Goal: Task Accomplishment & Management: Use online tool/utility

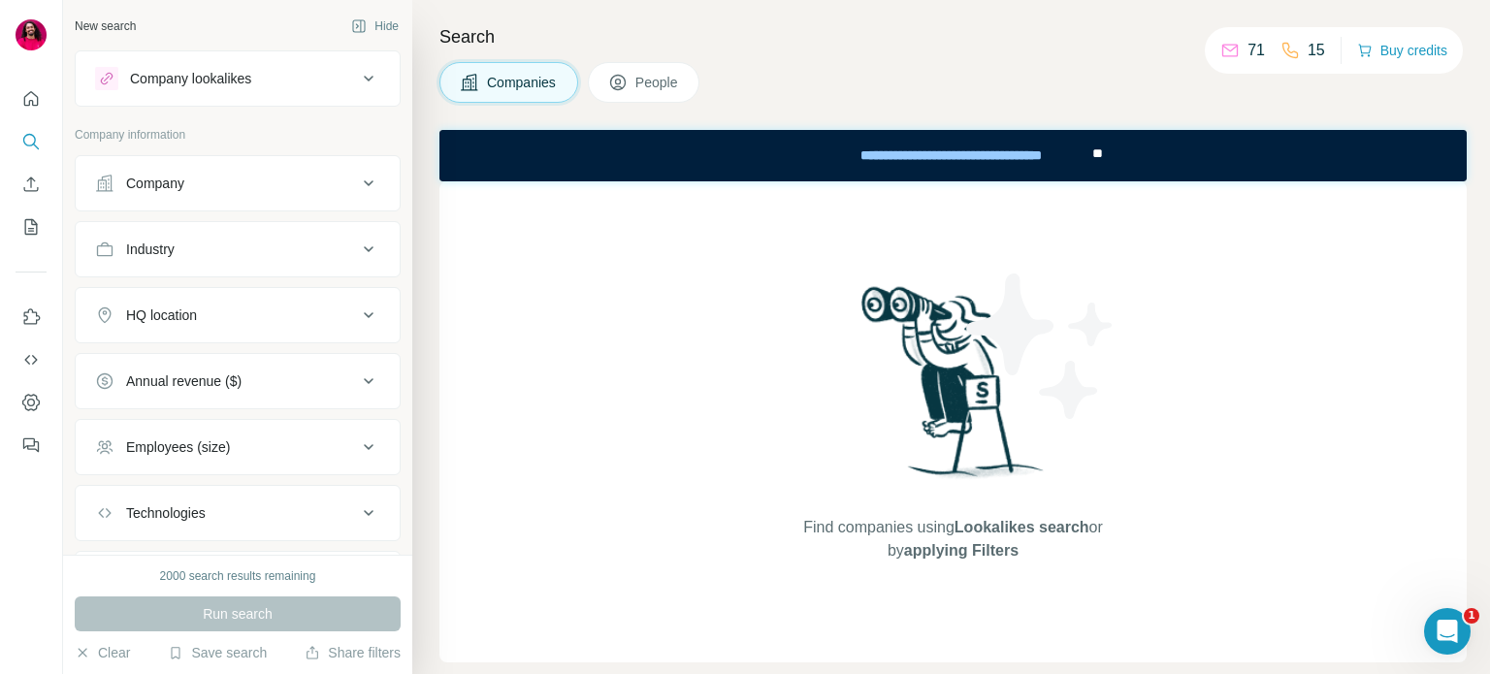
click at [789, 47] on h4 "Search" at bounding box center [952, 36] width 1027 height 27
click at [26, 227] on icon "My lists" at bounding box center [30, 226] width 19 height 19
click at [28, 195] on button "Enrich CSV" at bounding box center [31, 184] width 31 height 35
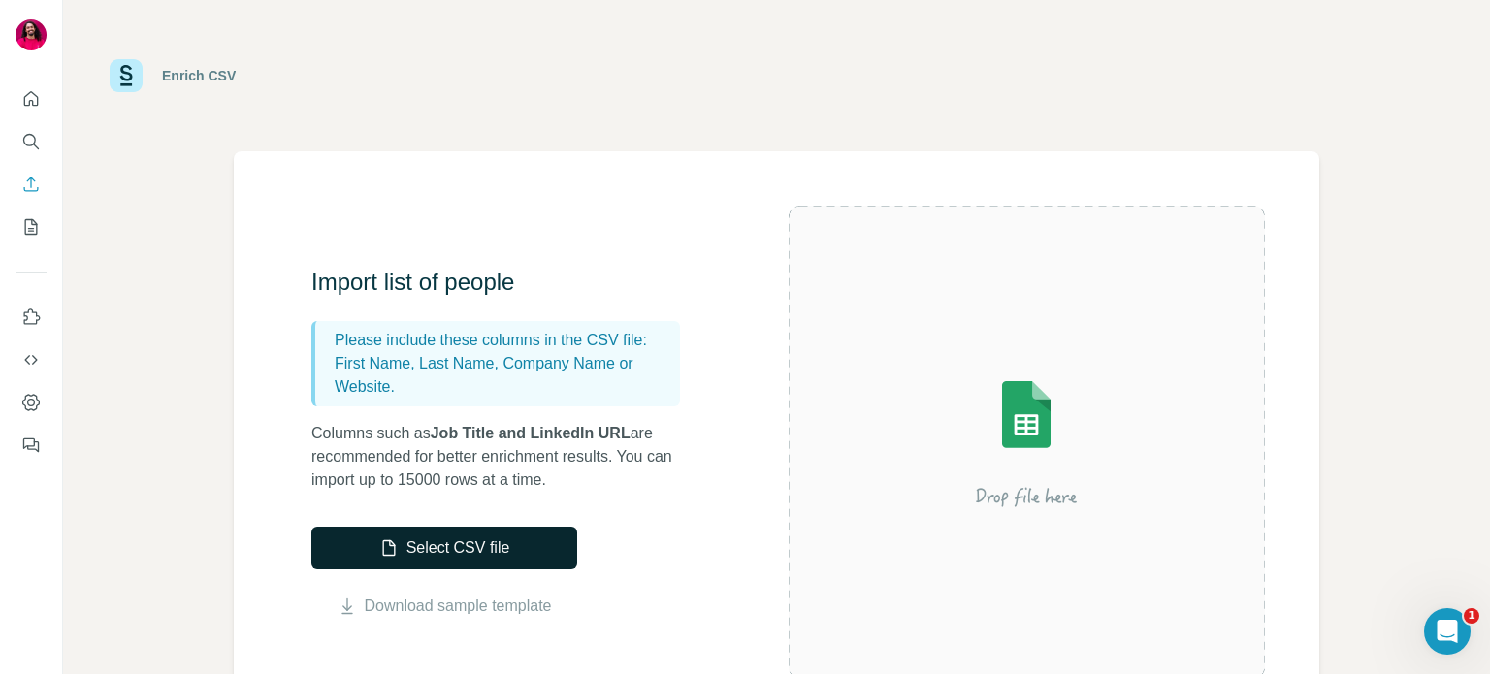
click at [500, 554] on button "Select CSV file" at bounding box center [444, 548] width 266 height 43
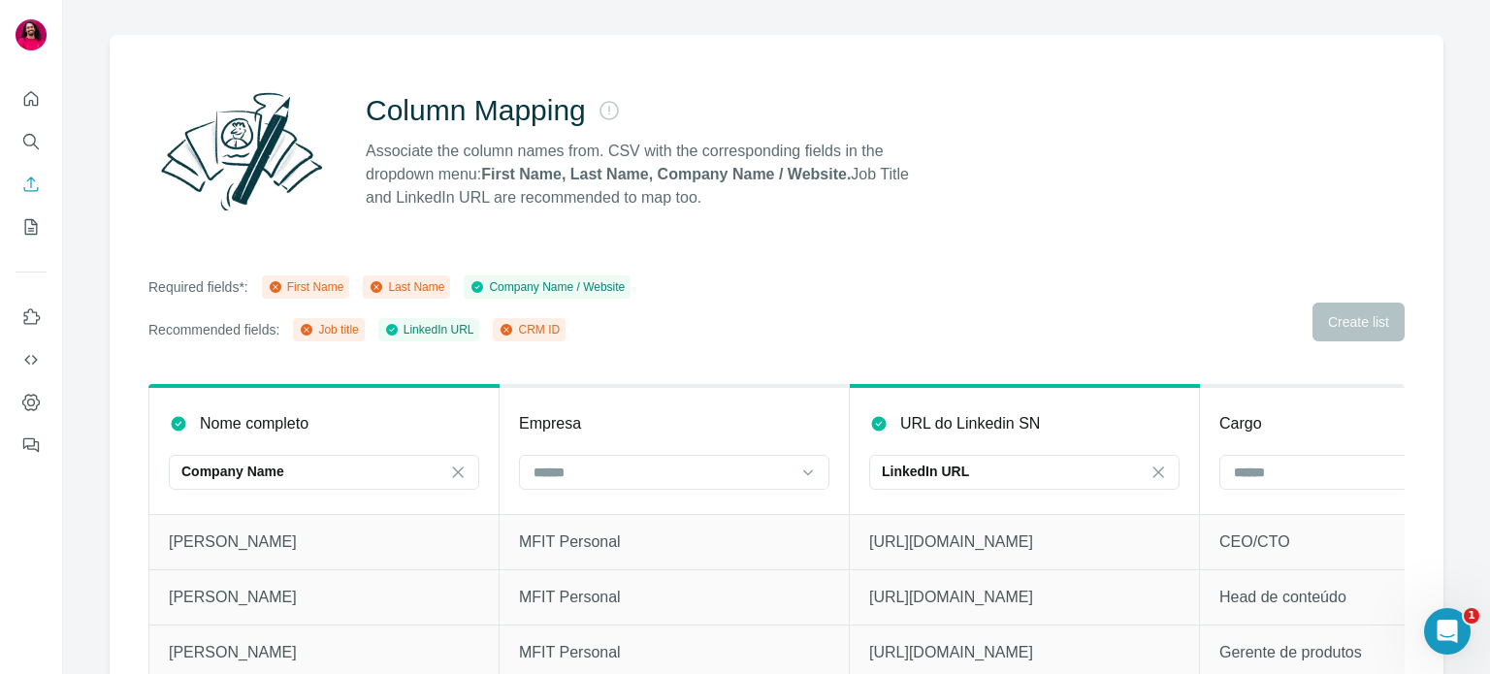
scroll to position [171, 0]
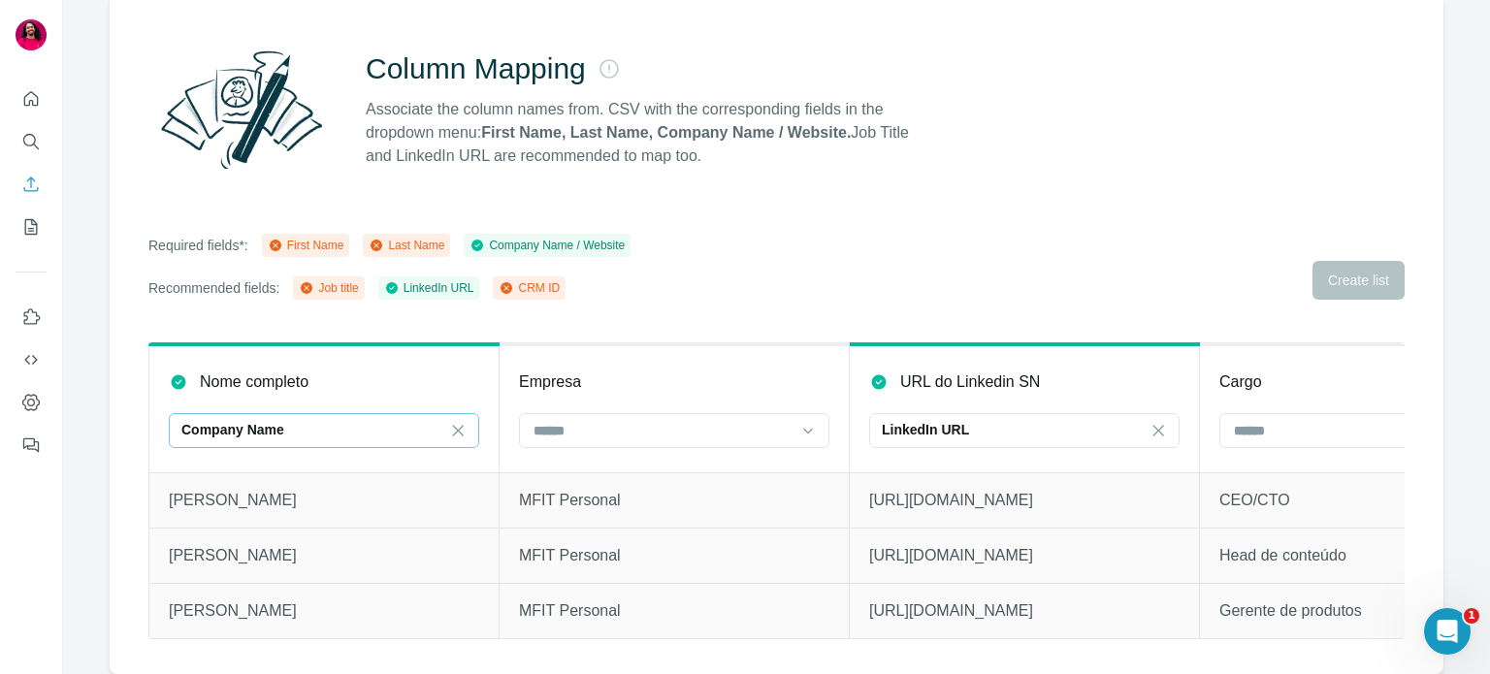
click at [373, 420] on div "Company Name" at bounding box center [312, 429] width 262 height 19
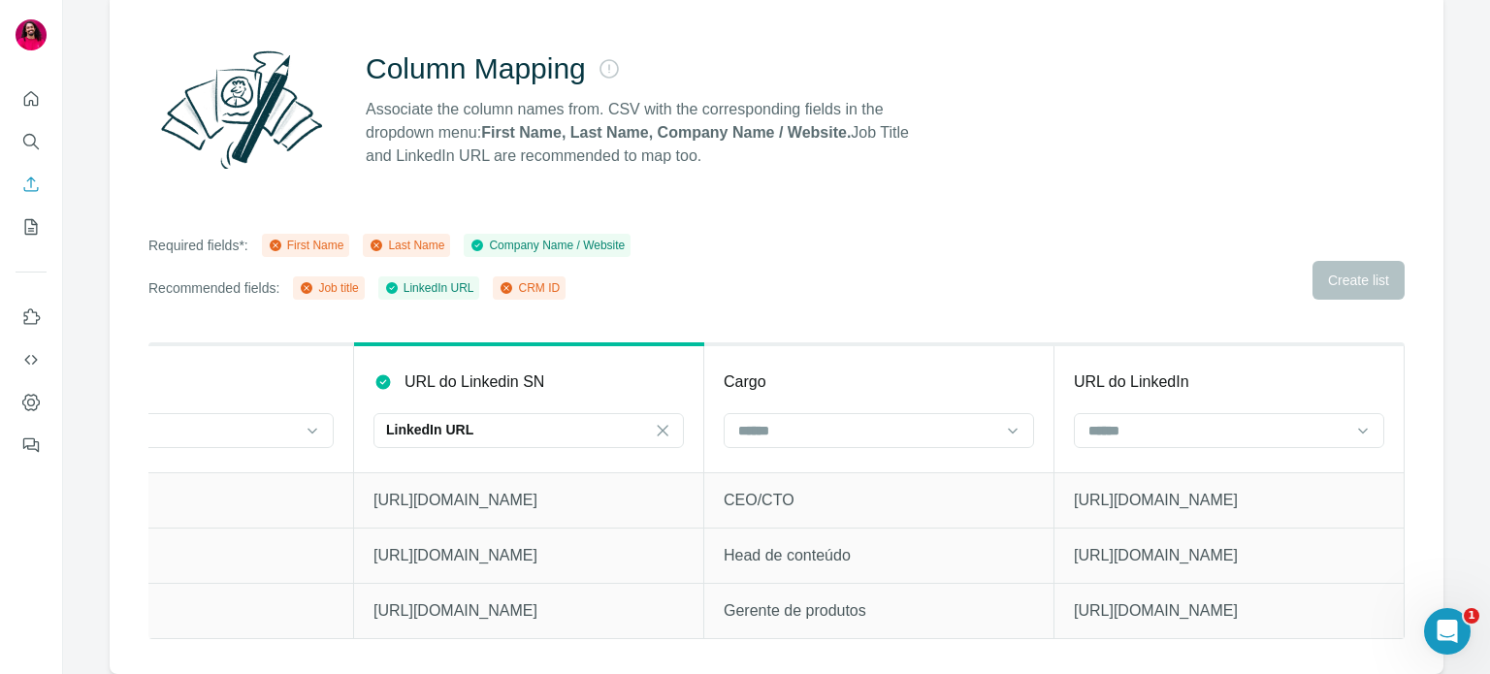
scroll to position [0, 0]
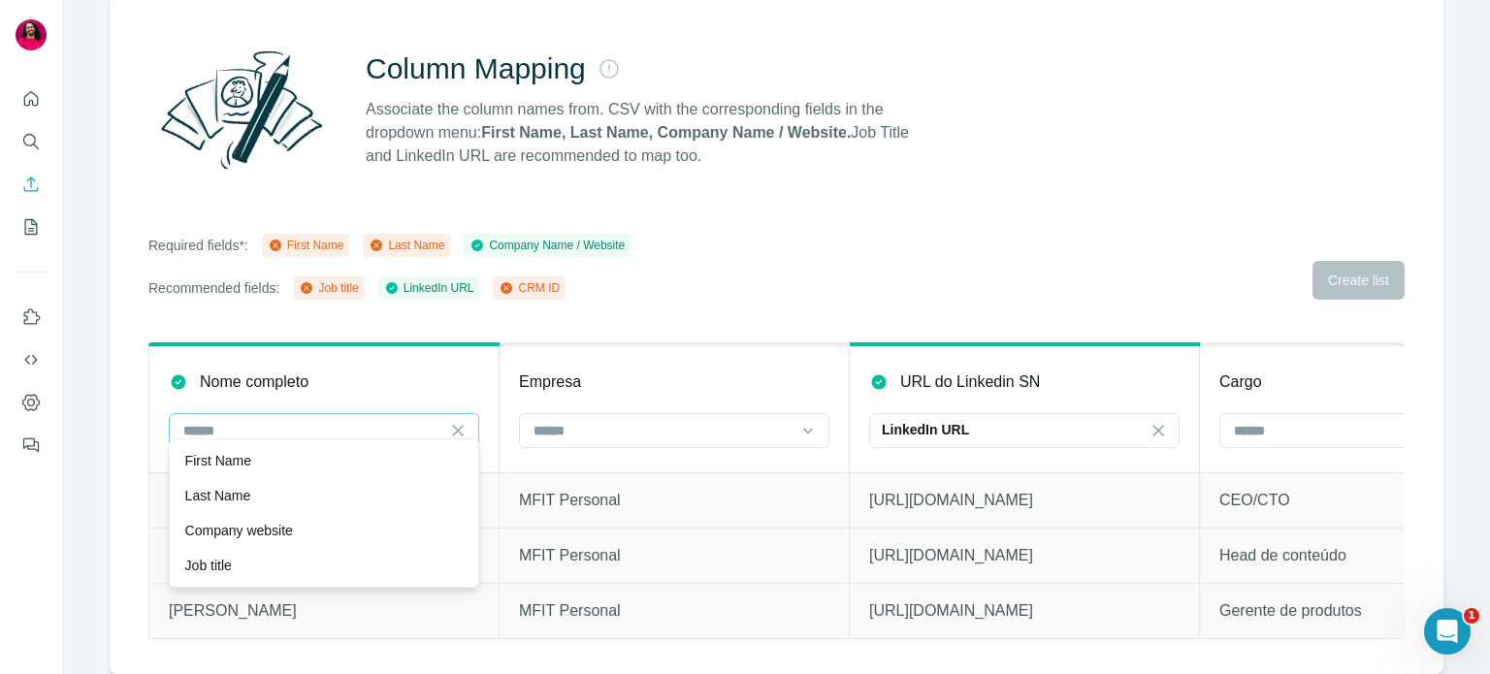
click at [512, 317] on div "Column Mapping Associate the column names from. CSV with the corresponding fiel…" at bounding box center [777, 333] width 1334 height 681
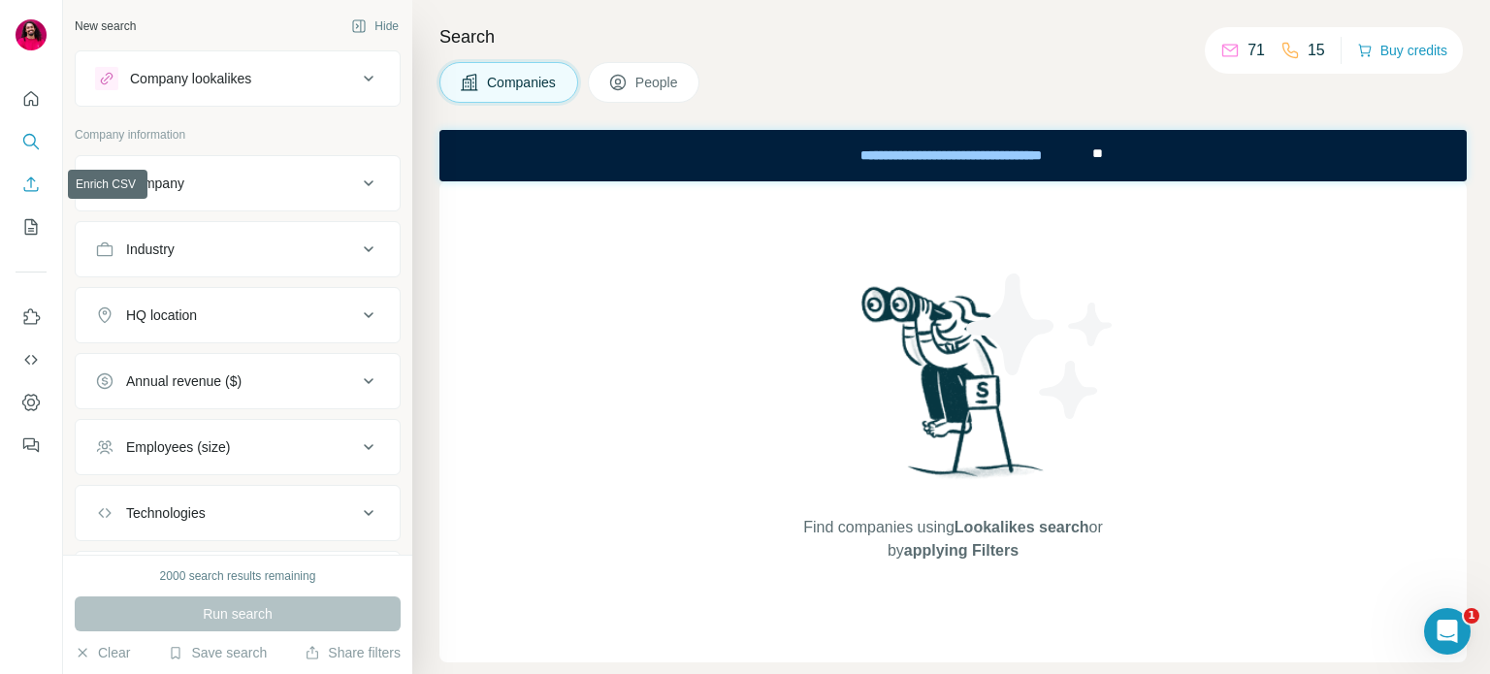
click at [31, 179] on icon "Enrich CSV" at bounding box center [30, 184] width 19 height 19
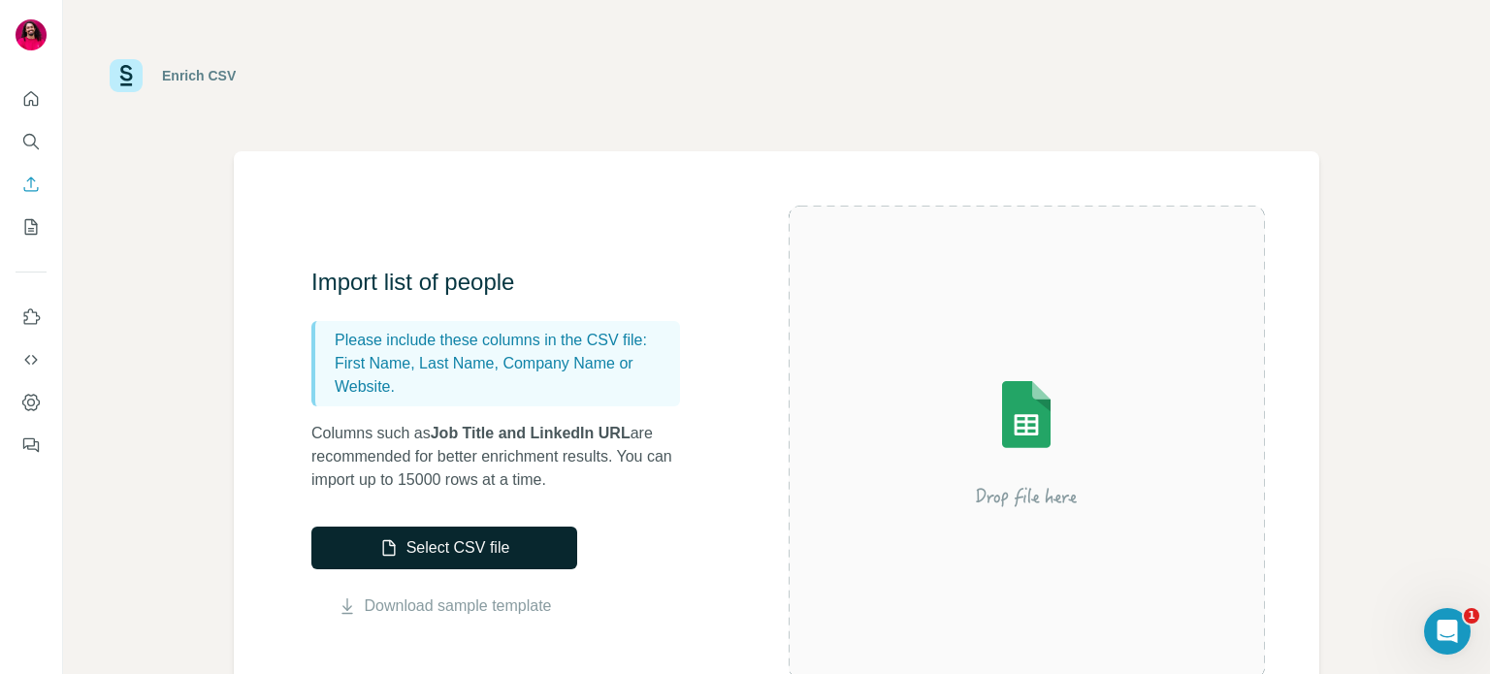
click at [486, 555] on button "Select CSV file" at bounding box center [444, 548] width 266 height 43
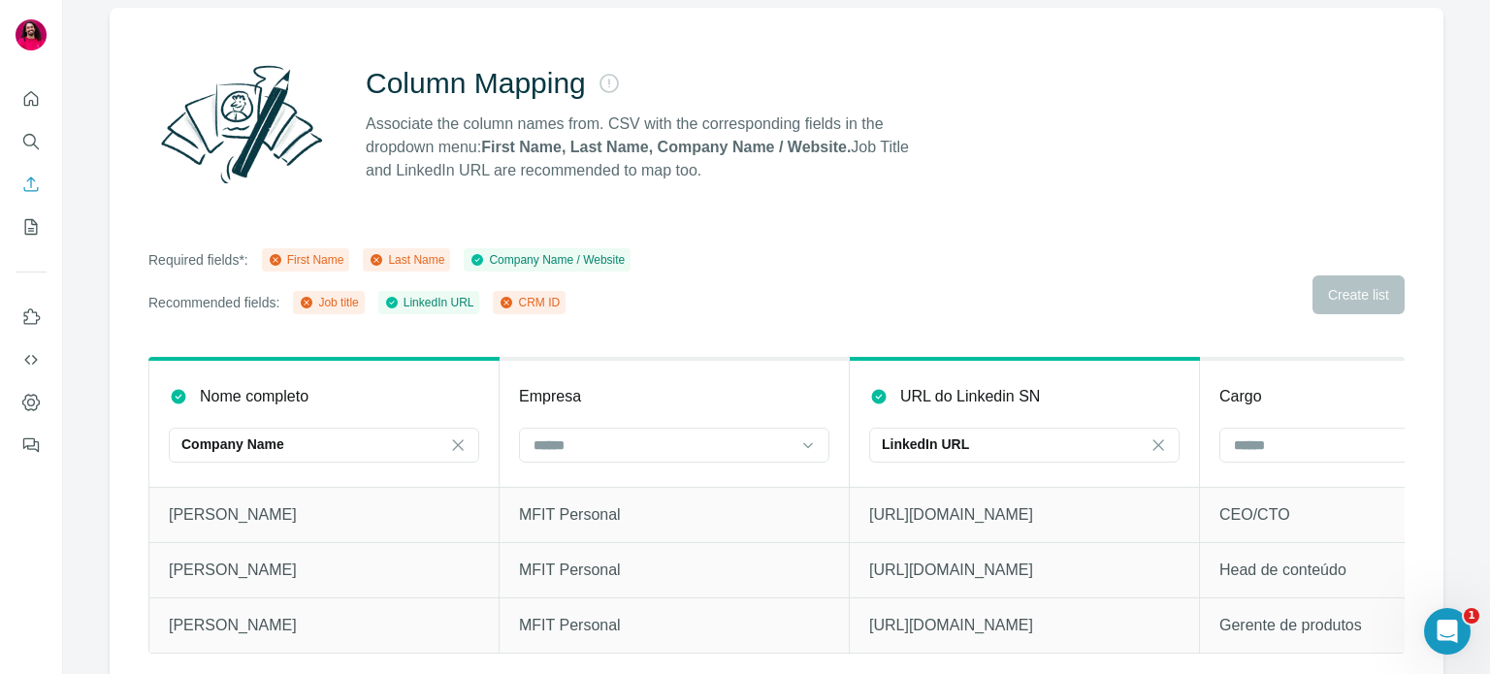
scroll to position [171, 0]
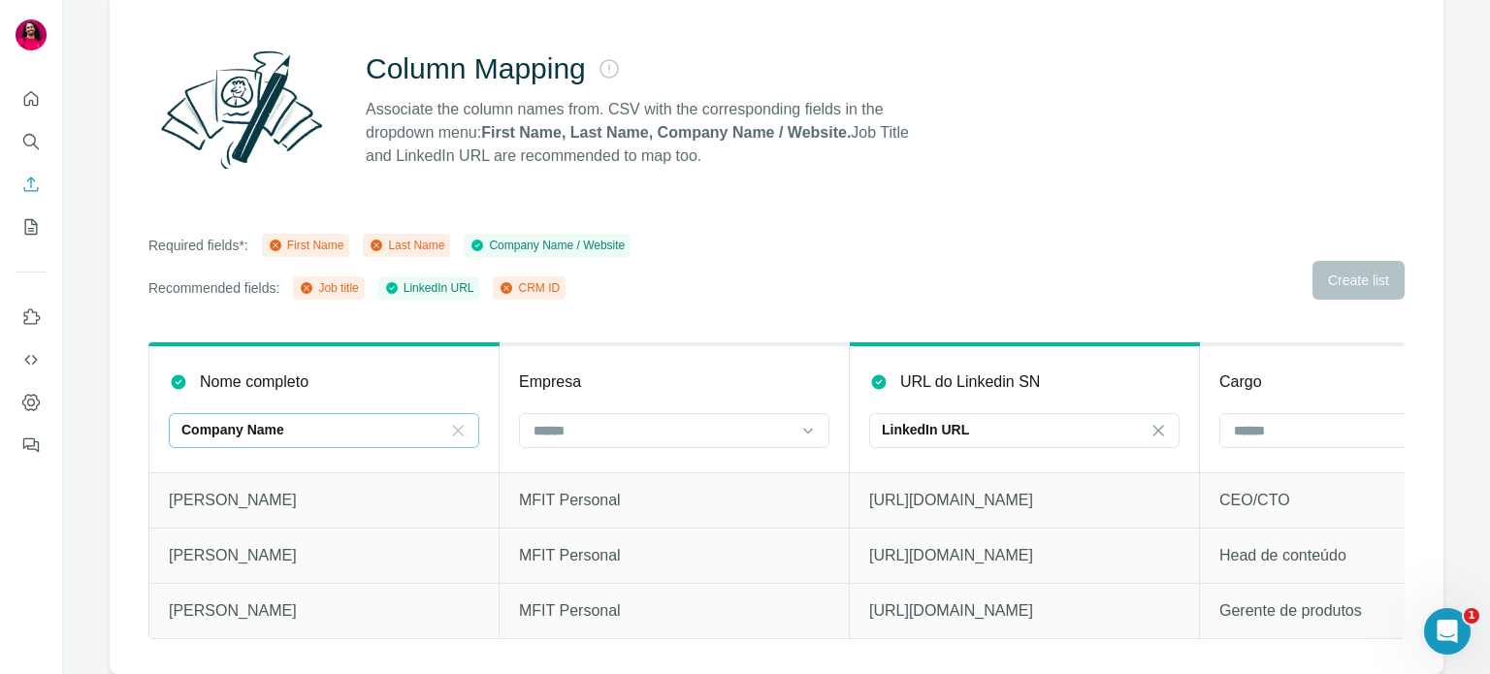
click at [453, 425] on icon at bounding box center [458, 430] width 11 height 11
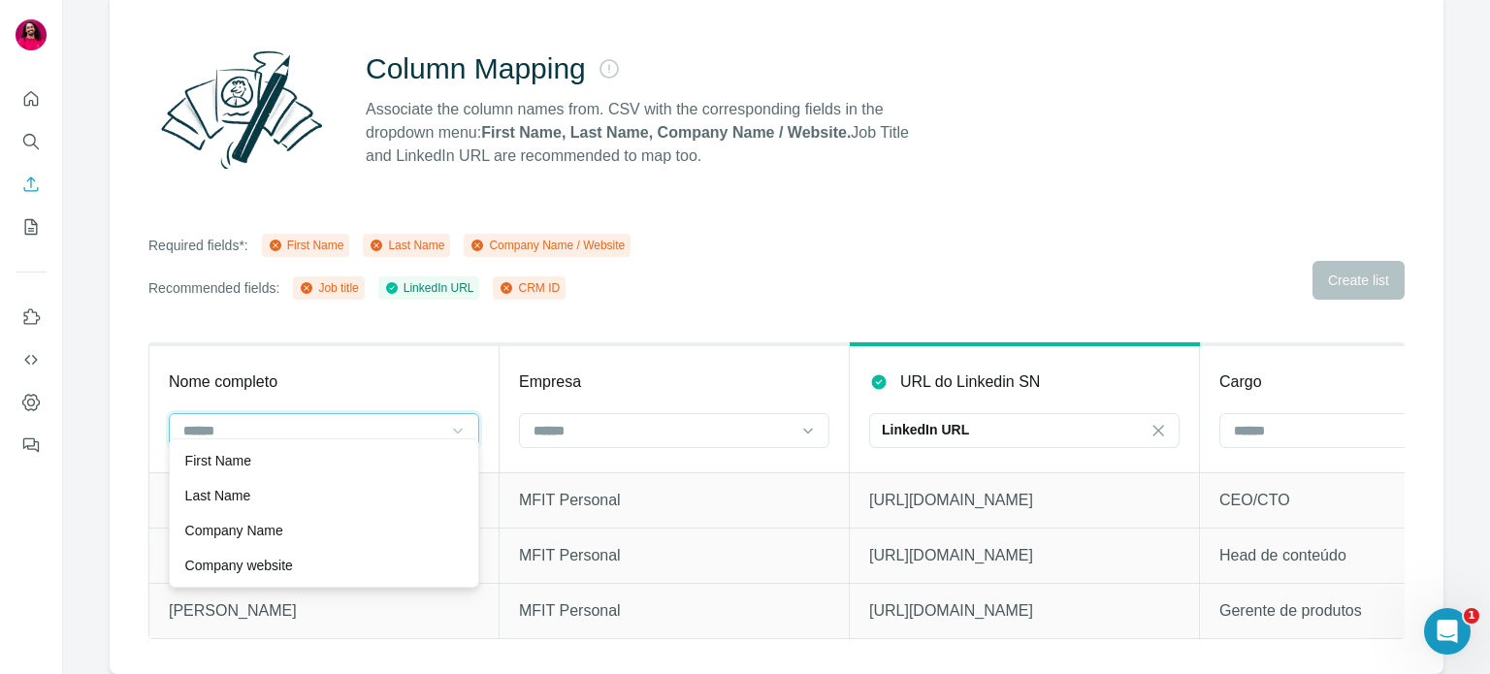
scroll to position [0, 0]
click at [590, 420] on input at bounding box center [663, 430] width 262 height 21
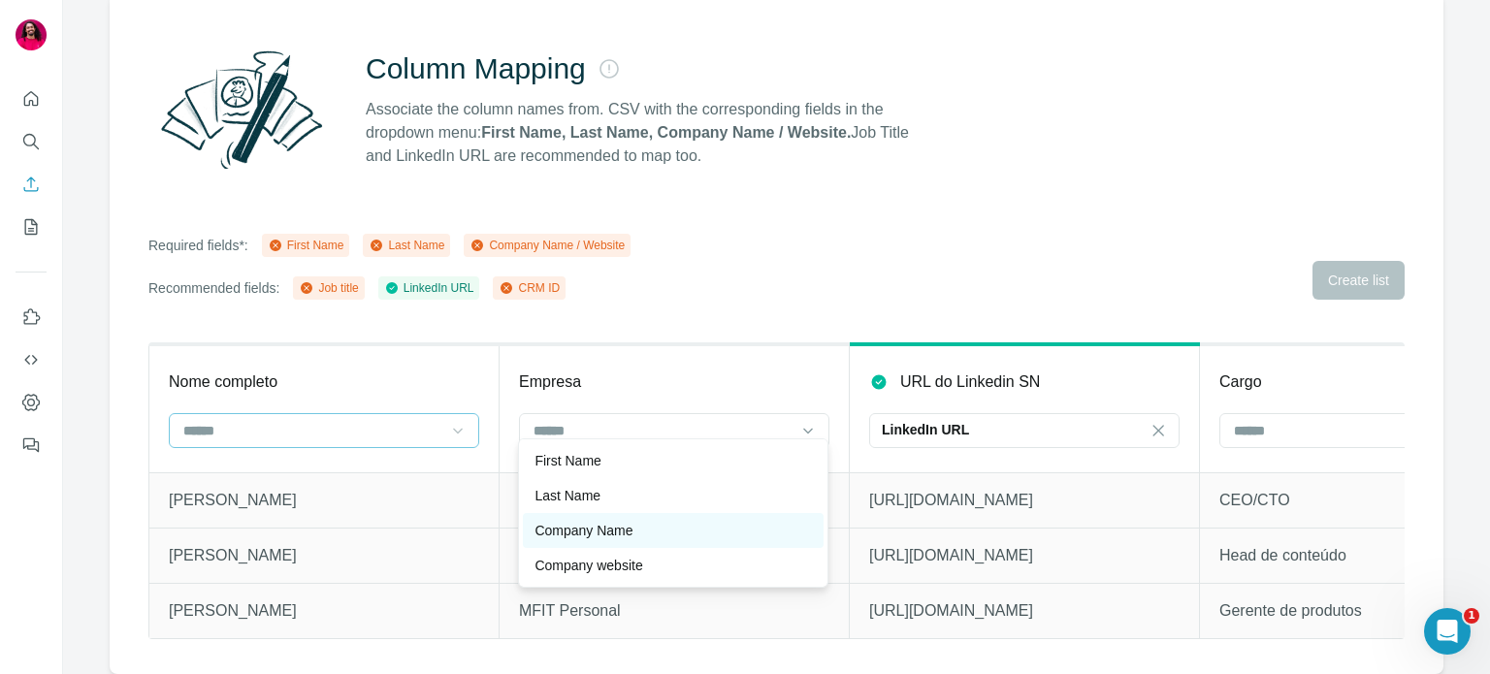
click at [603, 523] on p "Company Name" at bounding box center [584, 530] width 98 height 19
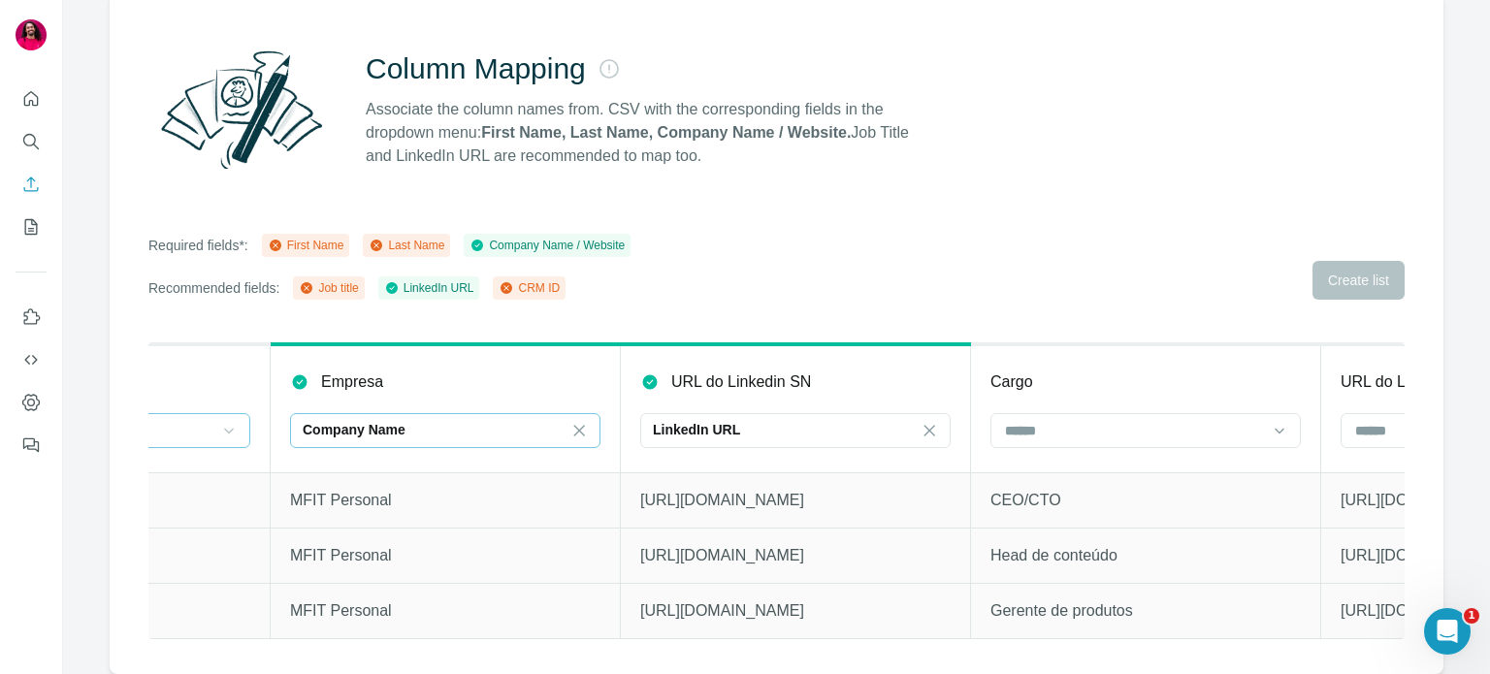
scroll to position [0, 295]
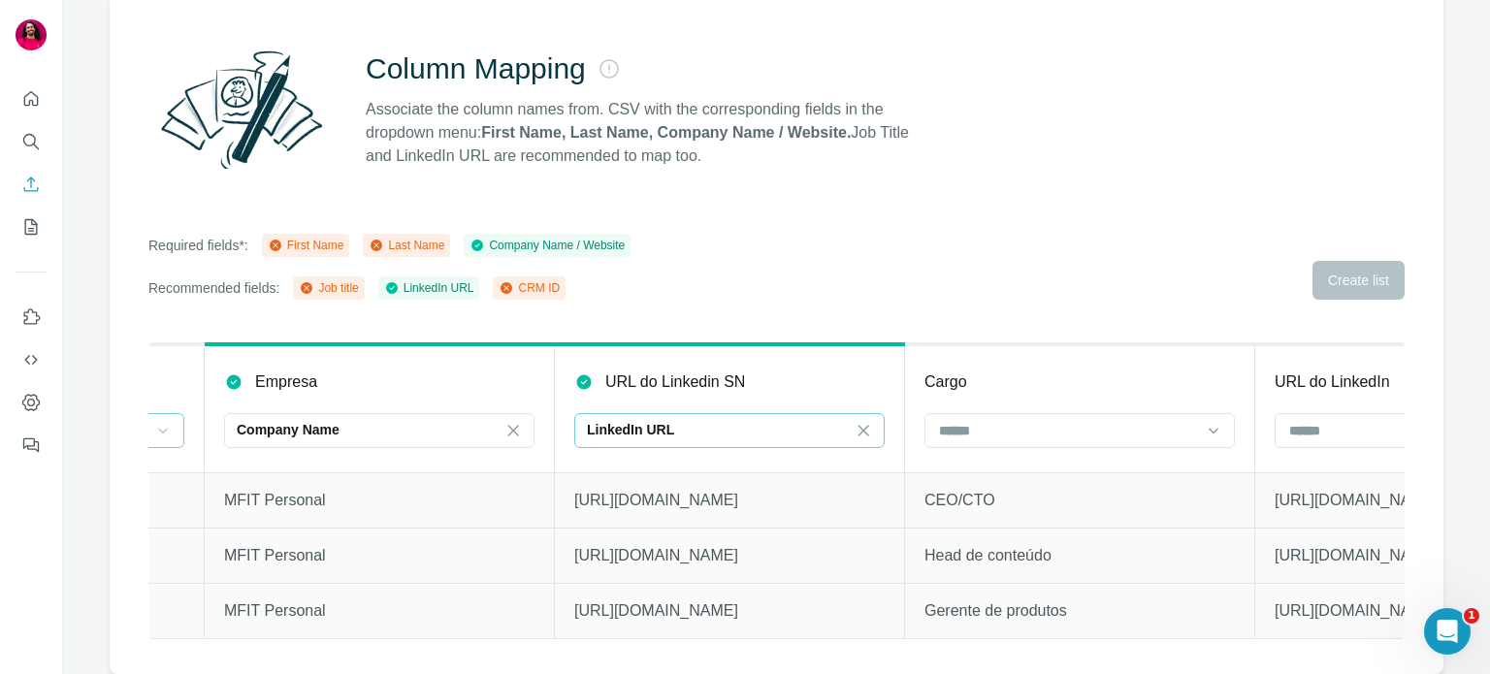
click at [741, 422] on div "LinkedIn URL" at bounding box center [718, 429] width 262 height 19
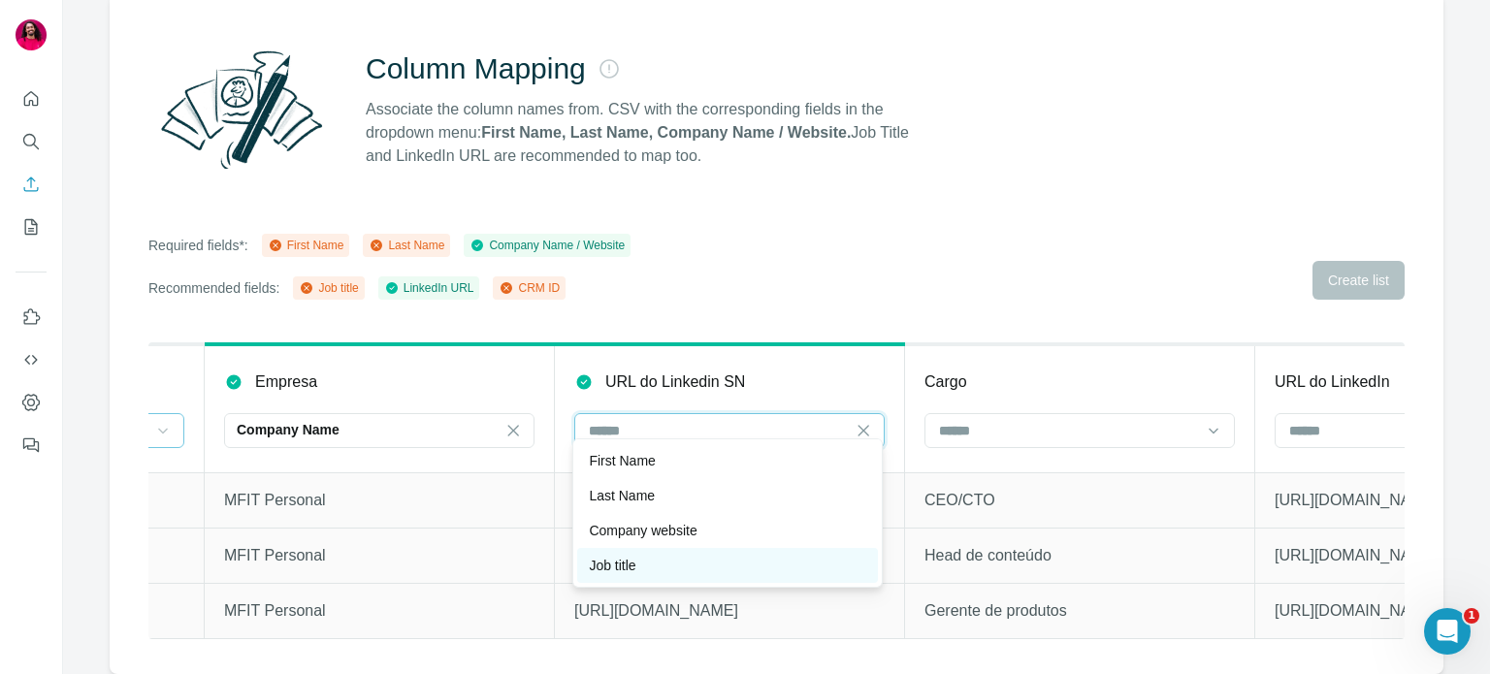
scroll to position [35, 0]
click at [981, 428] on div at bounding box center [1068, 430] width 262 height 33
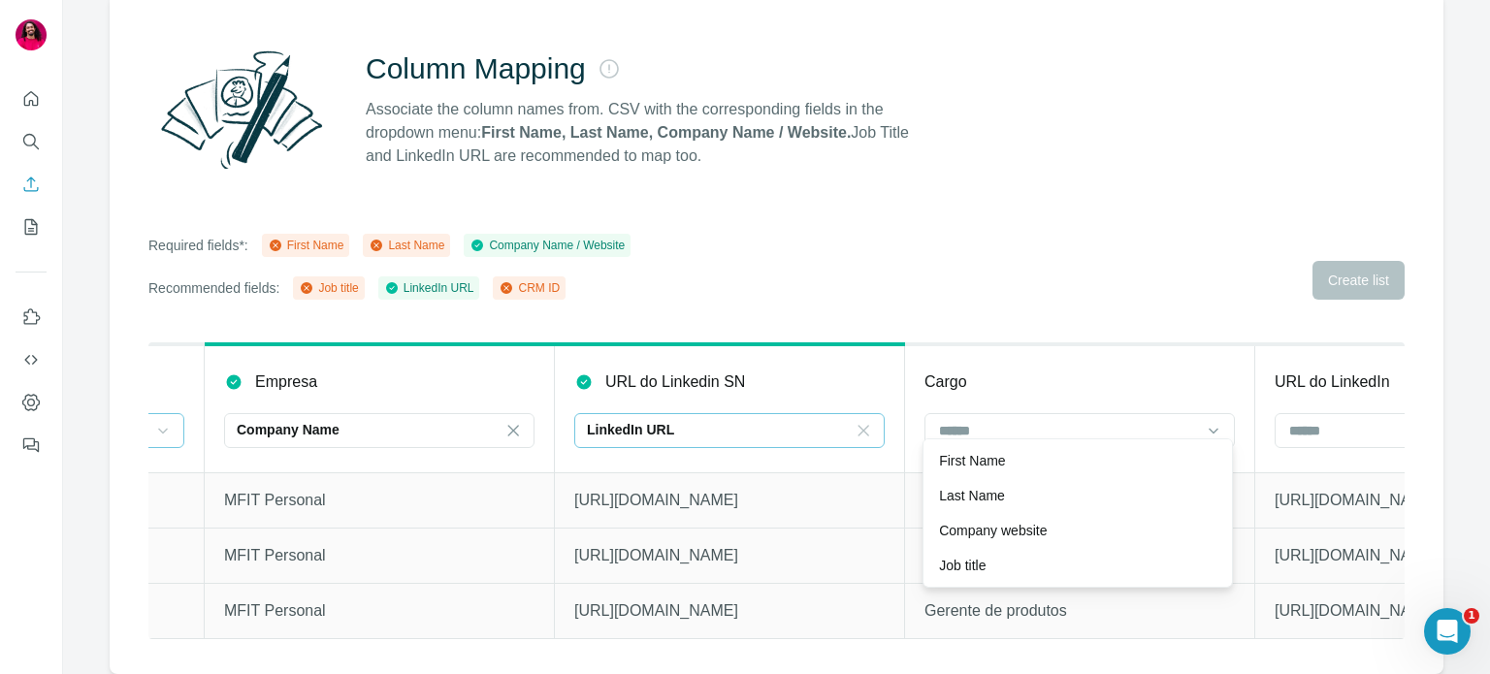
click at [861, 425] on icon at bounding box center [864, 430] width 11 height 11
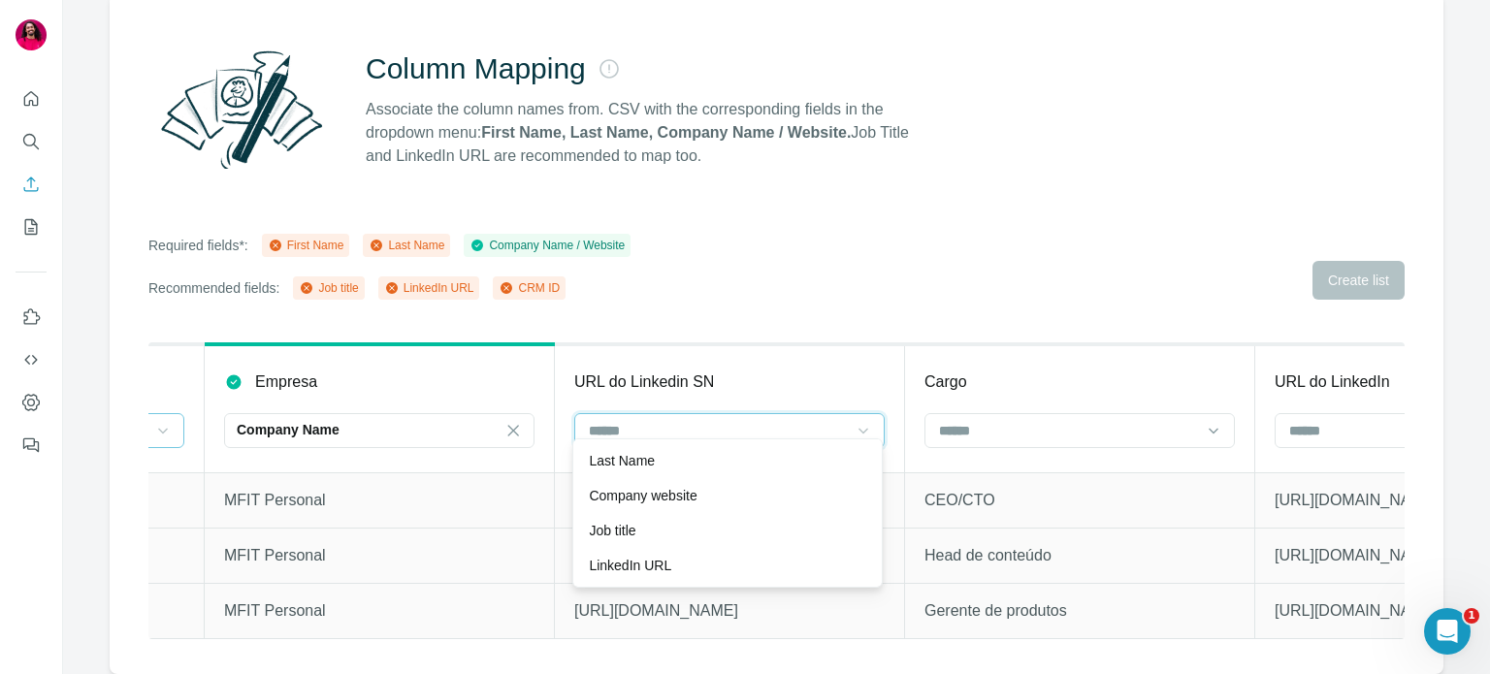
scroll to position [0, 0]
click at [931, 417] on div at bounding box center [1080, 430] width 310 height 35
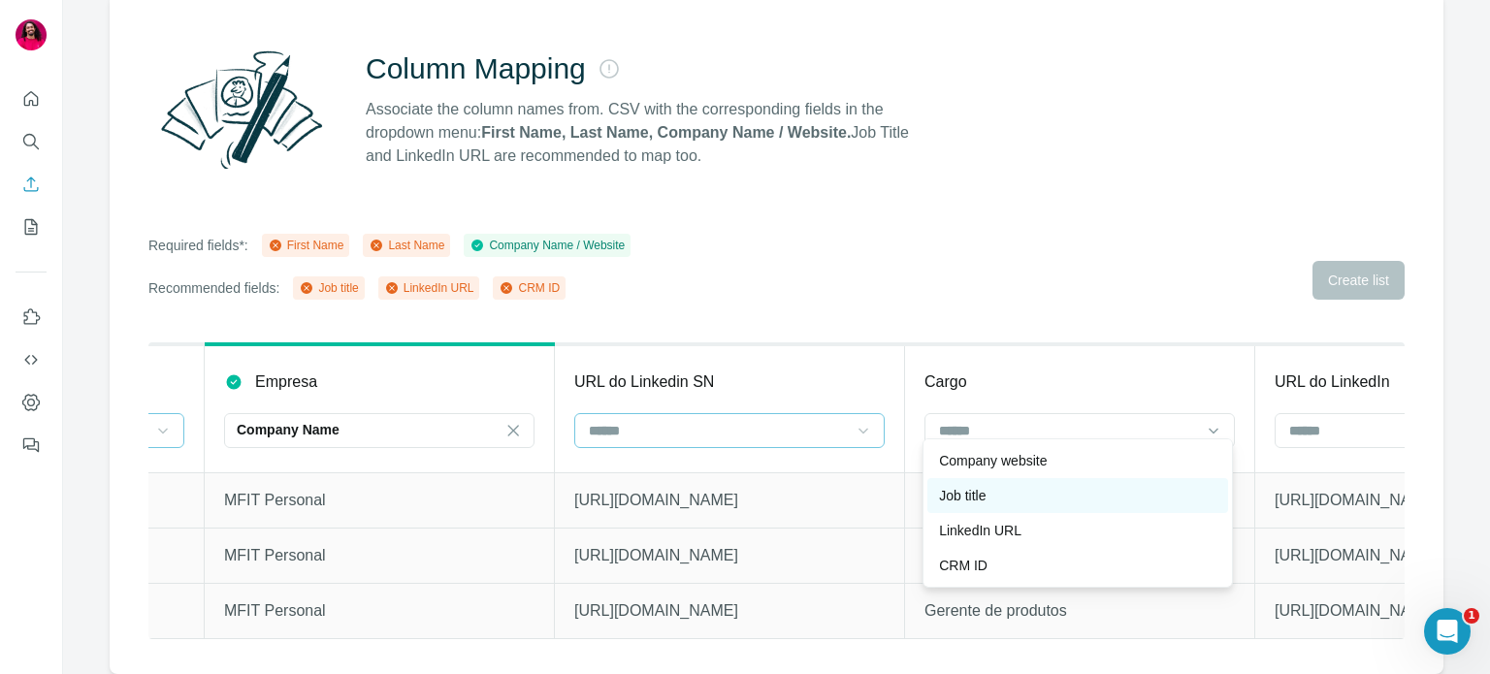
click at [977, 496] on p "Job title" at bounding box center [962, 495] width 47 height 19
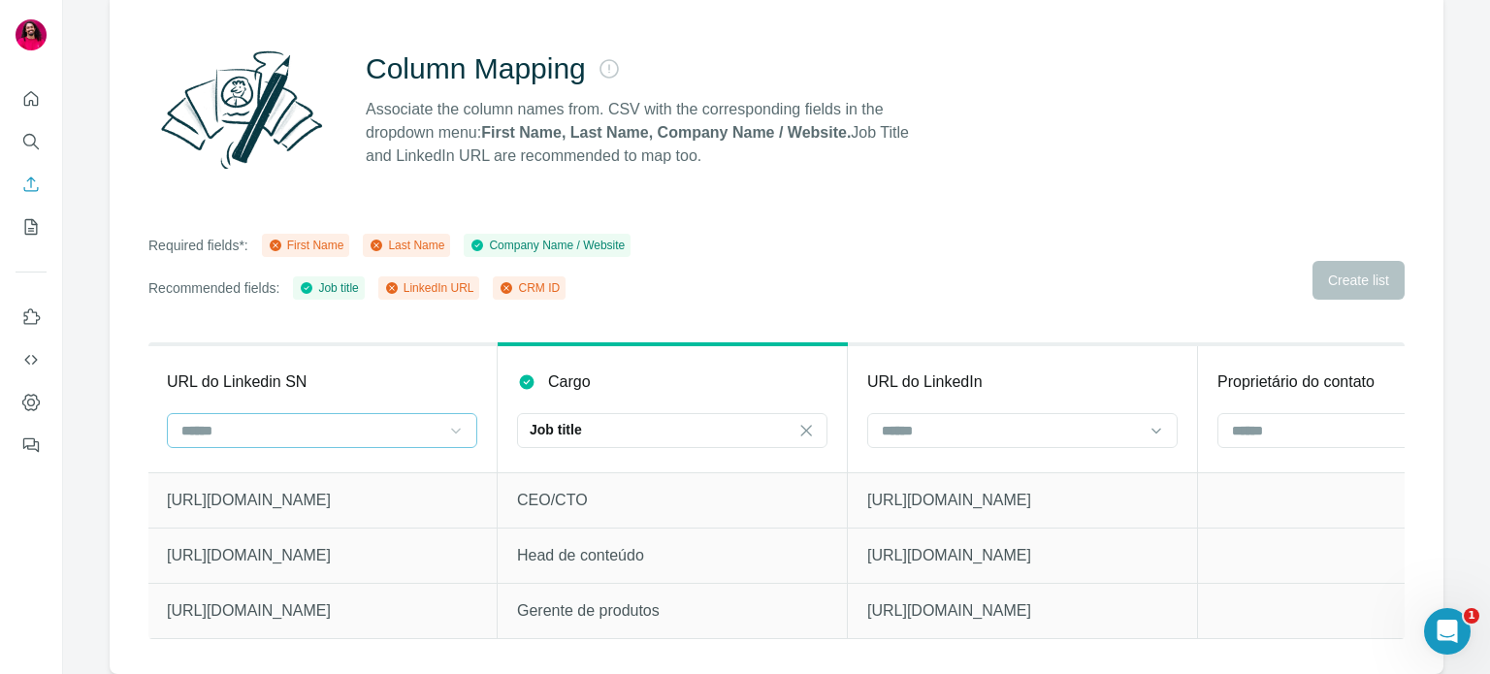
scroll to position [0, 730]
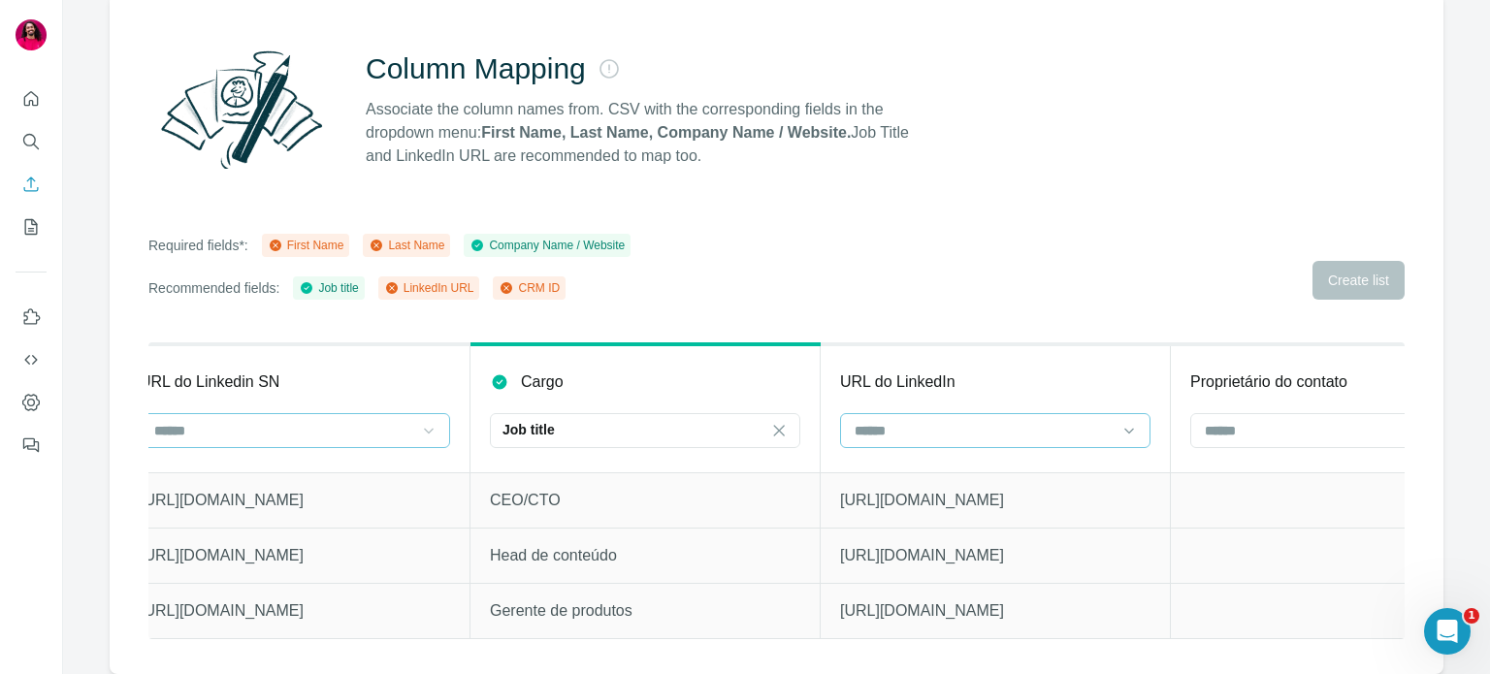
click at [915, 422] on input at bounding box center [984, 430] width 262 height 21
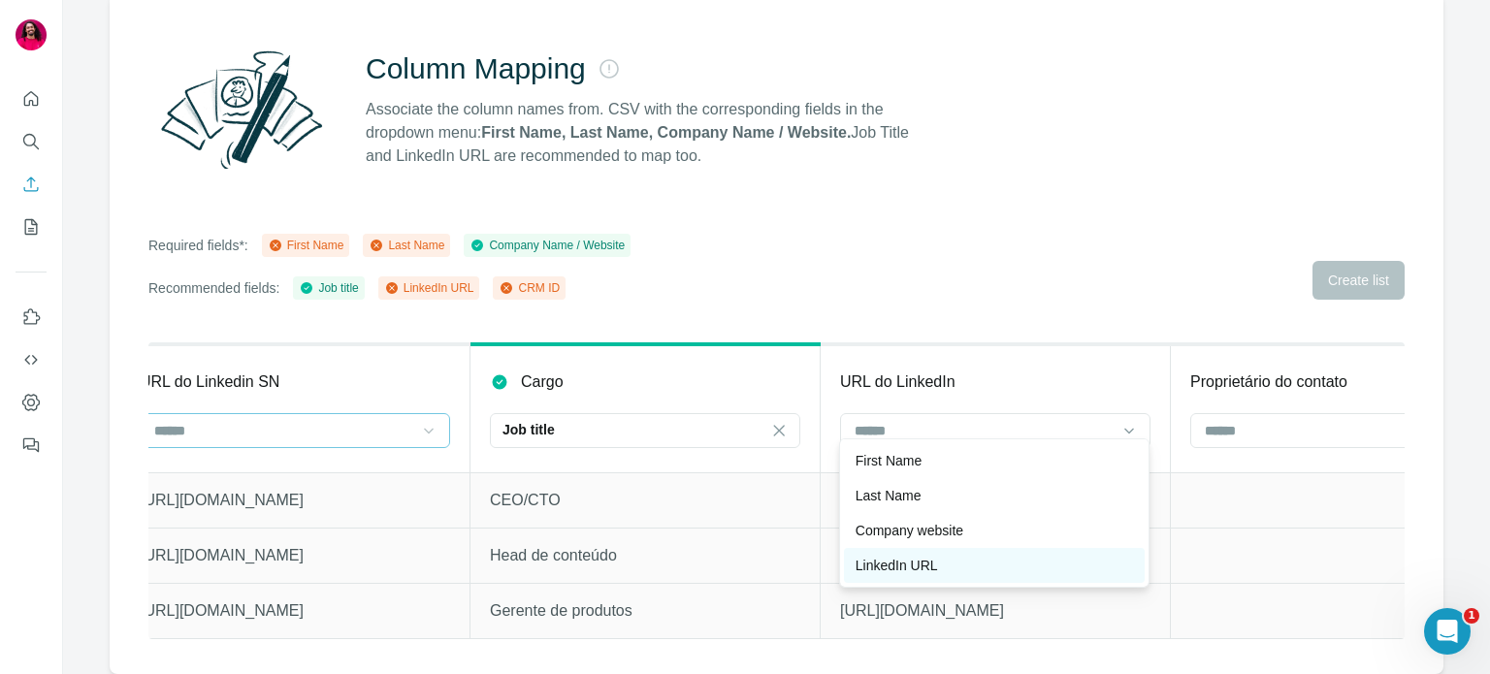
click at [939, 549] on div "LinkedIn URL" at bounding box center [994, 565] width 301 height 35
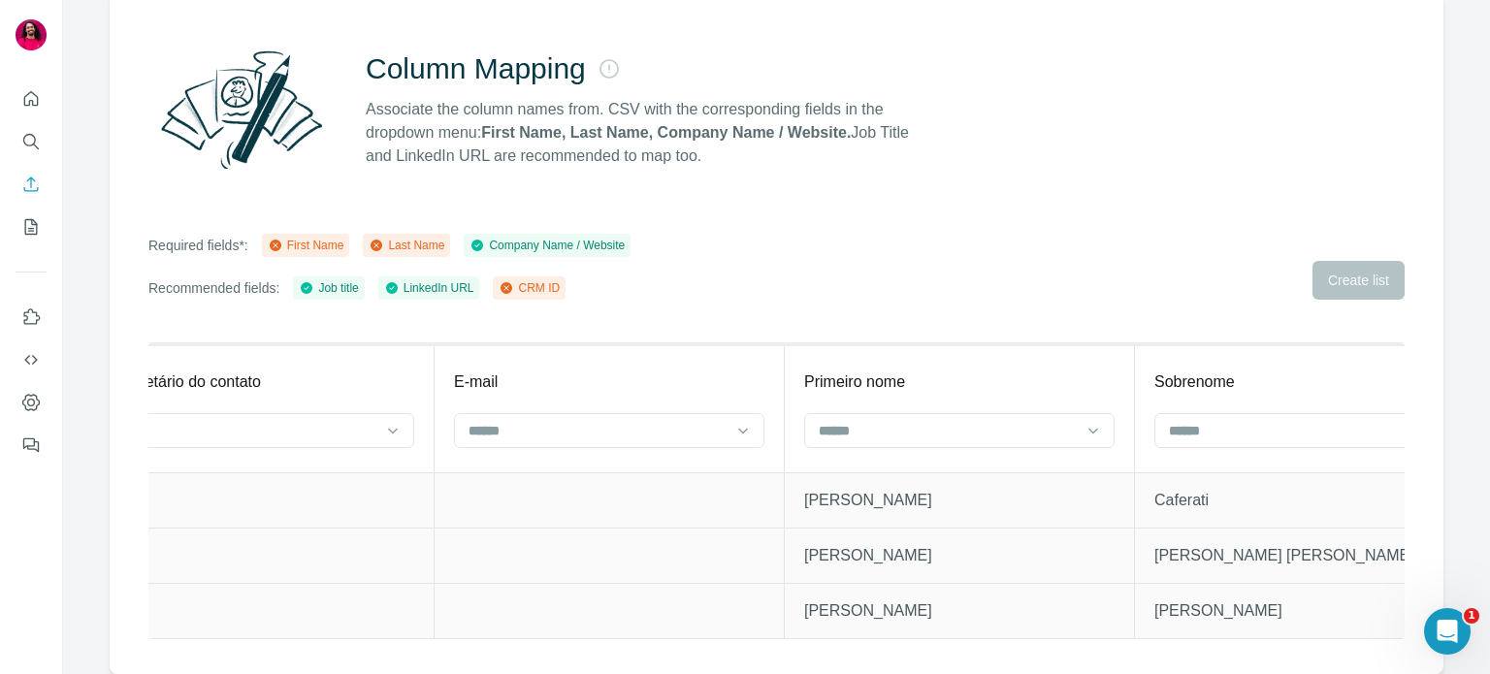
scroll to position [0, 1909]
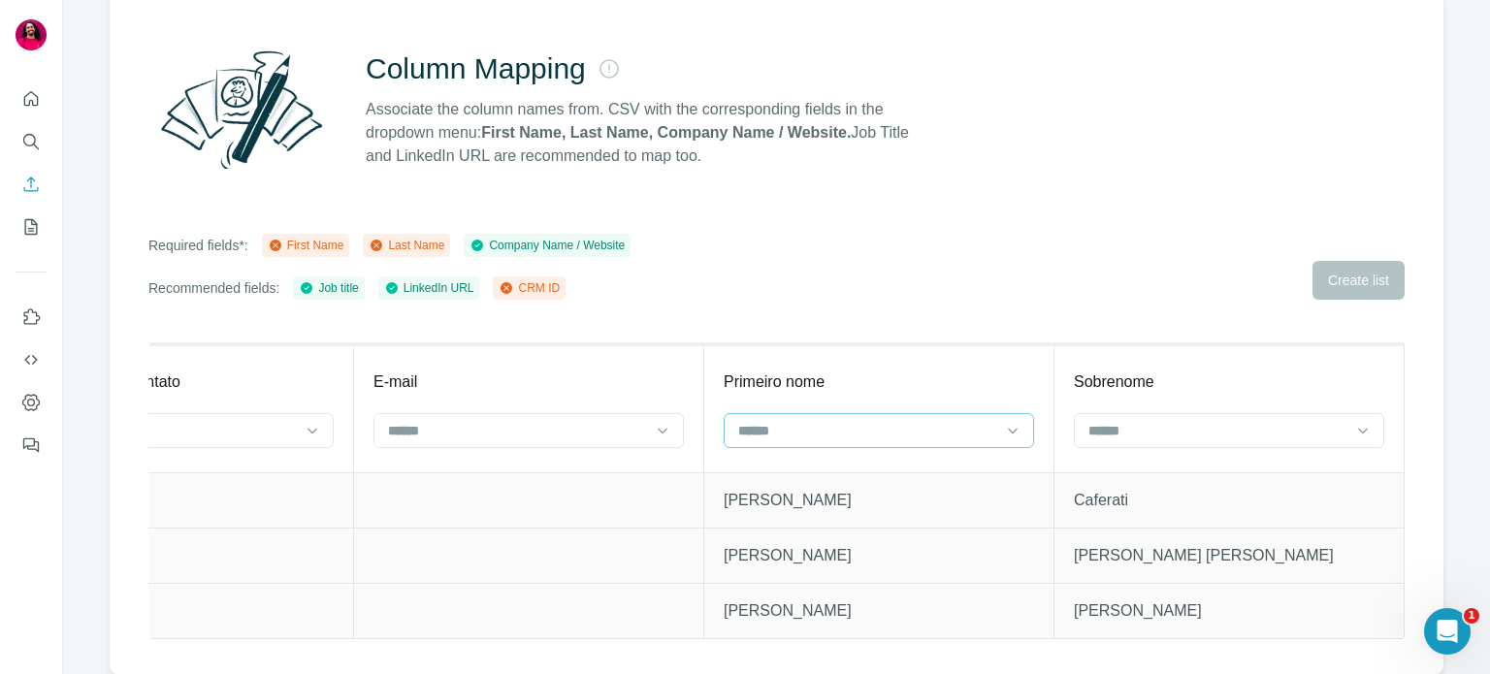
click at [797, 420] on input at bounding box center [867, 430] width 262 height 21
click at [797, 461] on div "First Name" at bounding box center [864, 460] width 277 height 19
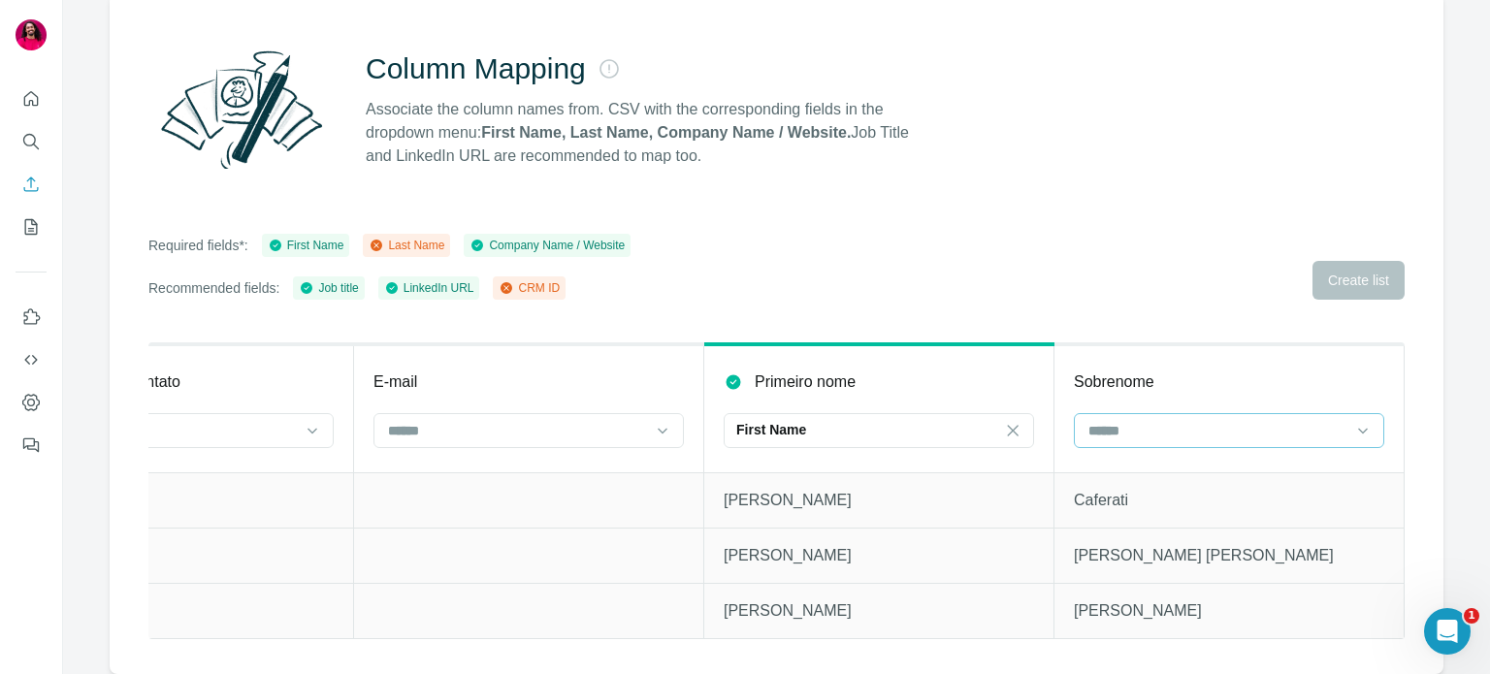
click at [1107, 420] on input at bounding box center [1218, 430] width 262 height 21
click at [1103, 451] on p "Last Name" at bounding box center [1109, 460] width 66 height 19
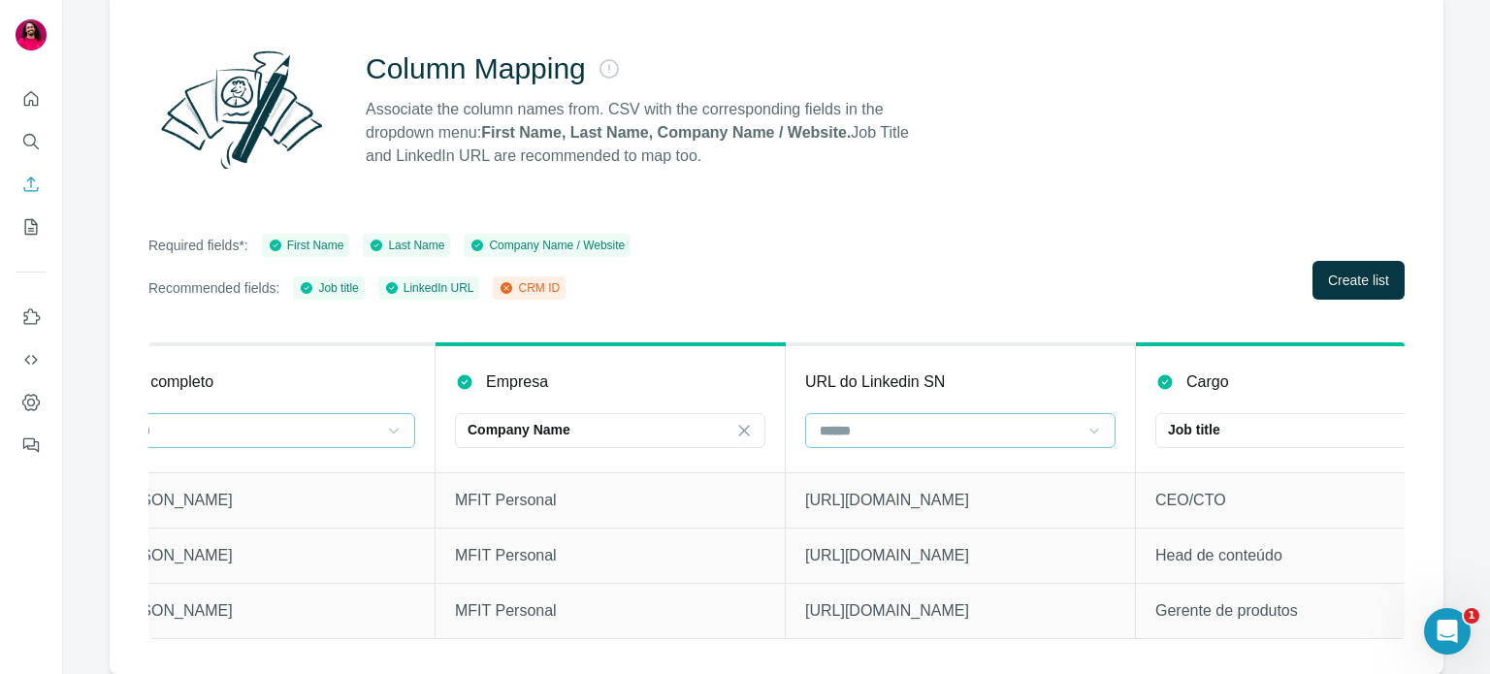
scroll to position [0, 0]
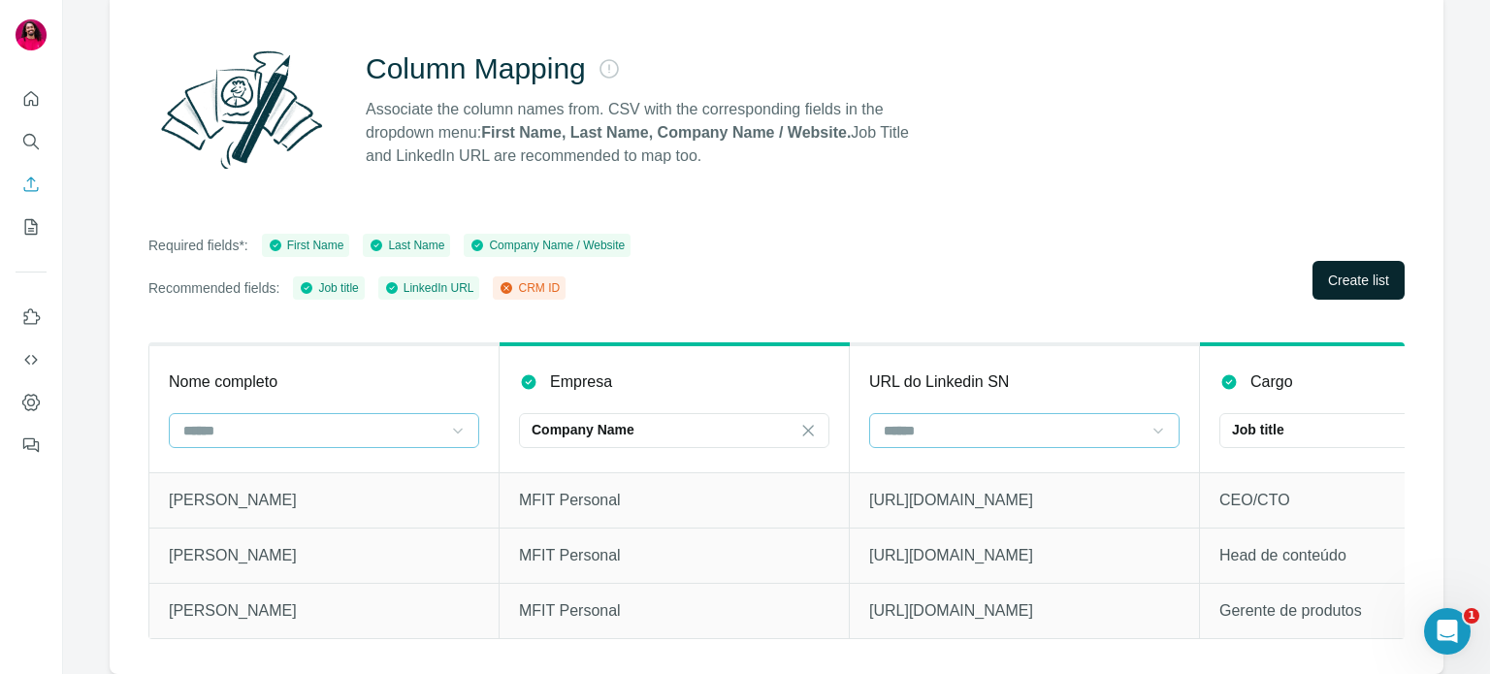
click at [1313, 275] on button "Create list" at bounding box center [1359, 280] width 92 height 39
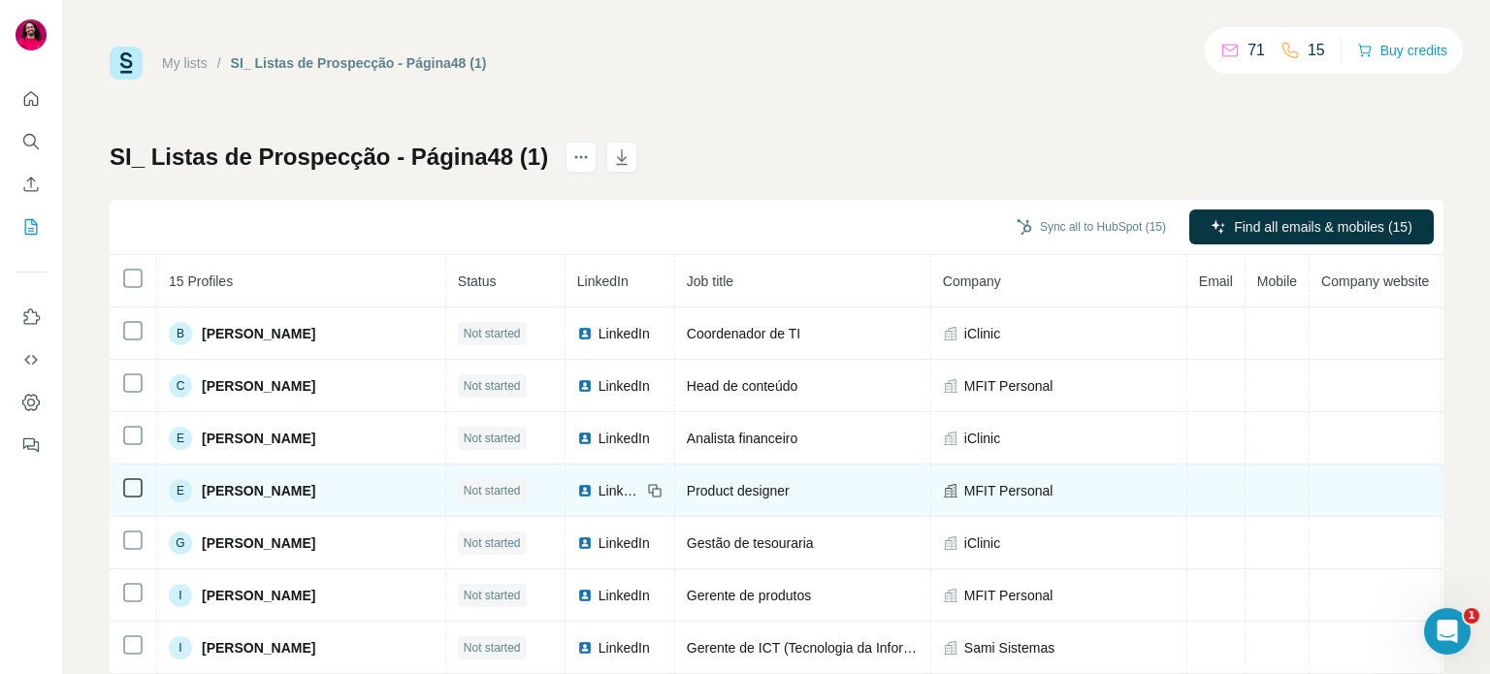
scroll to position [0, 144]
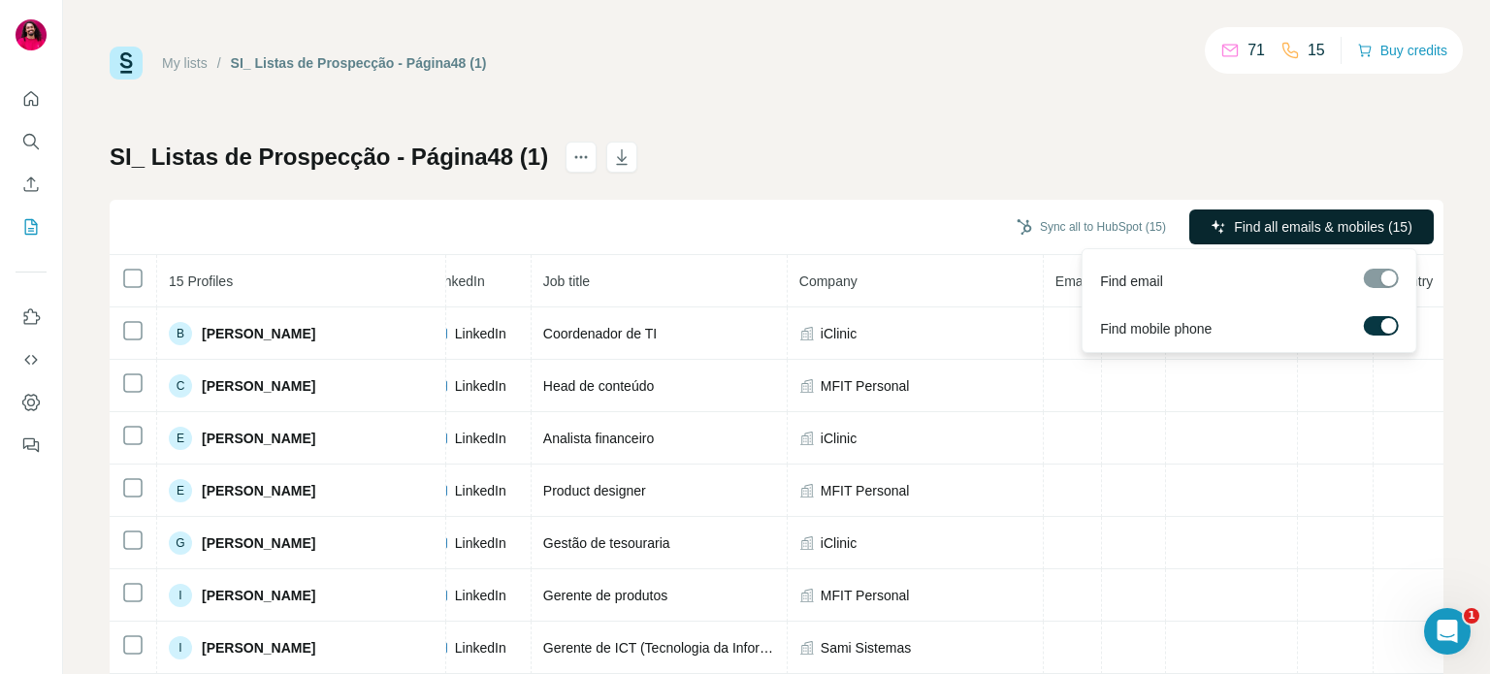
click at [1234, 219] on span "Find all emails & mobiles (15)" at bounding box center [1323, 226] width 178 height 19
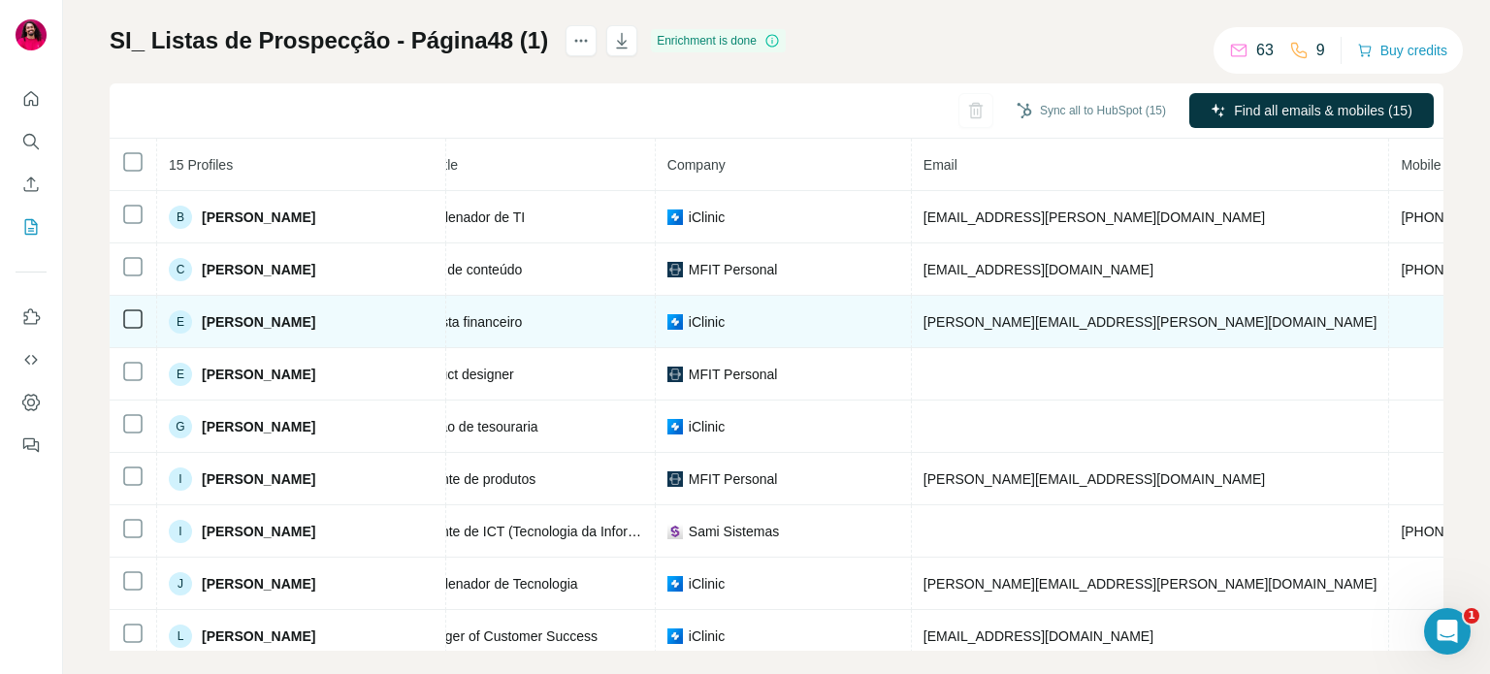
scroll to position [0, 0]
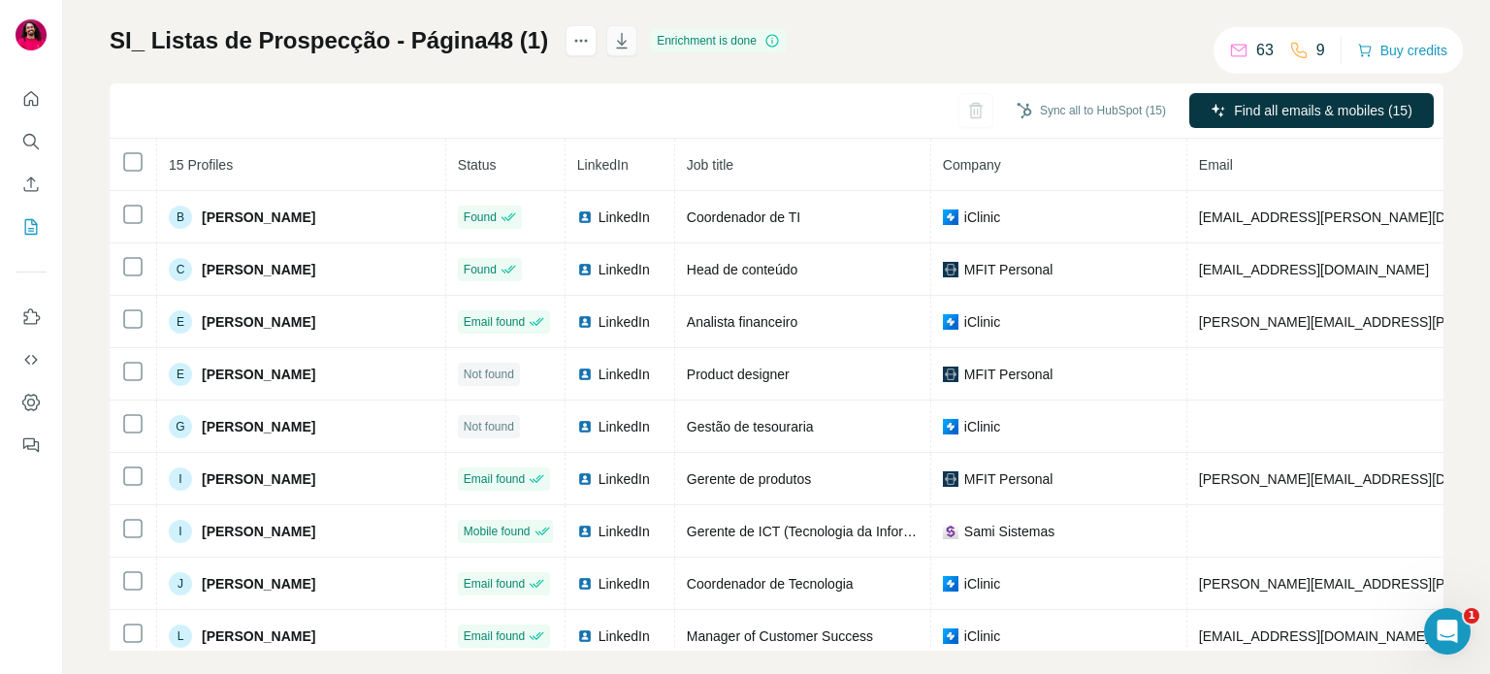
click at [612, 47] on icon "button" at bounding box center [621, 40] width 19 height 19
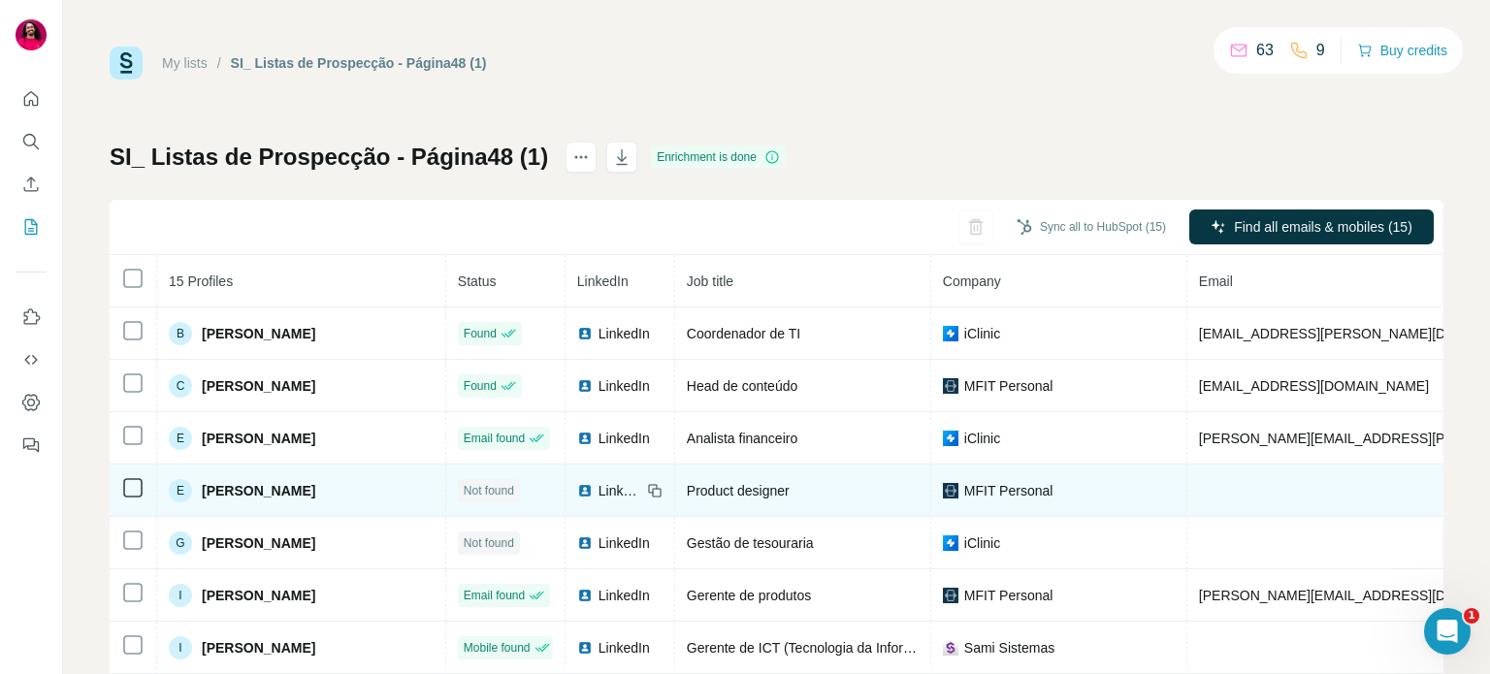
scroll to position [3, 0]
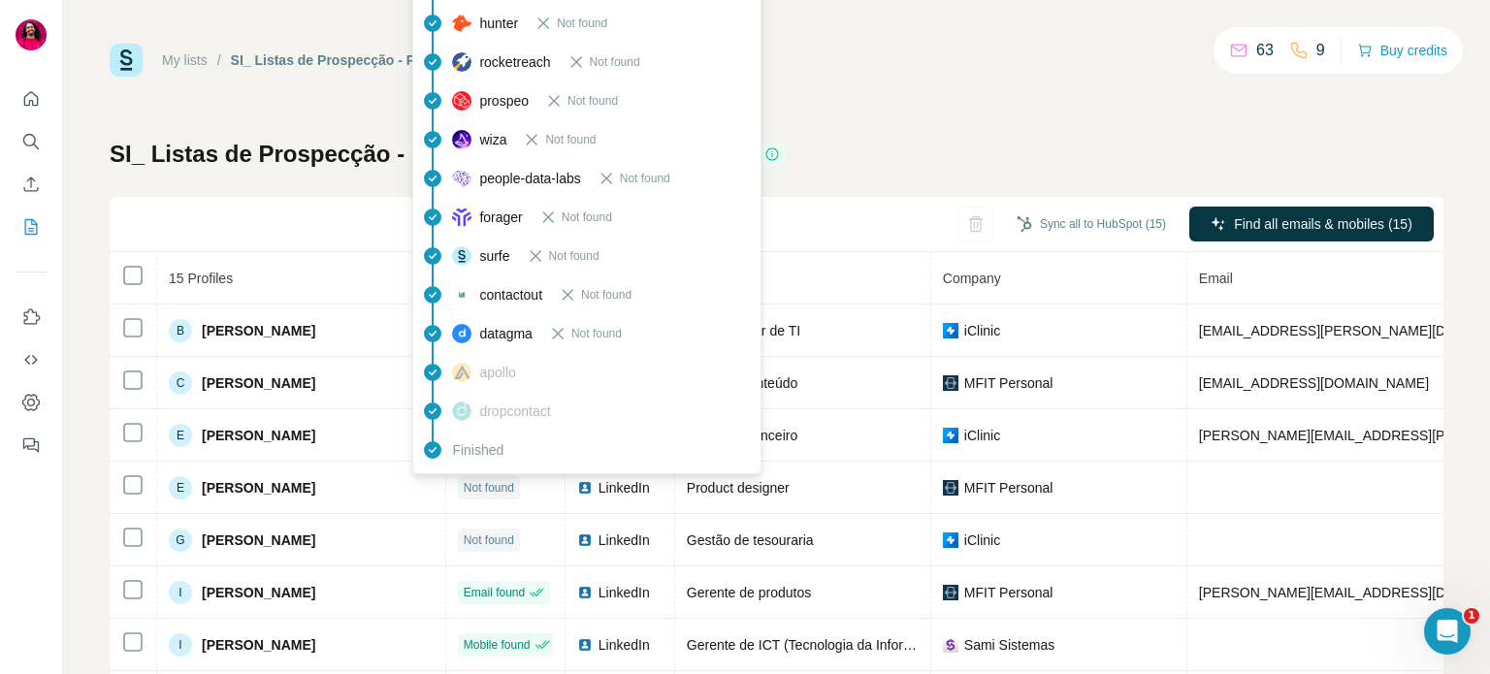
click at [494, 373] on span "apollo" at bounding box center [497, 372] width 36 height 19
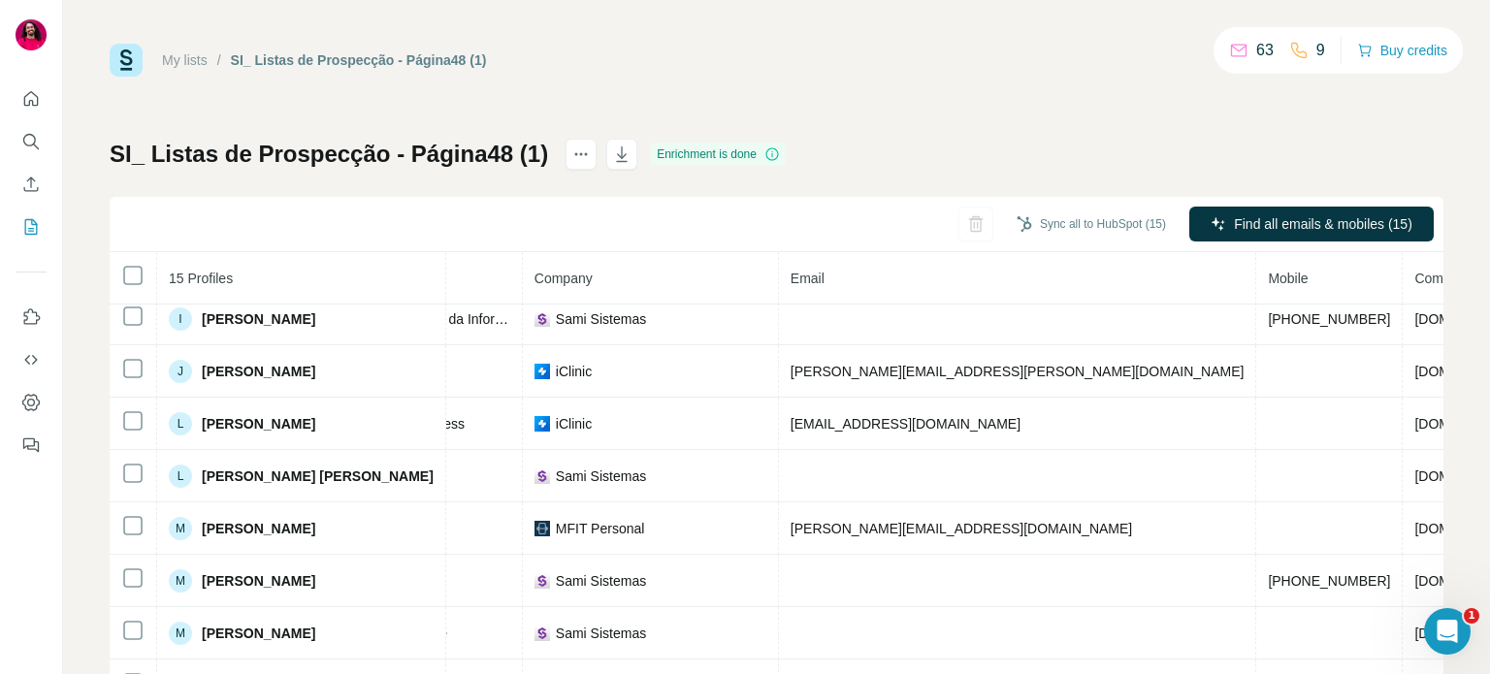
scroll to position [0, 408]
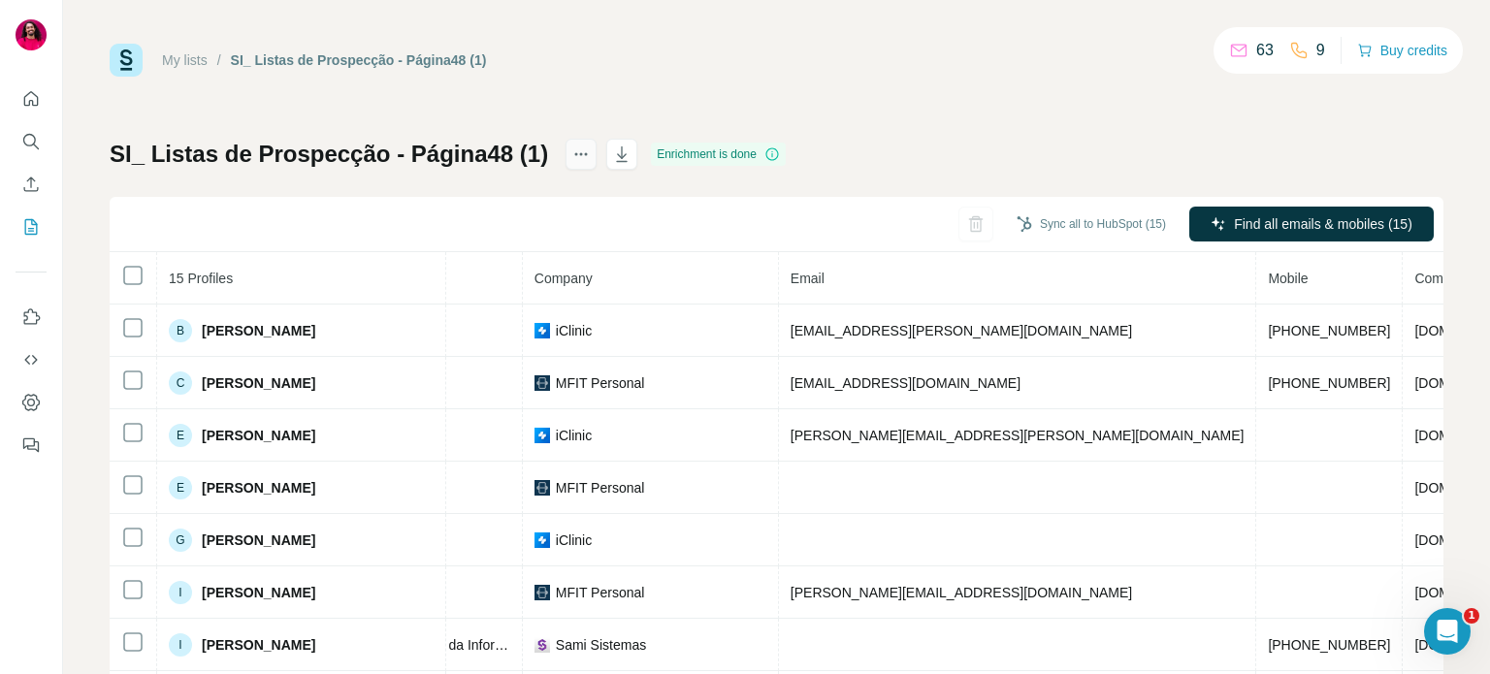
click at [571, 150] on icon "actions" at bounding box center [580, 154] width 19 height 19
click at [173, 61] on link "My lists" at bounding box center [185, 60] width 46 height 16
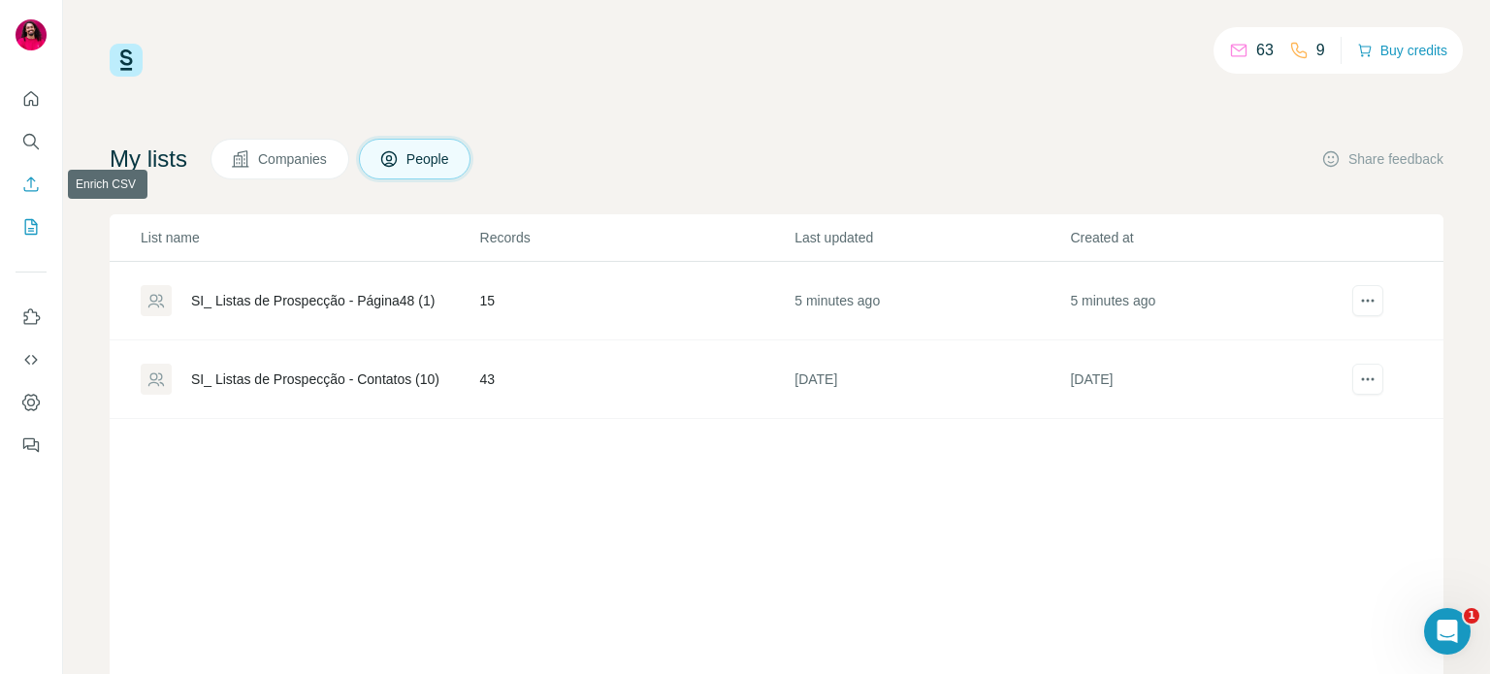
click at [33, 187] on icon "Enrich CSV" at bounding box center [30, 184] width 19 height 19
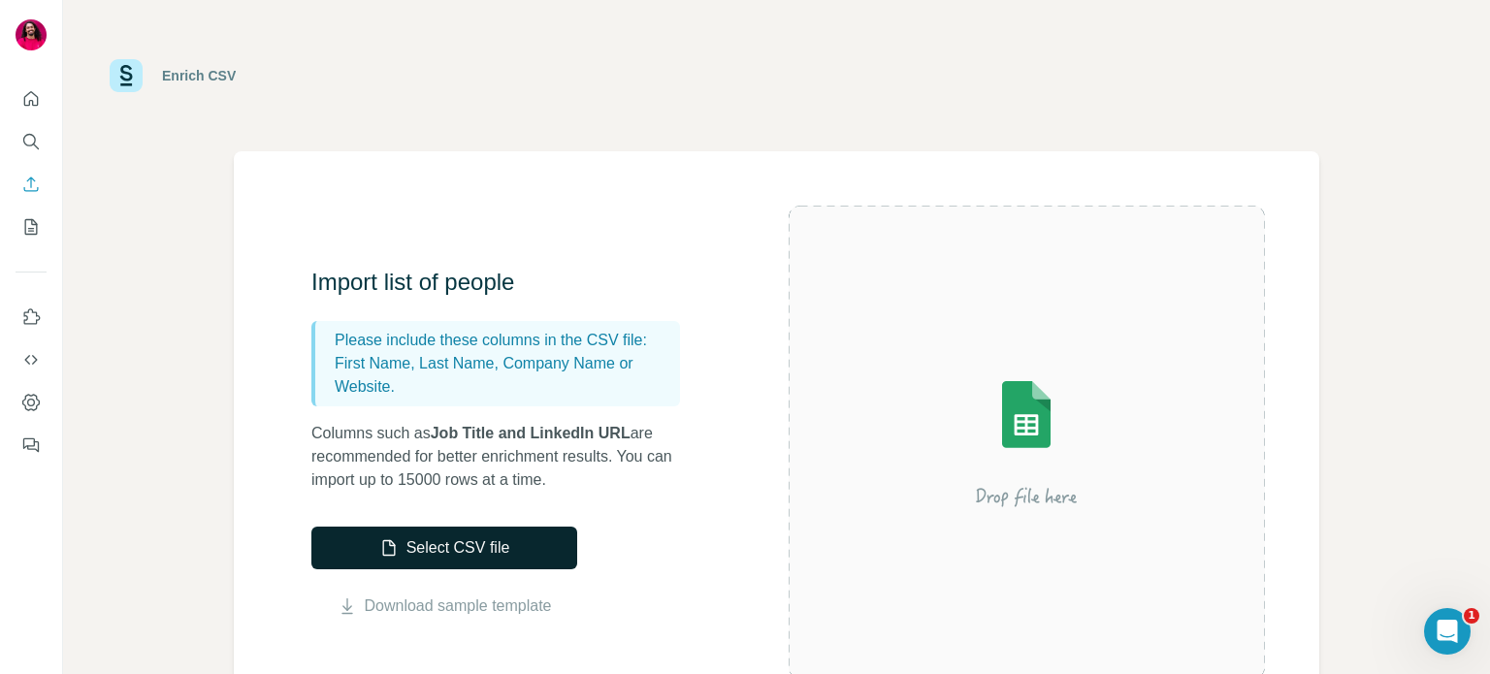
click at [522, 550] on button "Select CSV file" at bounding box center [444, 548] width 266 height 43
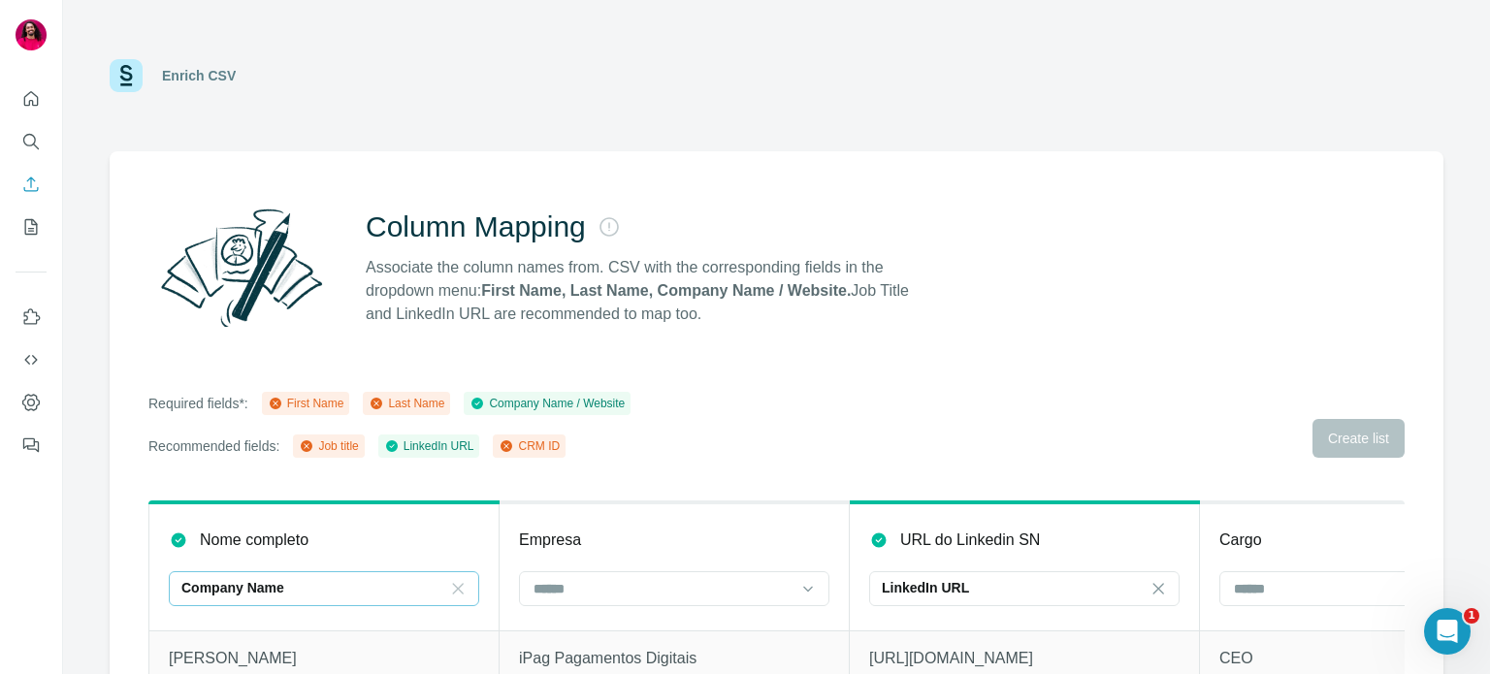
click at [458, 590] on icon at bounding box center [457, 588] width 19 height 19
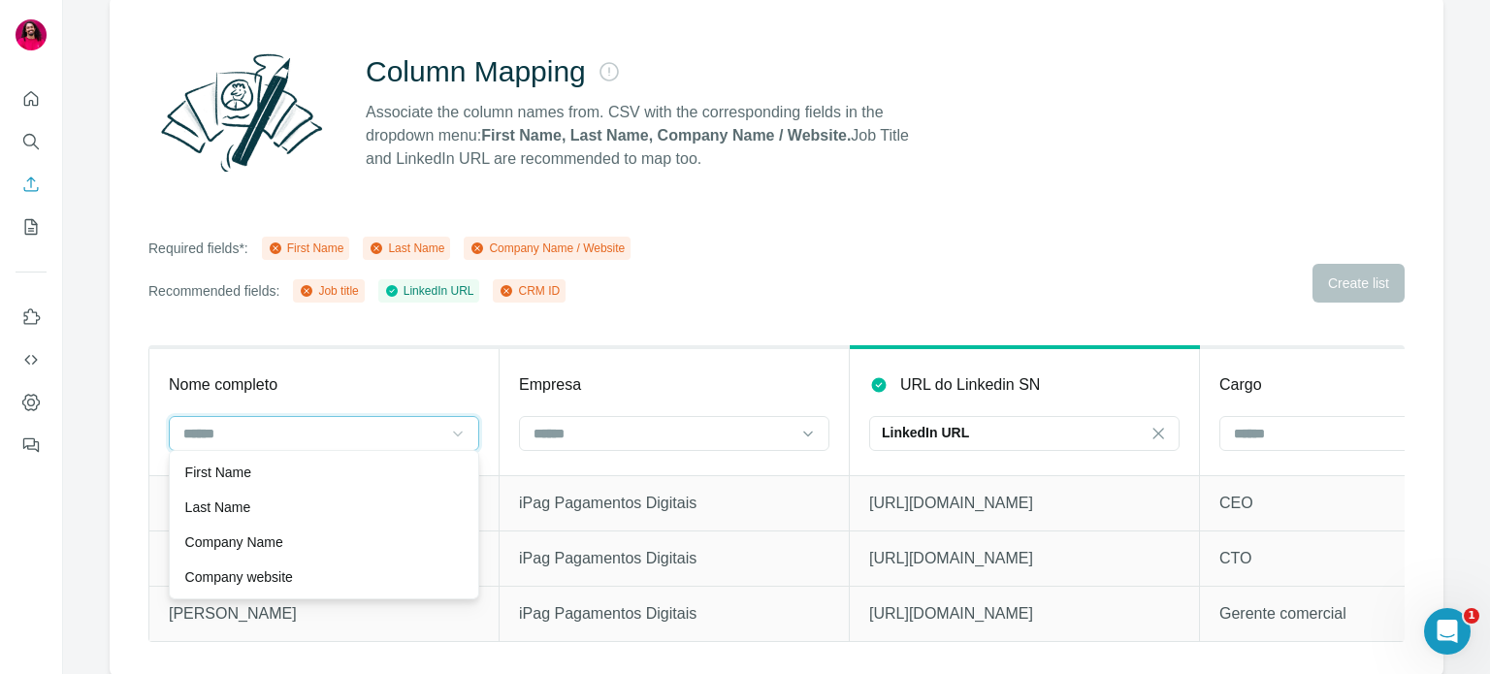
scroll to position [163, 0]
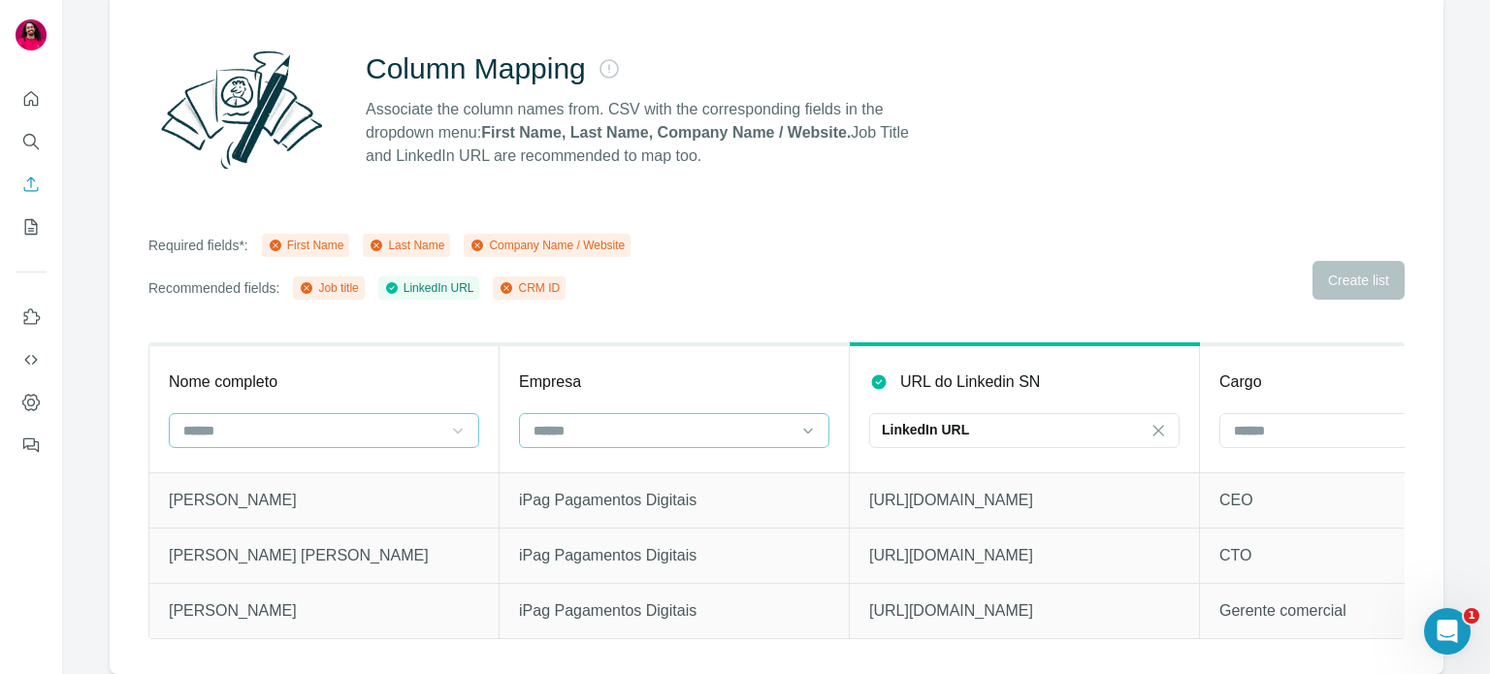
click at [589, 423] on input at bounding box center [663, 430] width 262 height 21
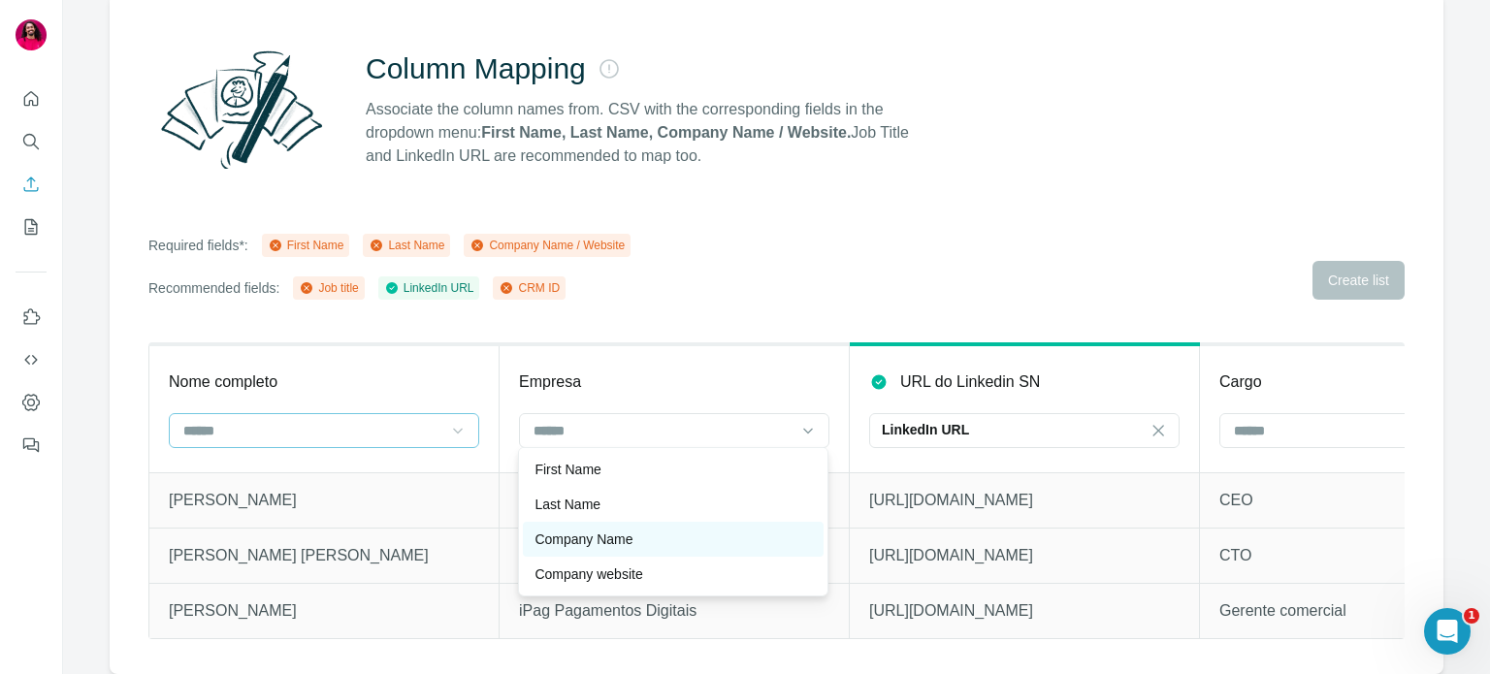
click at [629, 535] on p "Company Name" at bounding box center [584, 539] width 98 height 19
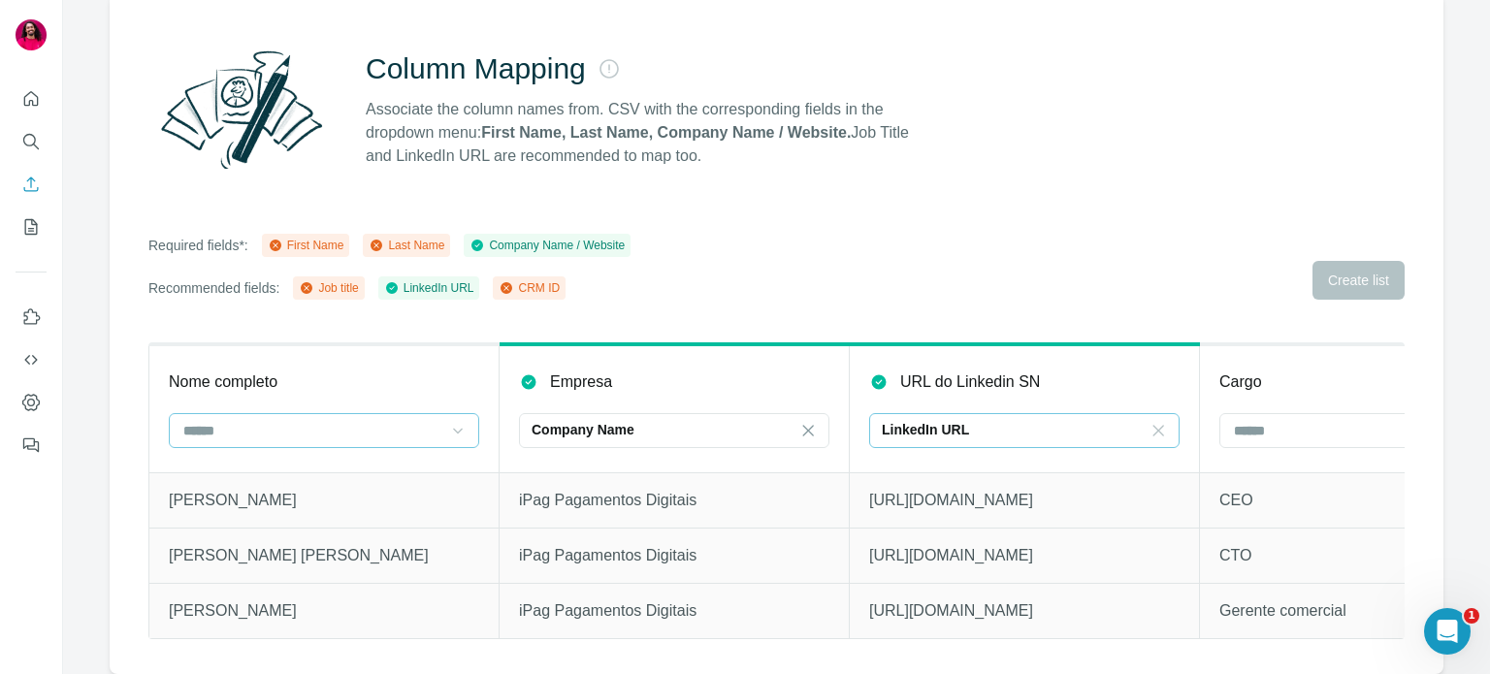
click at [1162, 427] on icon at bounding box center [1158, 430] width 19 height 19
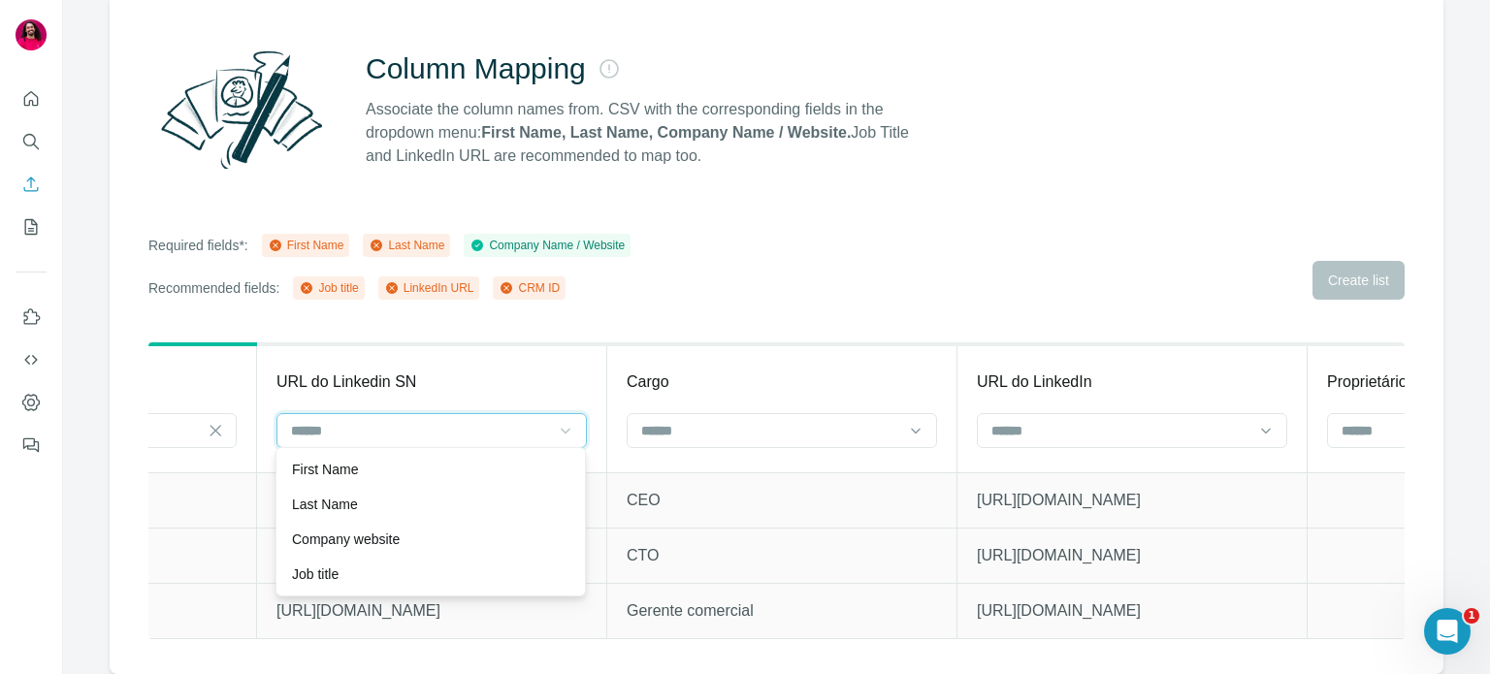
scroll to position [0, 596]
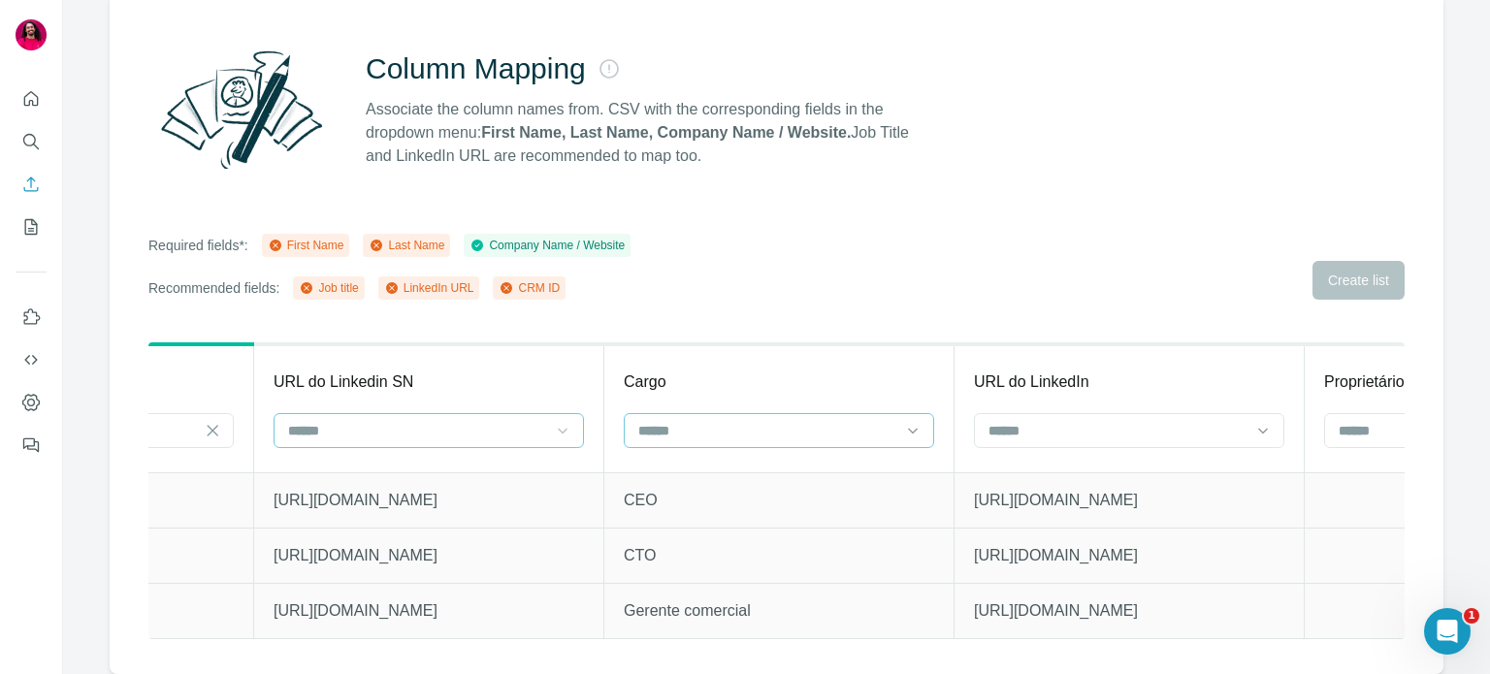
click at [850, 430] on input at bounding box center [767, 430] width 262 height 21
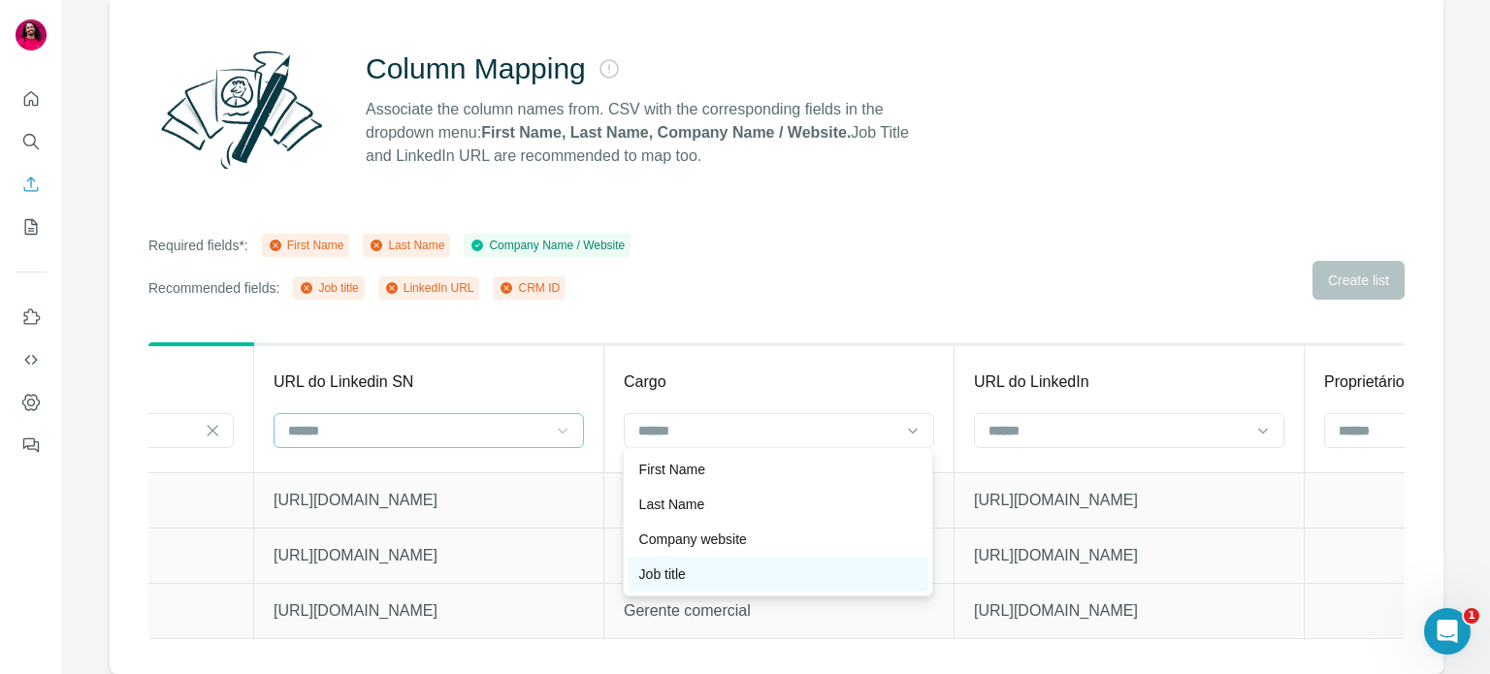
click at [765, 571] on div "Job title" at bounding box center [777, 574] width 277 height 19
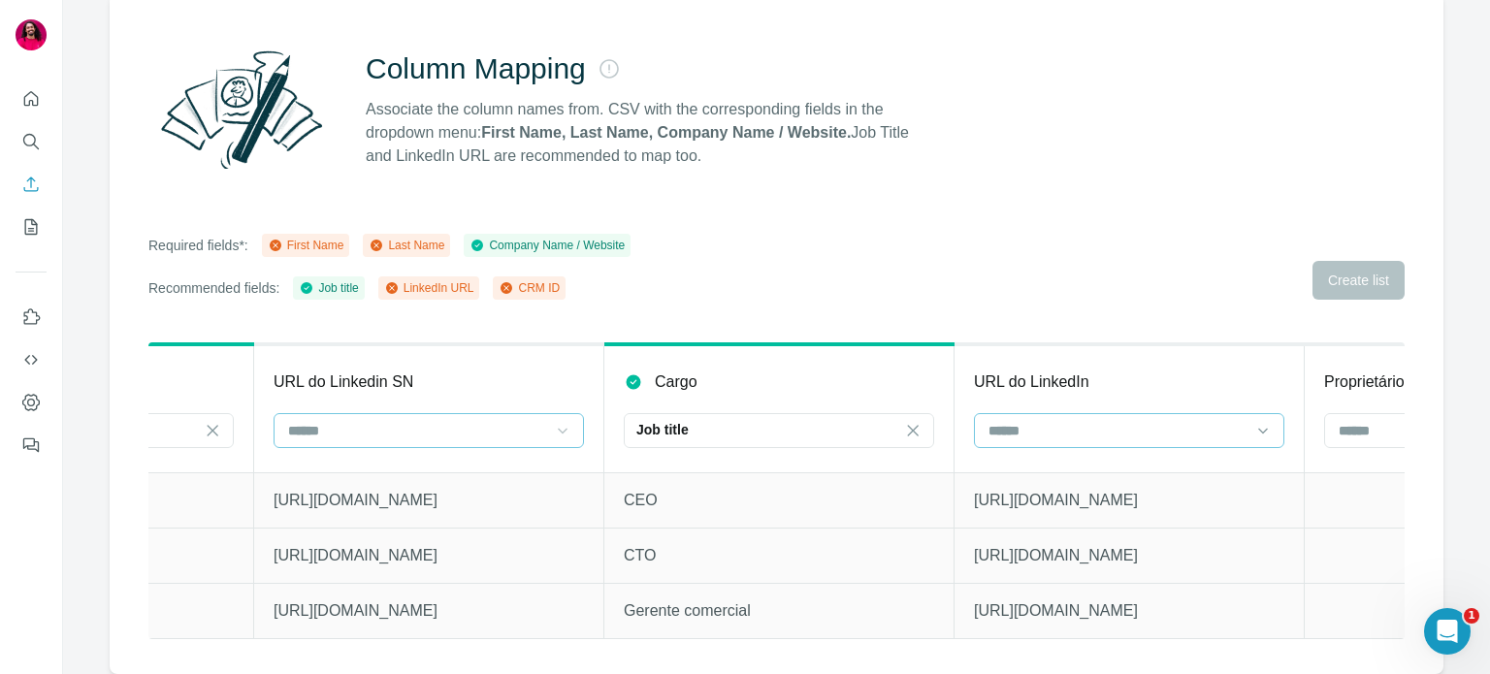
click at [1017, 428] on input at bounding box center [1118, 430] width 262 height 21
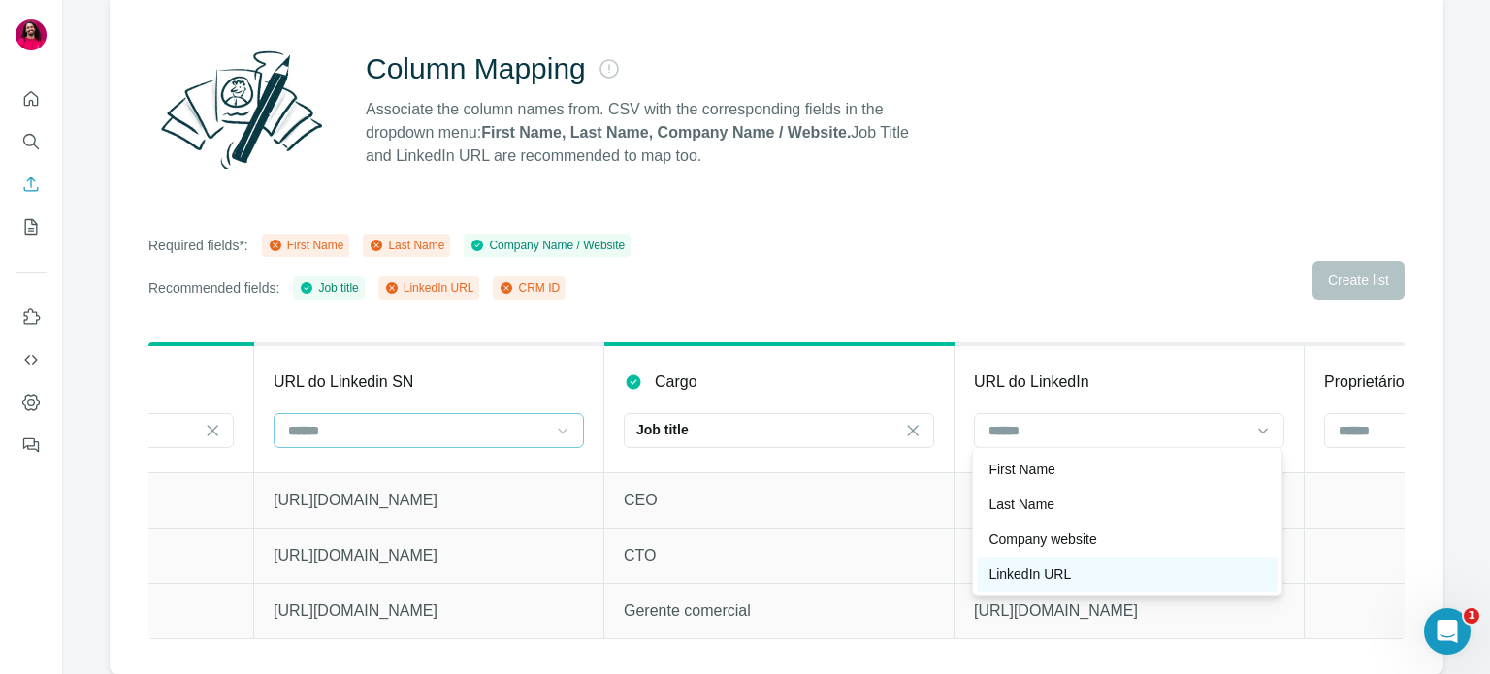
click at [1060, 561] on div "LinkedIn URL" at bounding box center [1127, 574] width 301 height 35
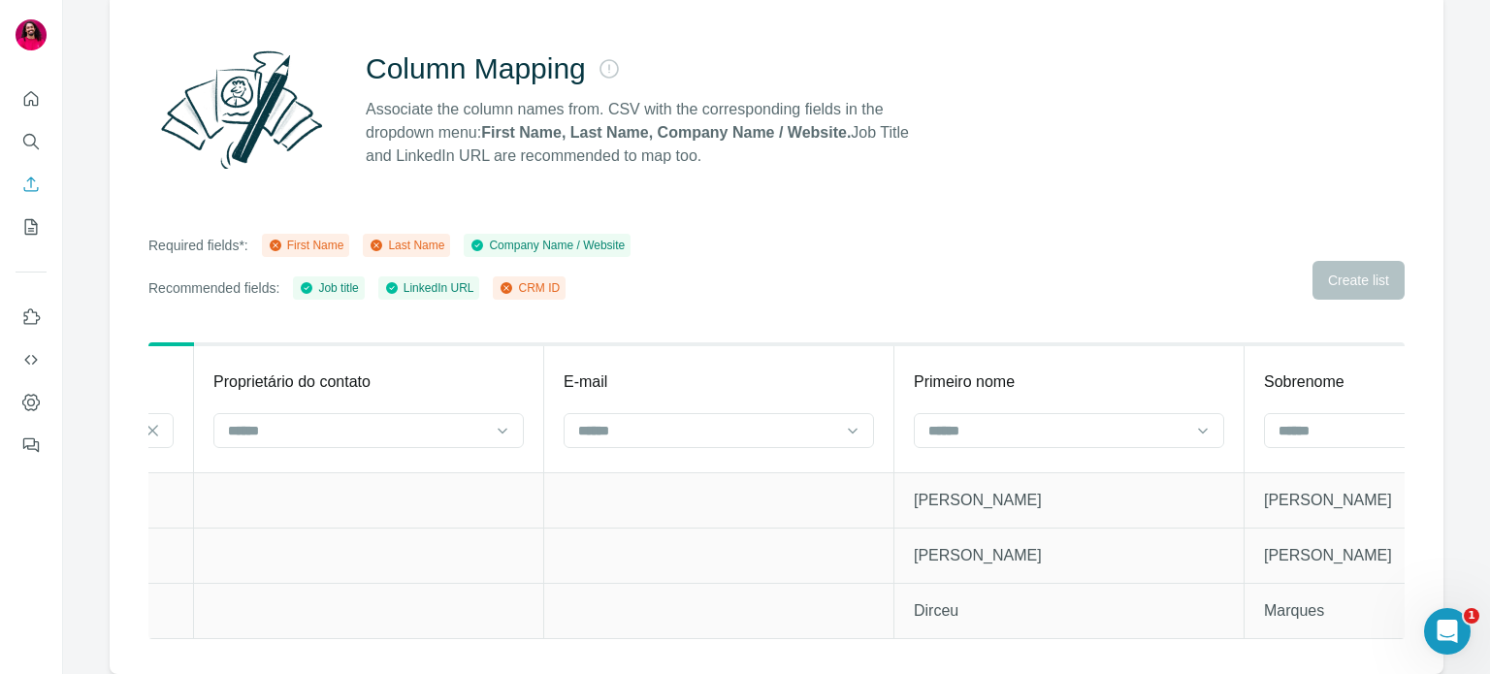
scroll to position [0, 1705]
click at [1004, 433] on input at bounding box center [1058, 430] width 262 height 21
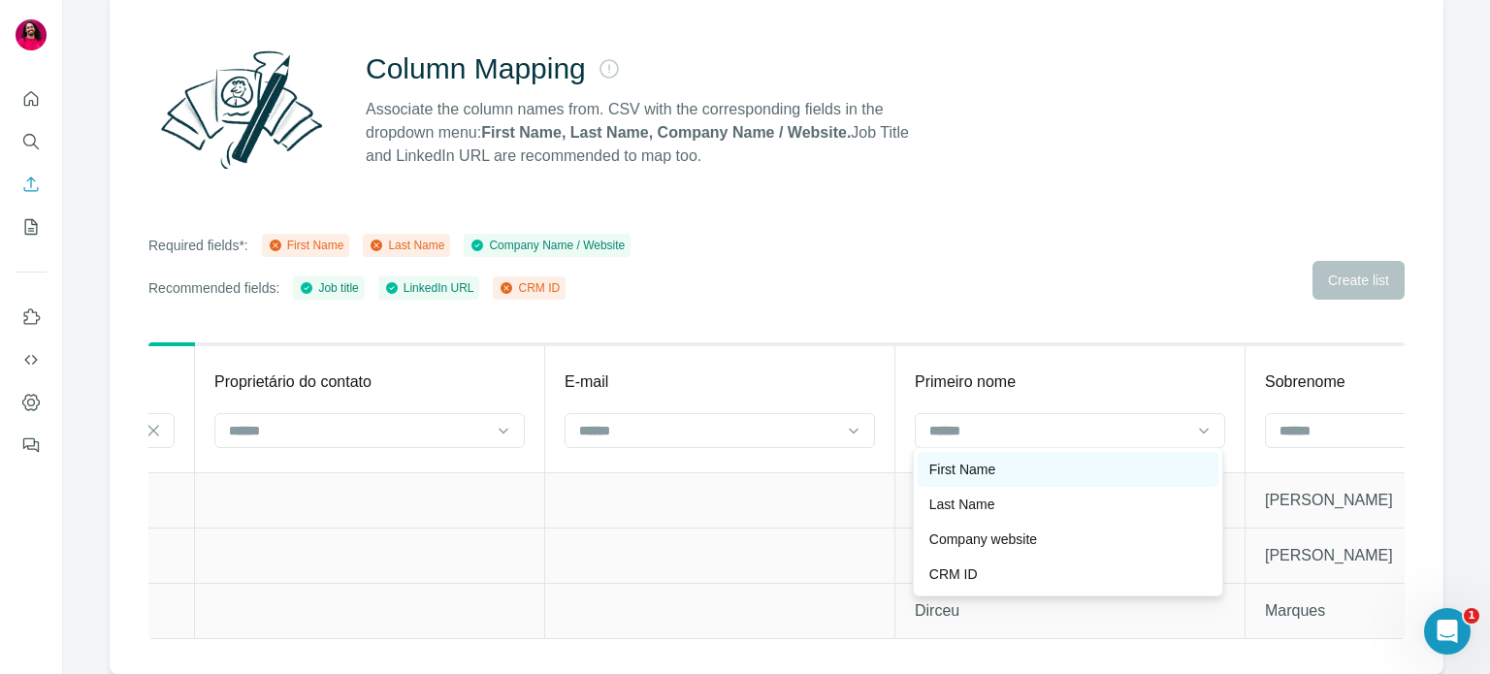
click at [1012, 477] on div "First Name" at bounding box center [1067, 469] width 277 height 19
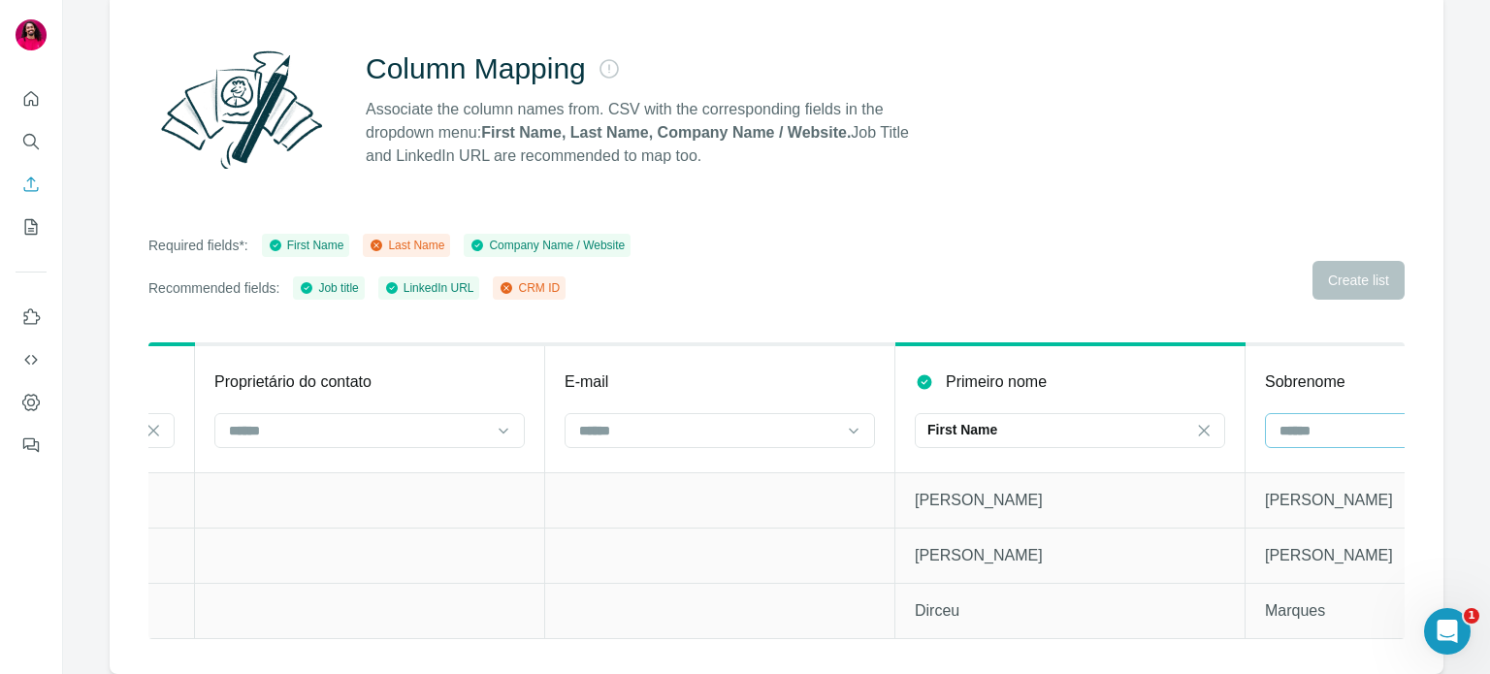
click at [1302, 429] on input at bounding box center [1409, 430] width 262 height 21
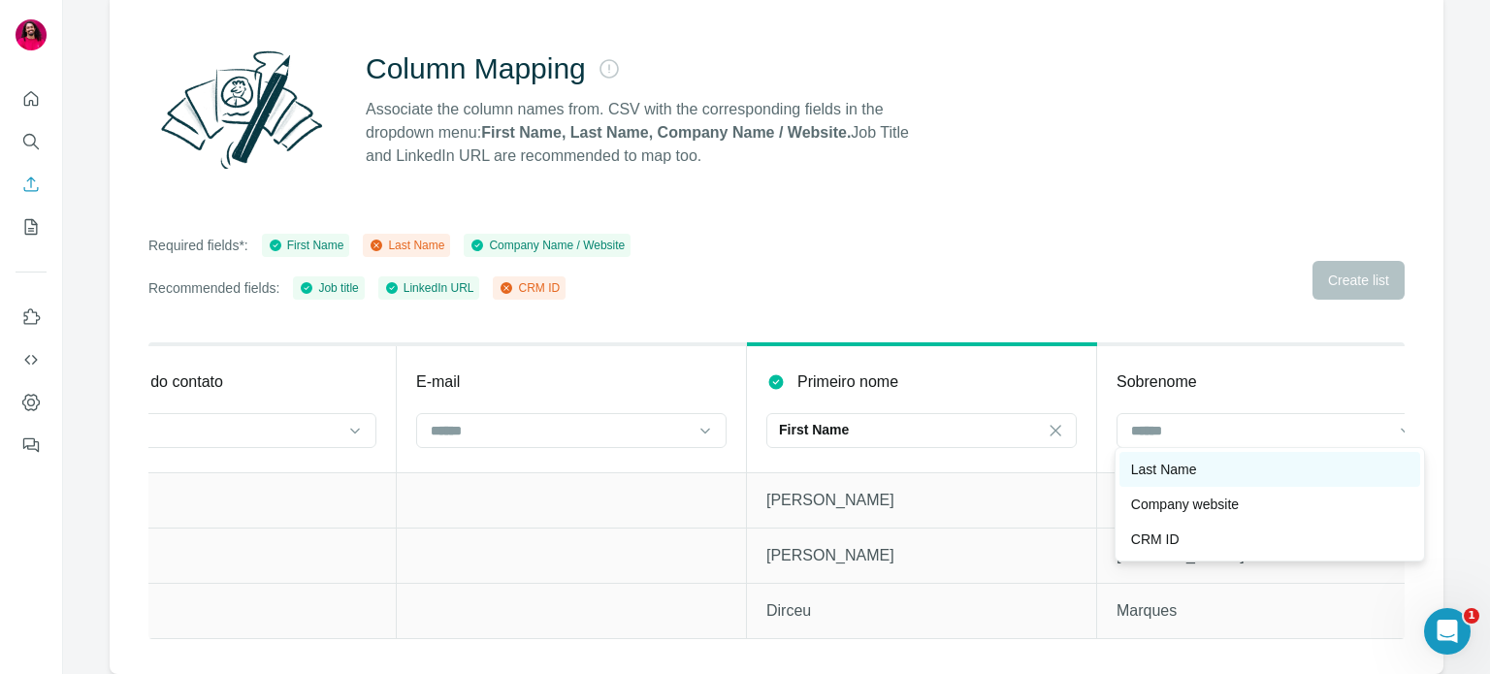
click at [1227, 469] on div "Last Name" at bounding box center [1269, 469] width 277 height 19
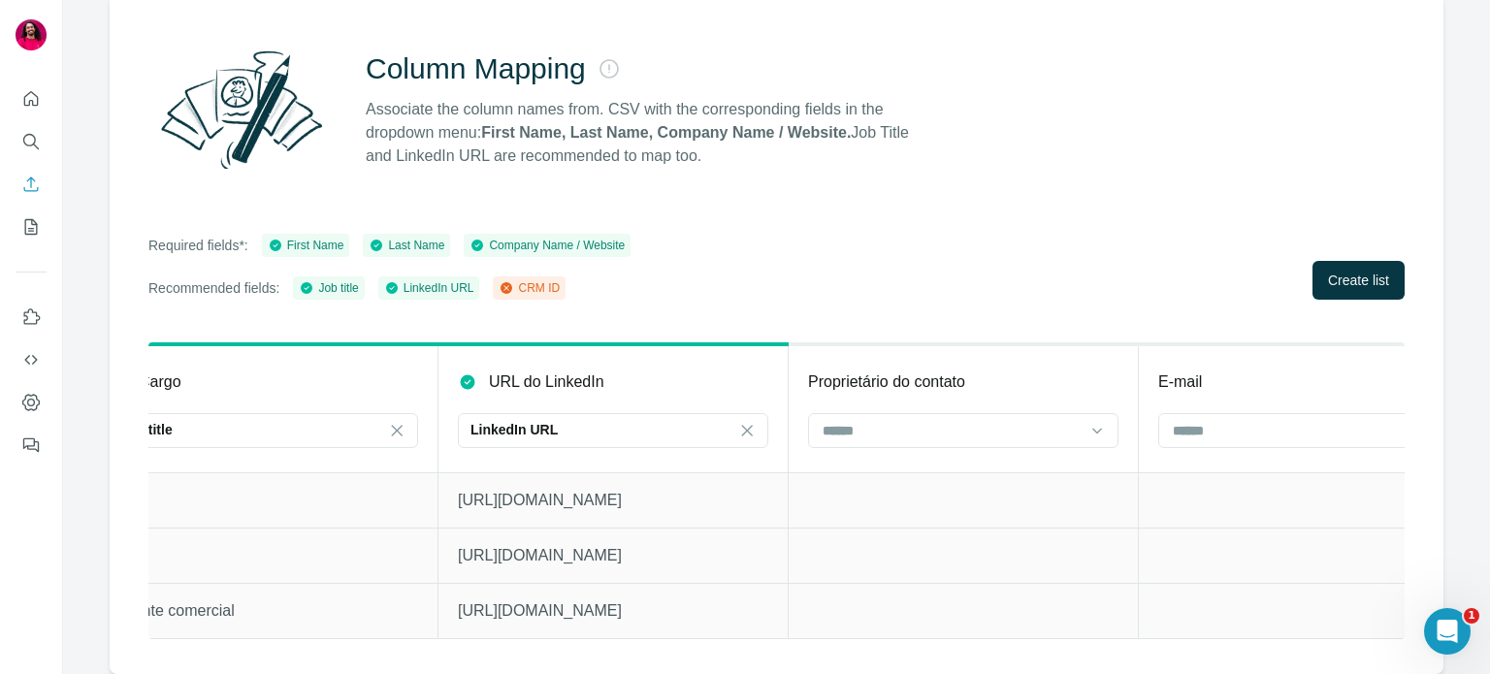
scroll to position [0, 807]
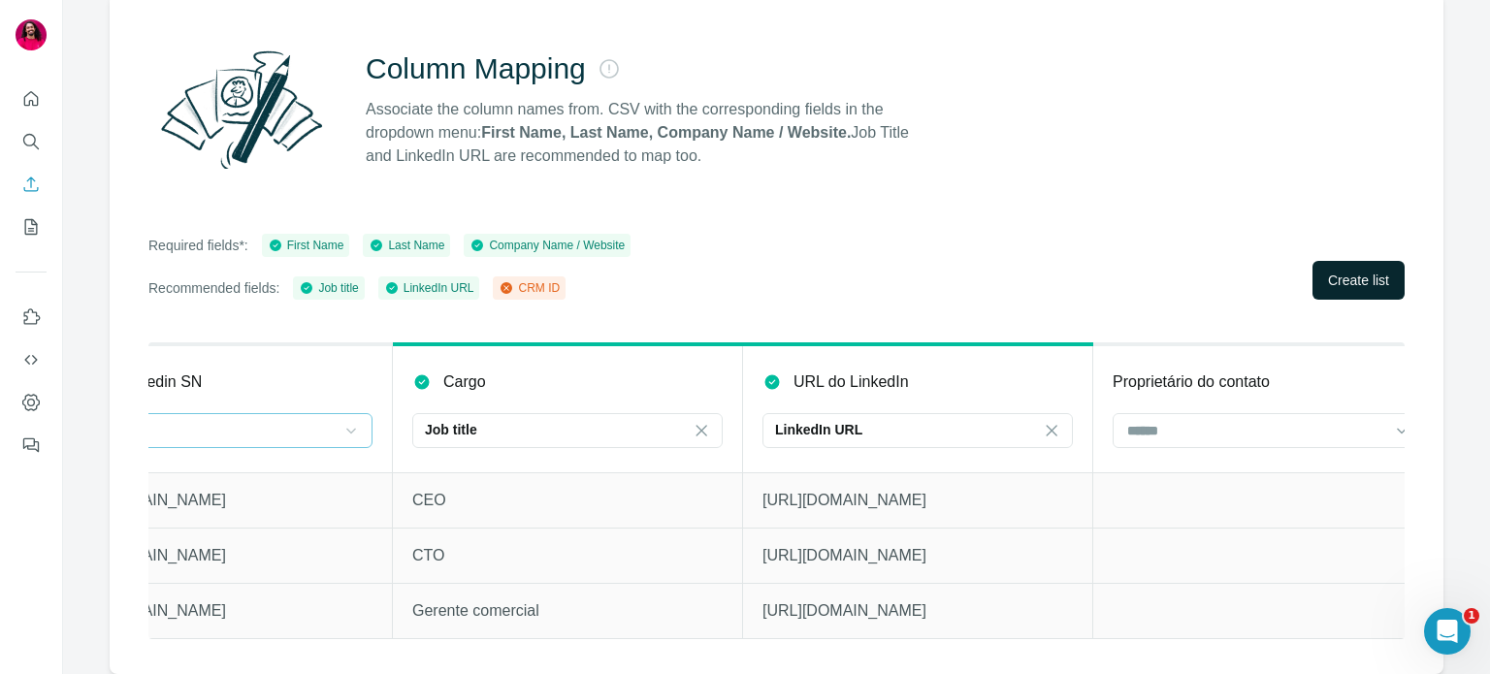
click at [1335, 282] on span "Create list" at bounding box center [1358, 280] width 61 height 19
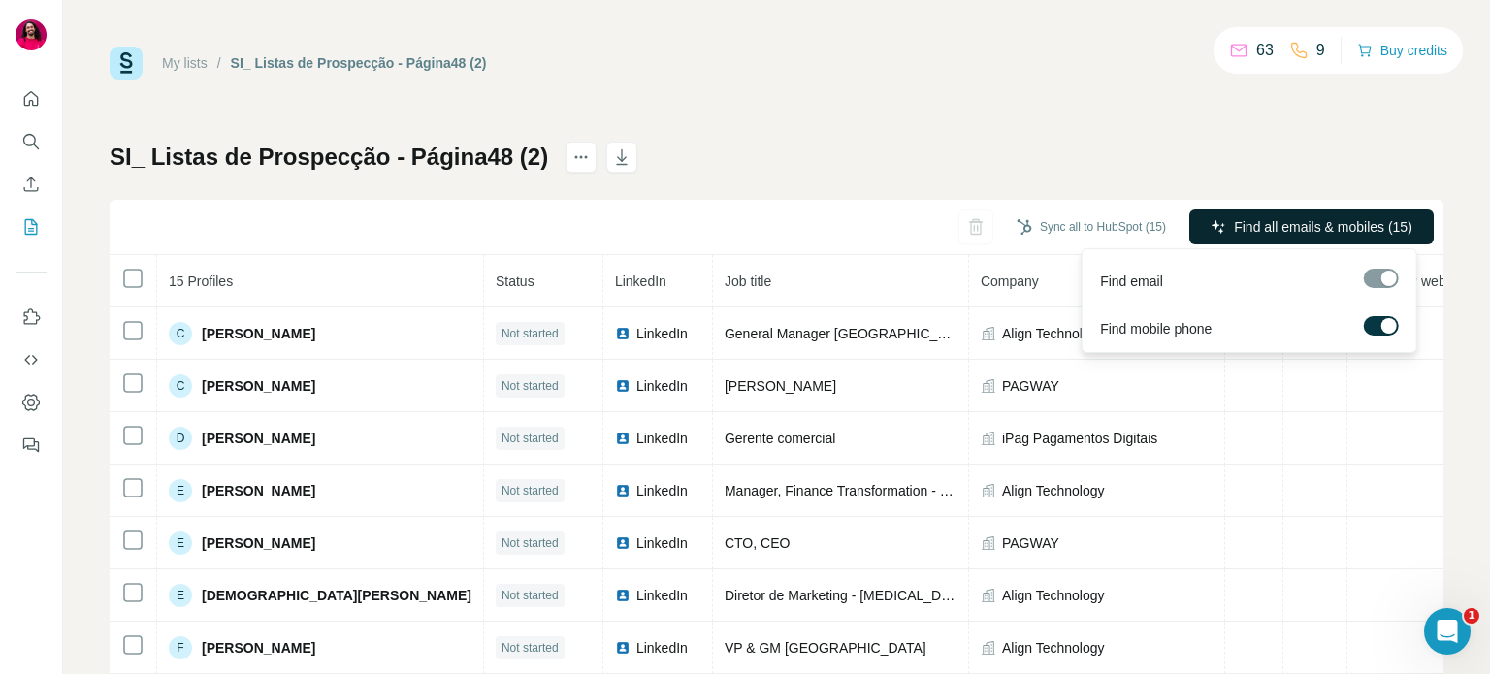
click at [1210, 223] on button "Find all emails & mobiles (15)" at bounding box center [1311, 227] width 244 height 35
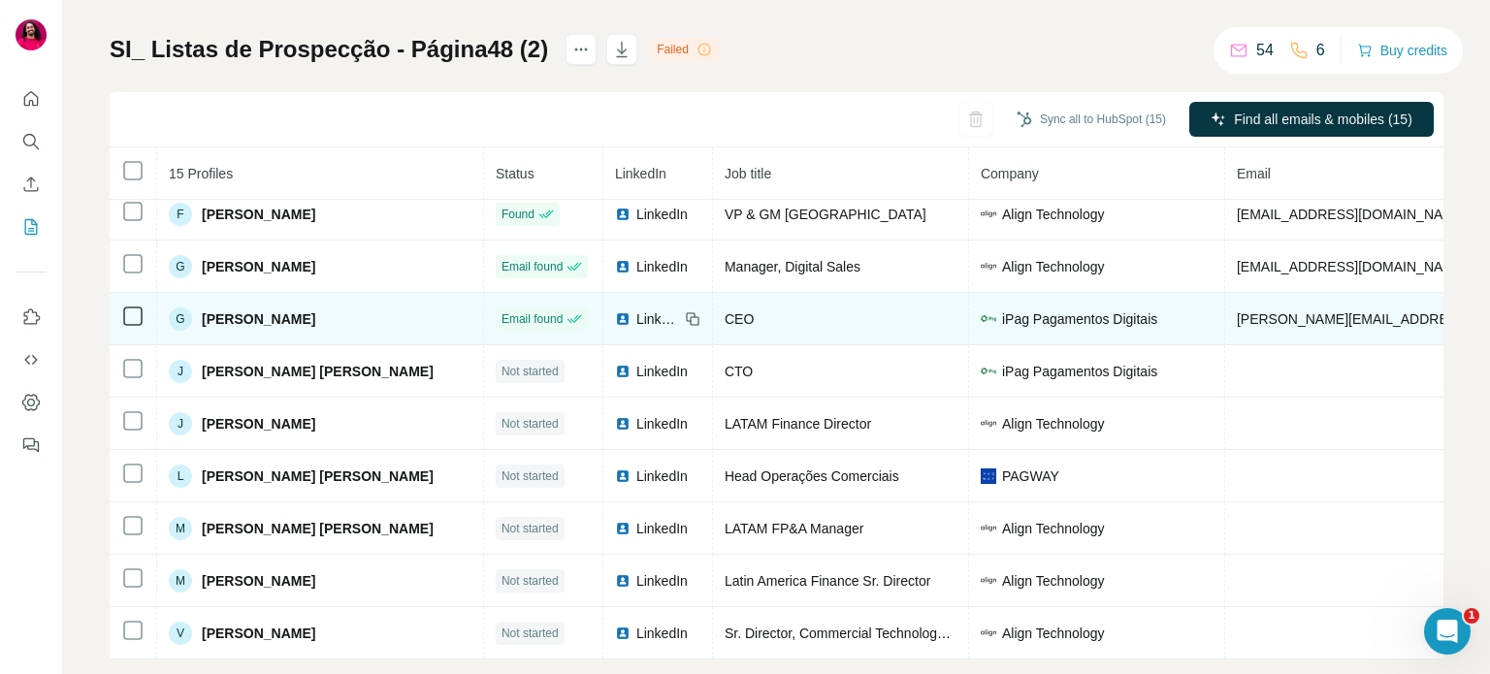
scroll to position [140, 0]
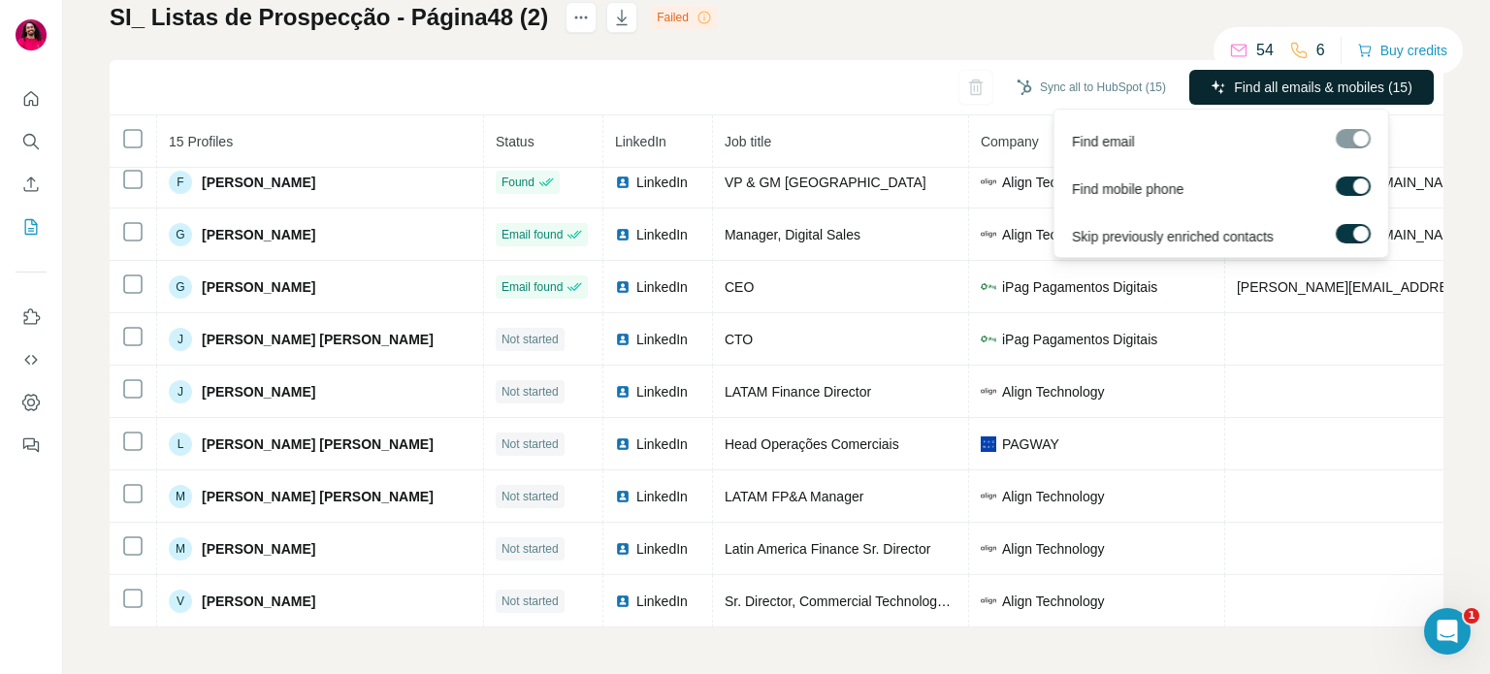
click at [1310, 82] on span "Find all emails & mobiles (15)" at bounding box center [1323, 87] width 178 height 19
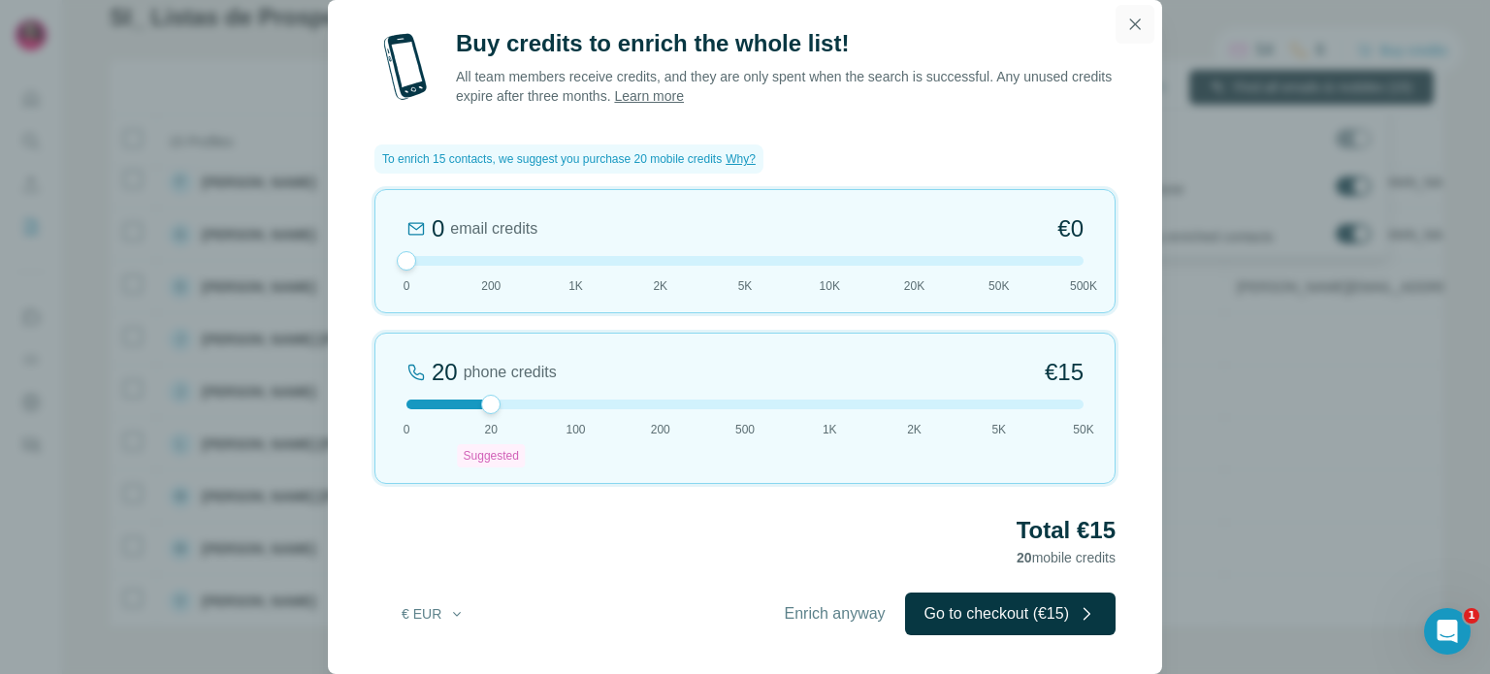
click at [1133, 19] on icon "button" at bounding box center [1134, 24] width 19 height 19
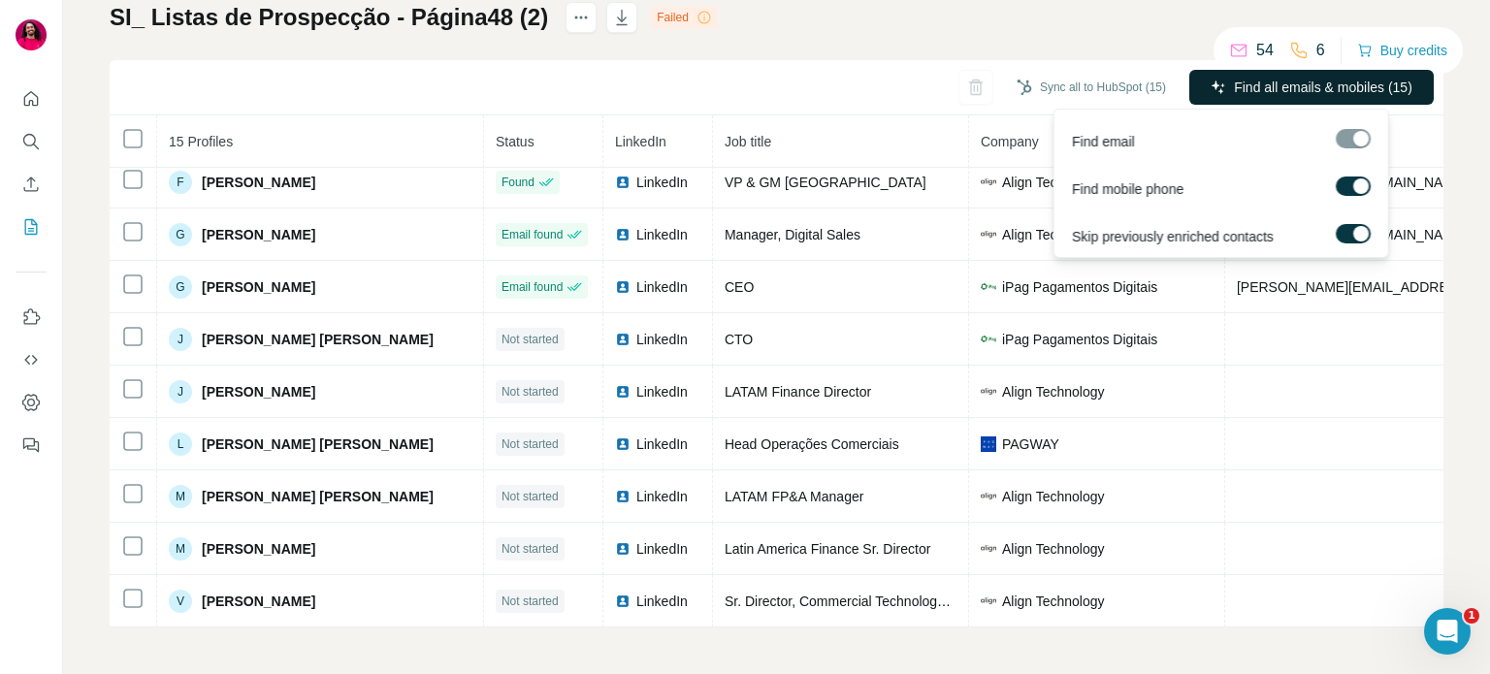
click at [1218, 104] on button "Find all emails & mobiles (15)" at bounding box center [1311, 87] width 244 height 35
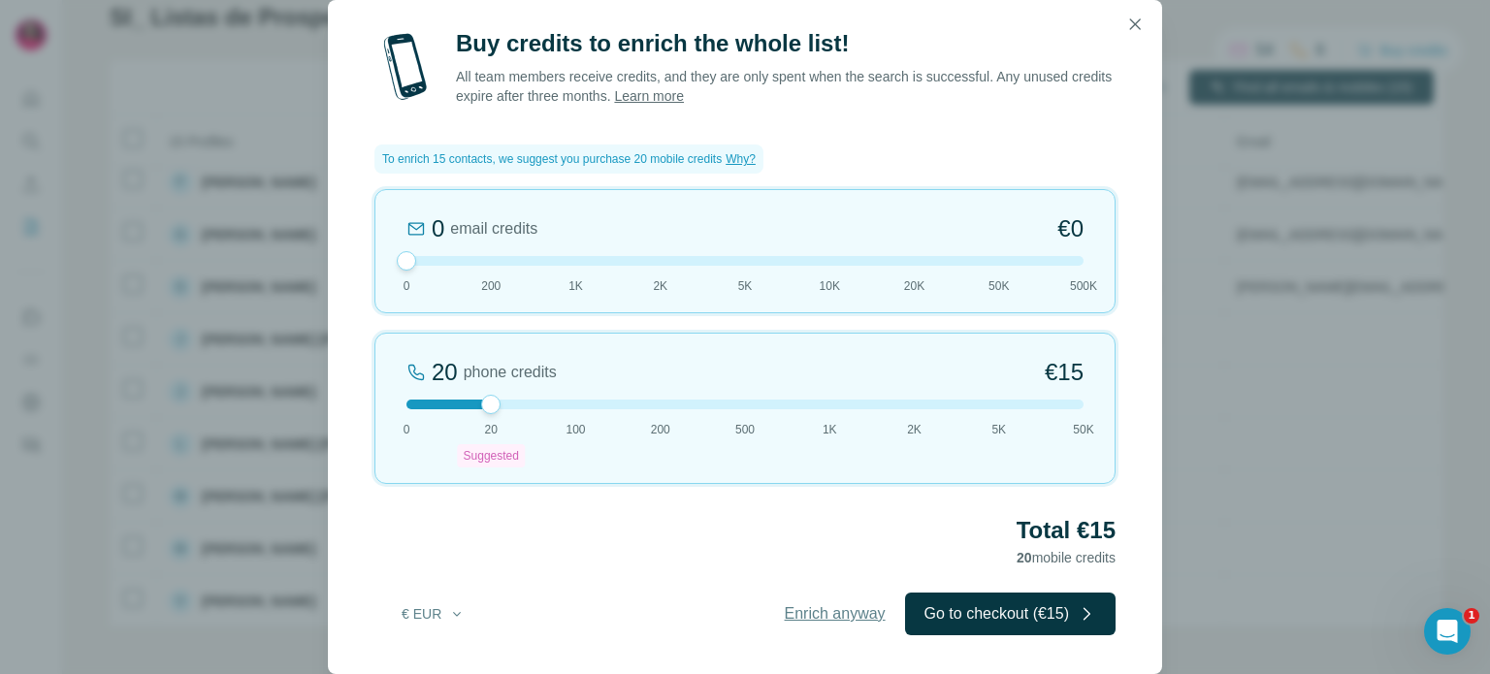
click at [813, 611] on span "Enrich anyway" at bounding box center [835, 613] width 101 height 23
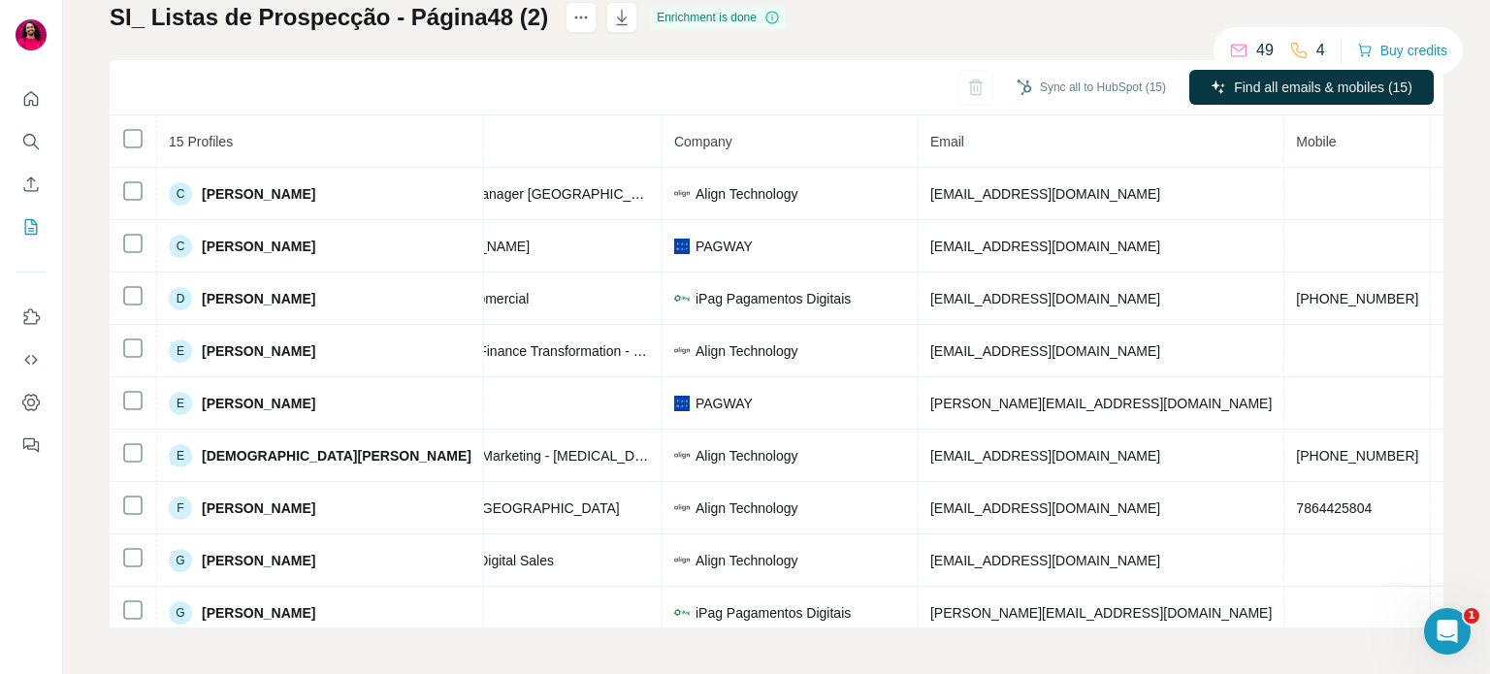
scroll to position [0, 0]
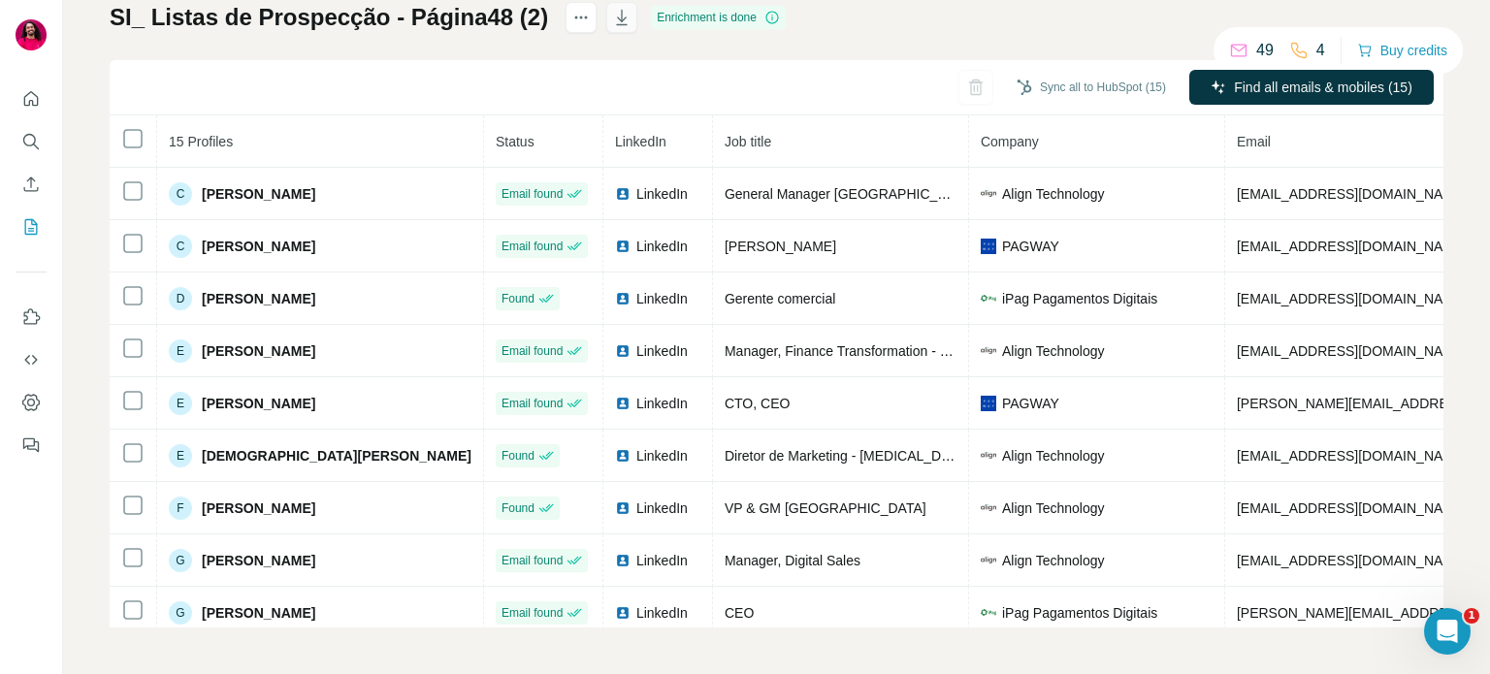
click at [606, 16] on button "button" at bounding box center [621, 17] width 31 height 31
click at [37, 194] on button "Enrich CSV" at bounding box center [31, 184] width 31 height 35
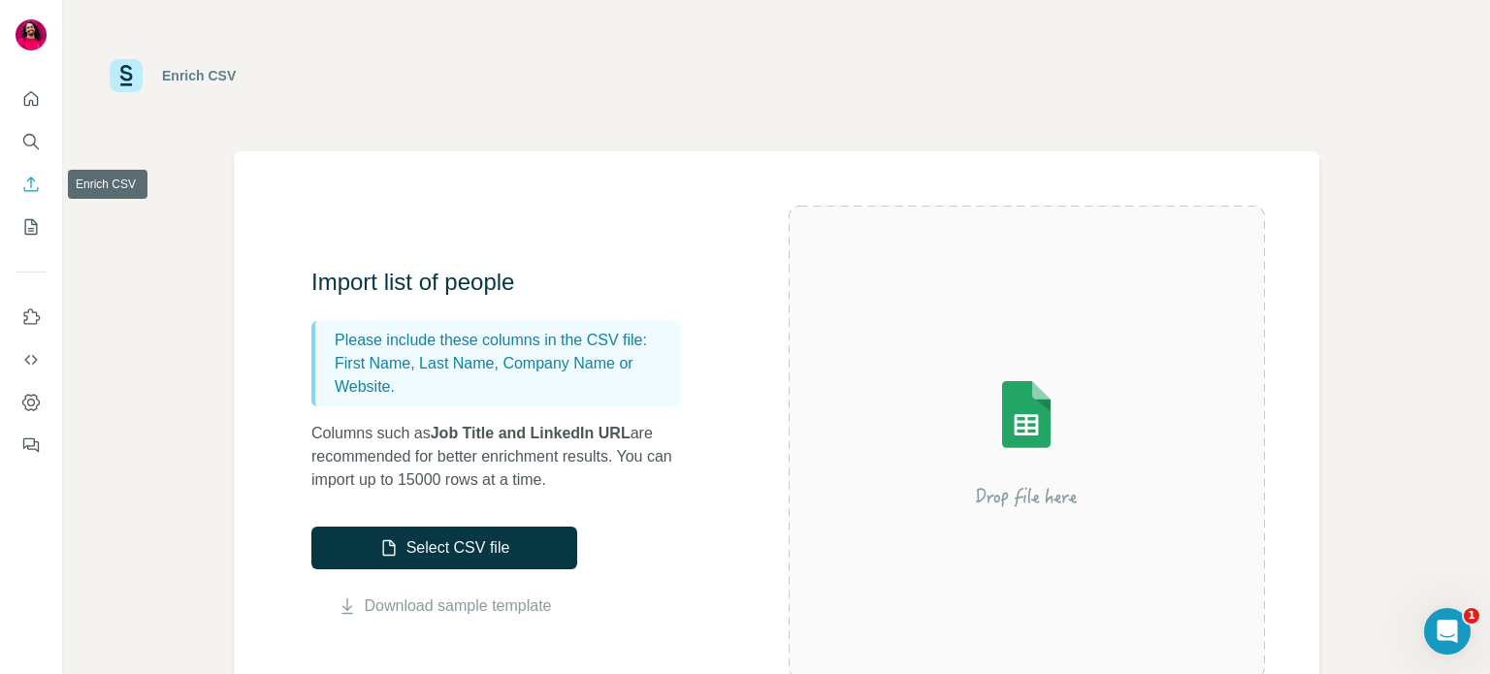
click at [21, 188] on icon "Enrich CSV" at bounding box center [30, 184] width 19 height 19
click at [402, 537] on button "Select CSV file" at bounding box center [444, 548] width 266 height 43
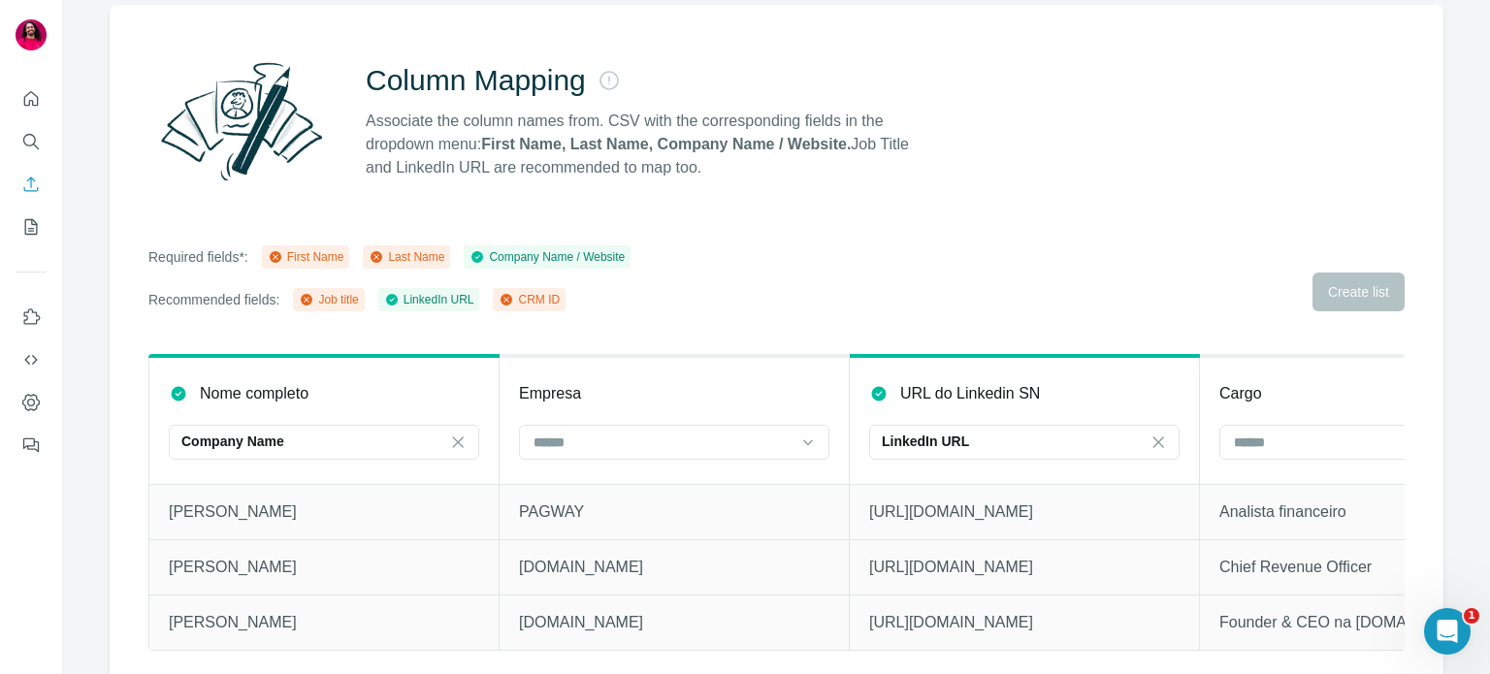
scroll to position [171, 0]
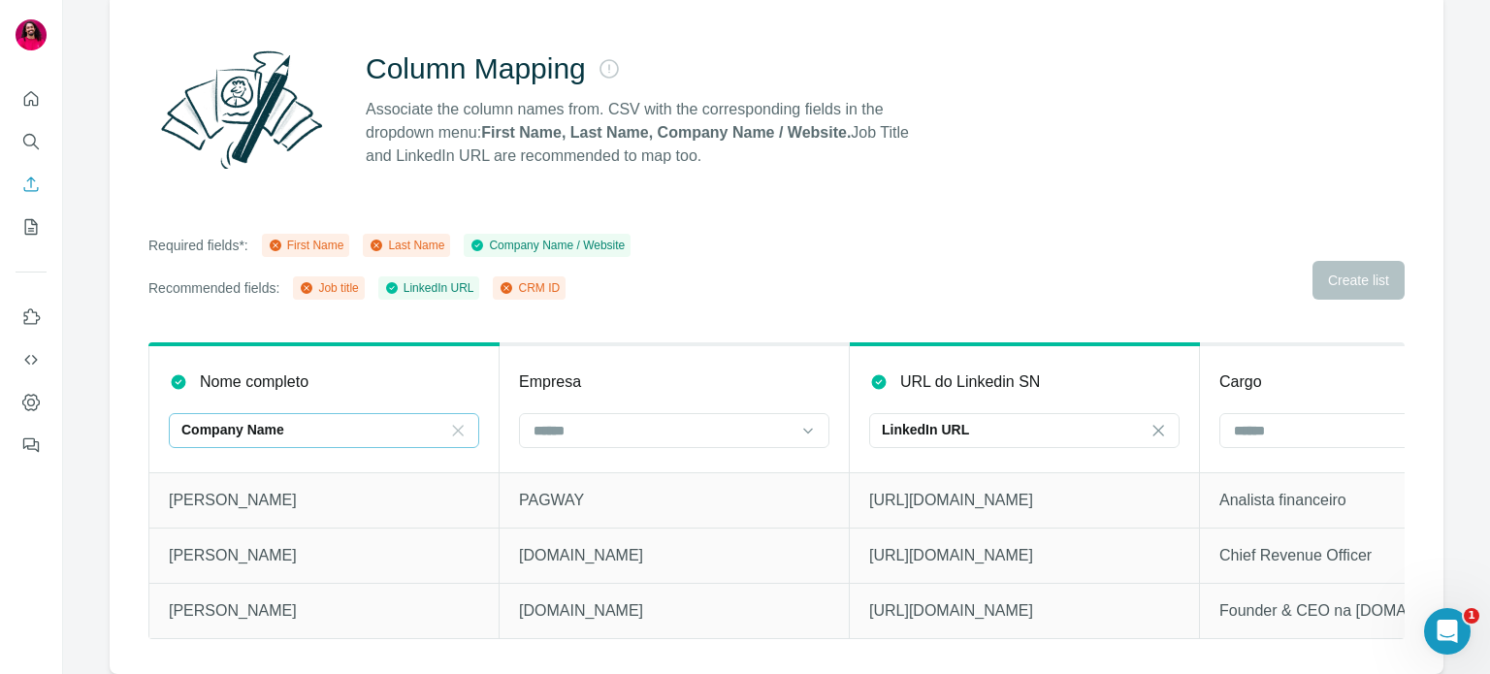
click at [450, 421] on icon at bounding box center [457, 430] width 19 height 19
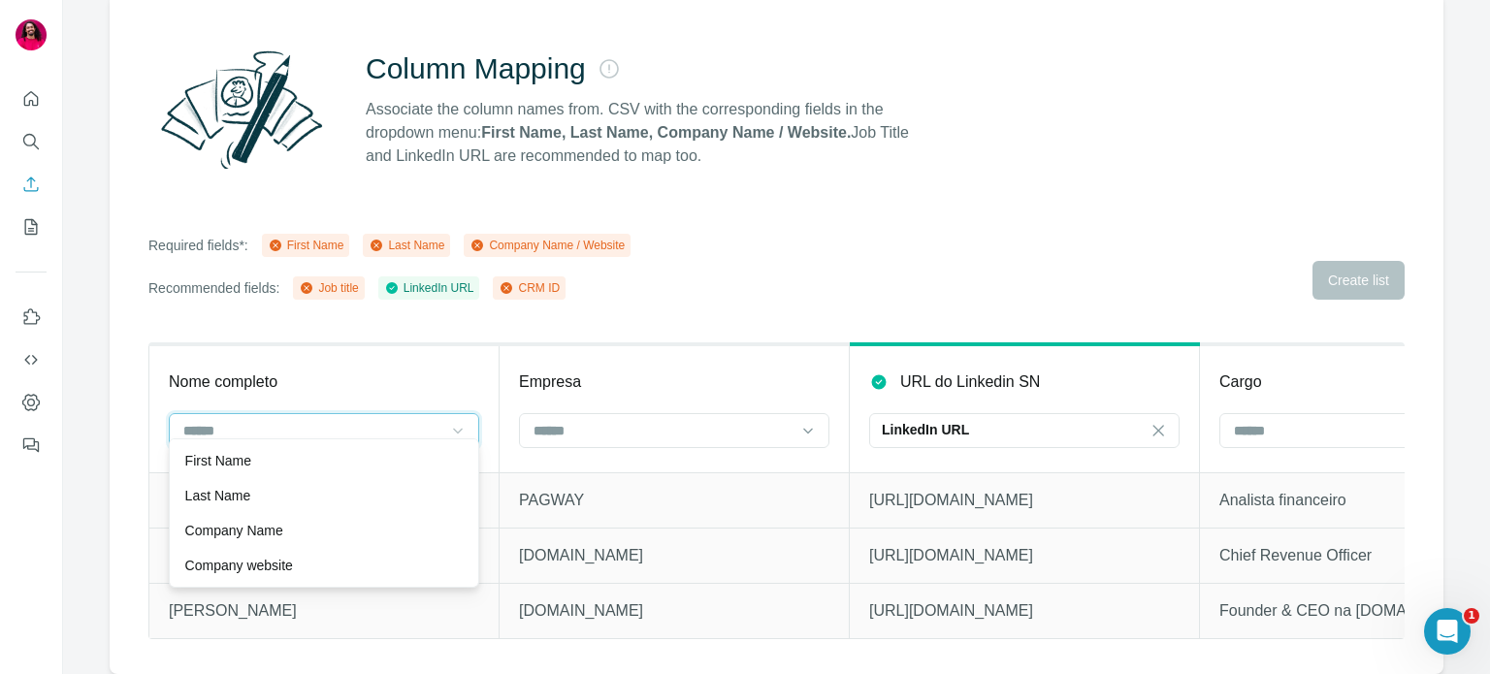
scroll to position [0, 0]
click at [609, 424] on input at bounding box center [663, 430] width 262 height 21
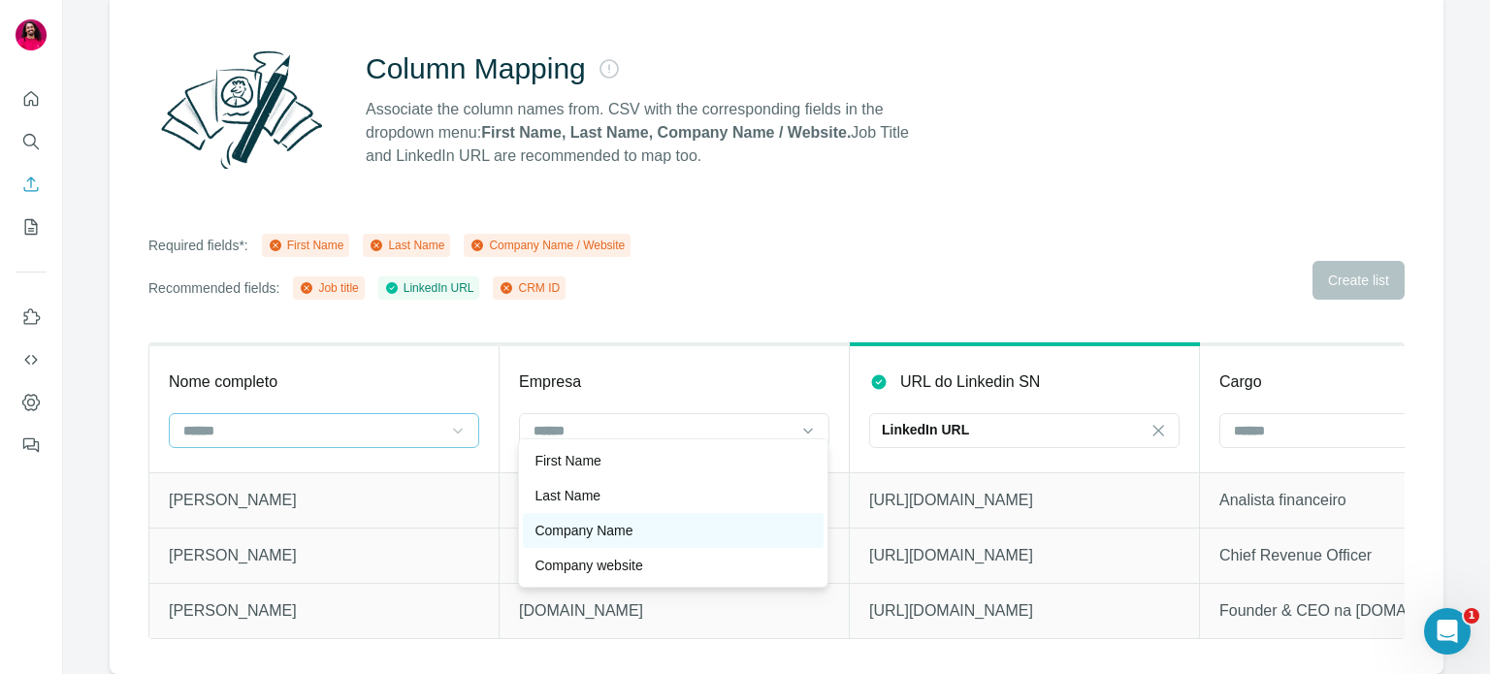
click at [643, 521] on div "Company Name" at bounding box center [673, 530] width 277 height 19
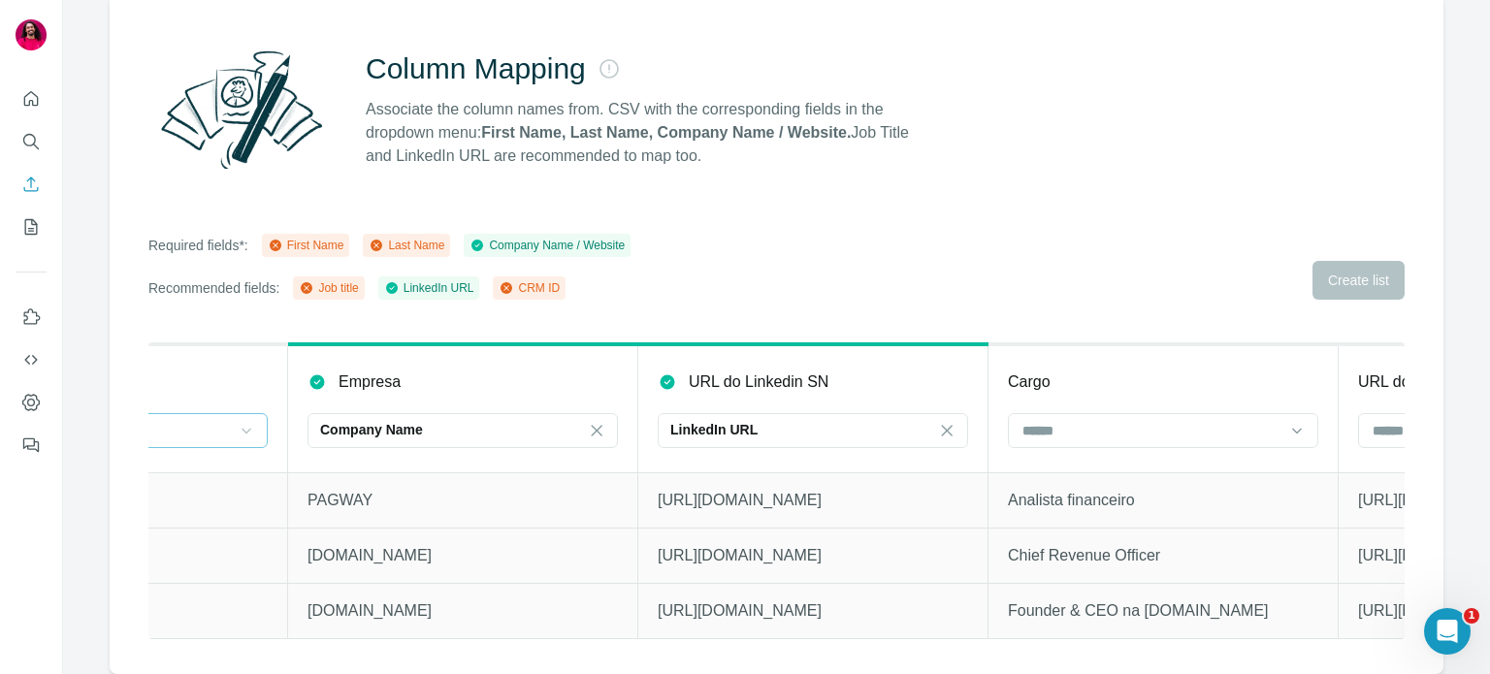
scroll to position [0, 212]
click at [939, 426] on icon at bounding box center [945, 430] width 19 height 19
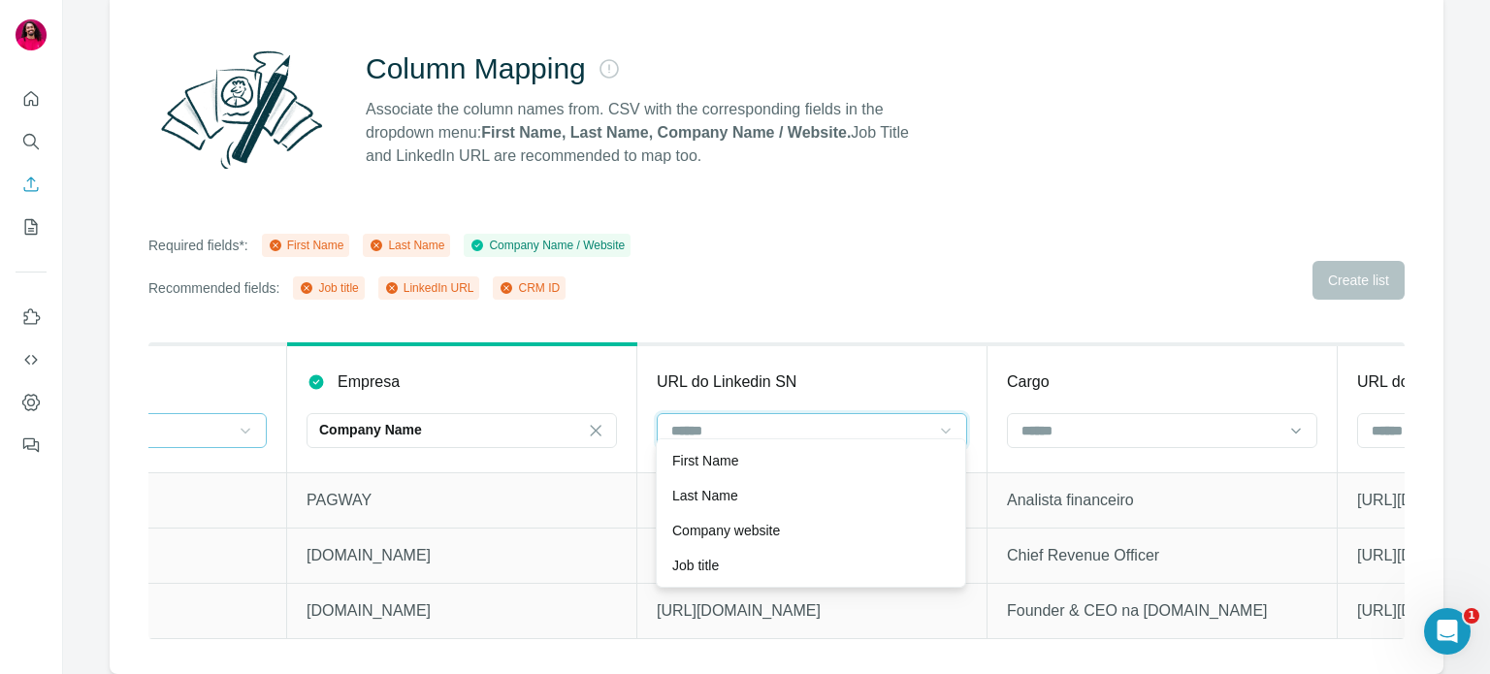
scroll to position [0, 0]
click at [1097, 420] on input at bounding box center [1151, 430] width 262 height 21
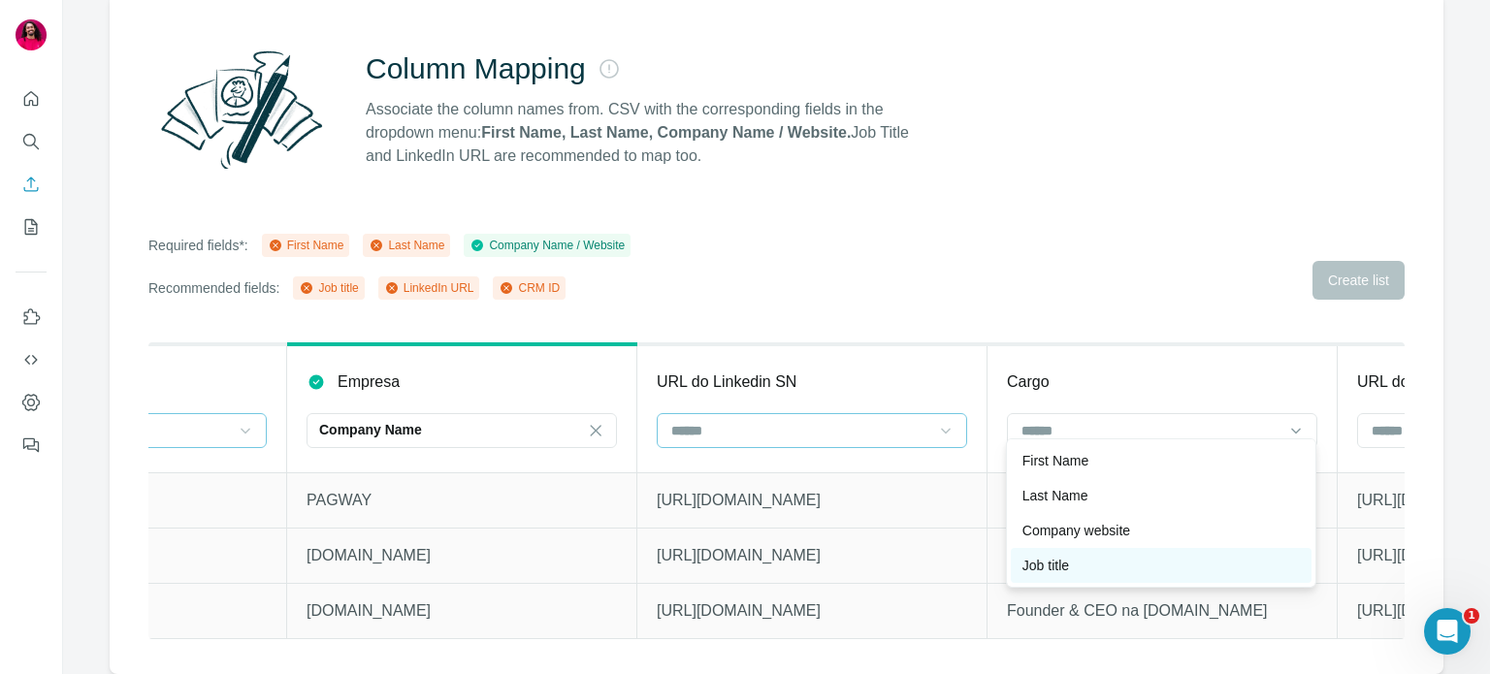
click at [1082, 556] on div "Job title" at bounding box center [1160, 565] width 277 height 19
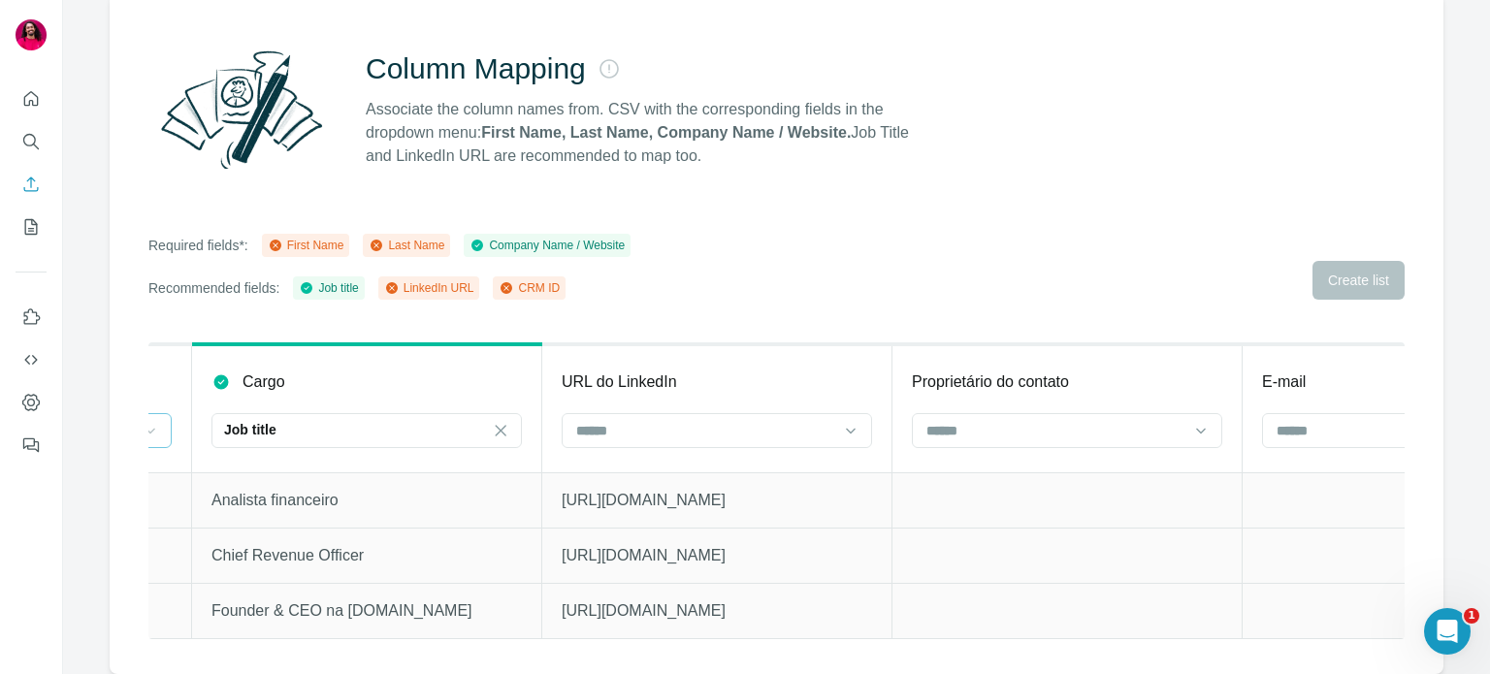
scroll to position [0, 1009]
click at [770, 431] on div at bounding box center [704, 430] width 262 height 33
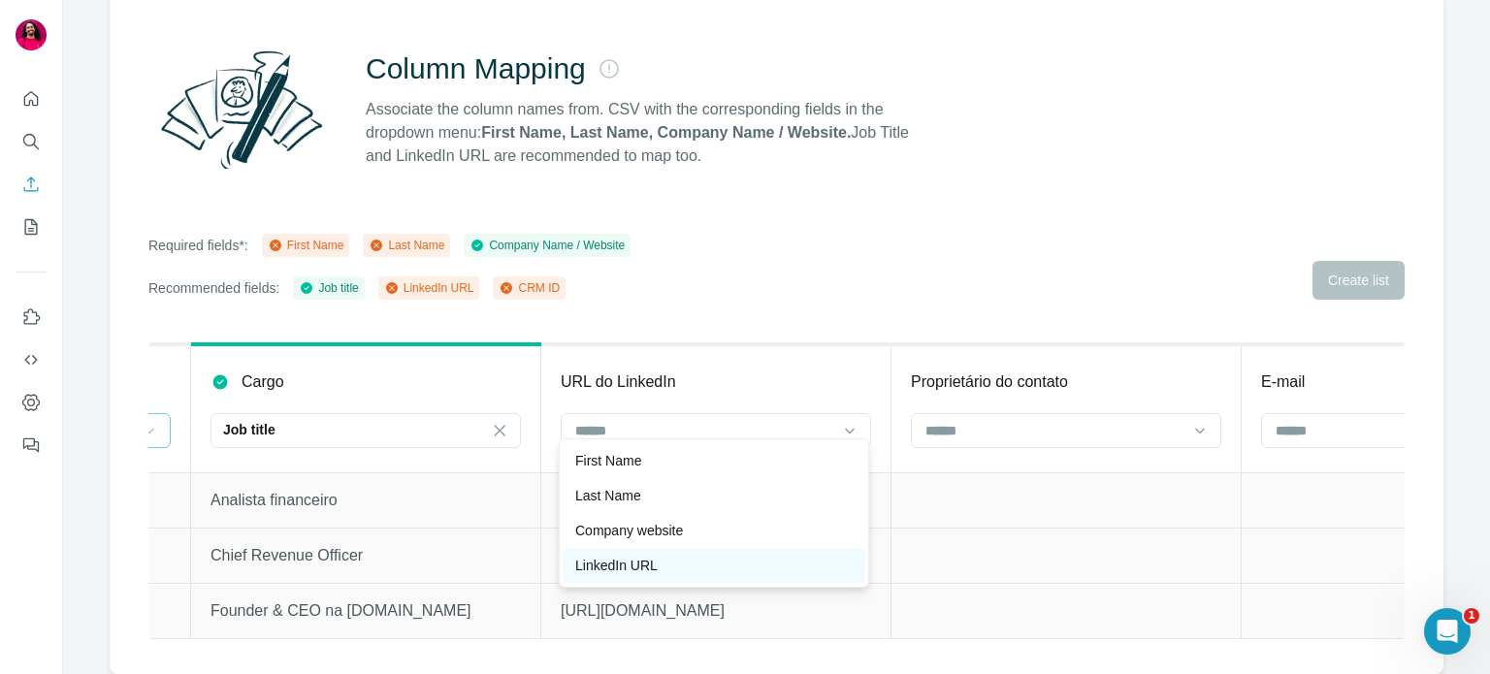
click at [782, 565] on div "LinkedIn URL" at bounding box center [713, 565] width 277 height 19
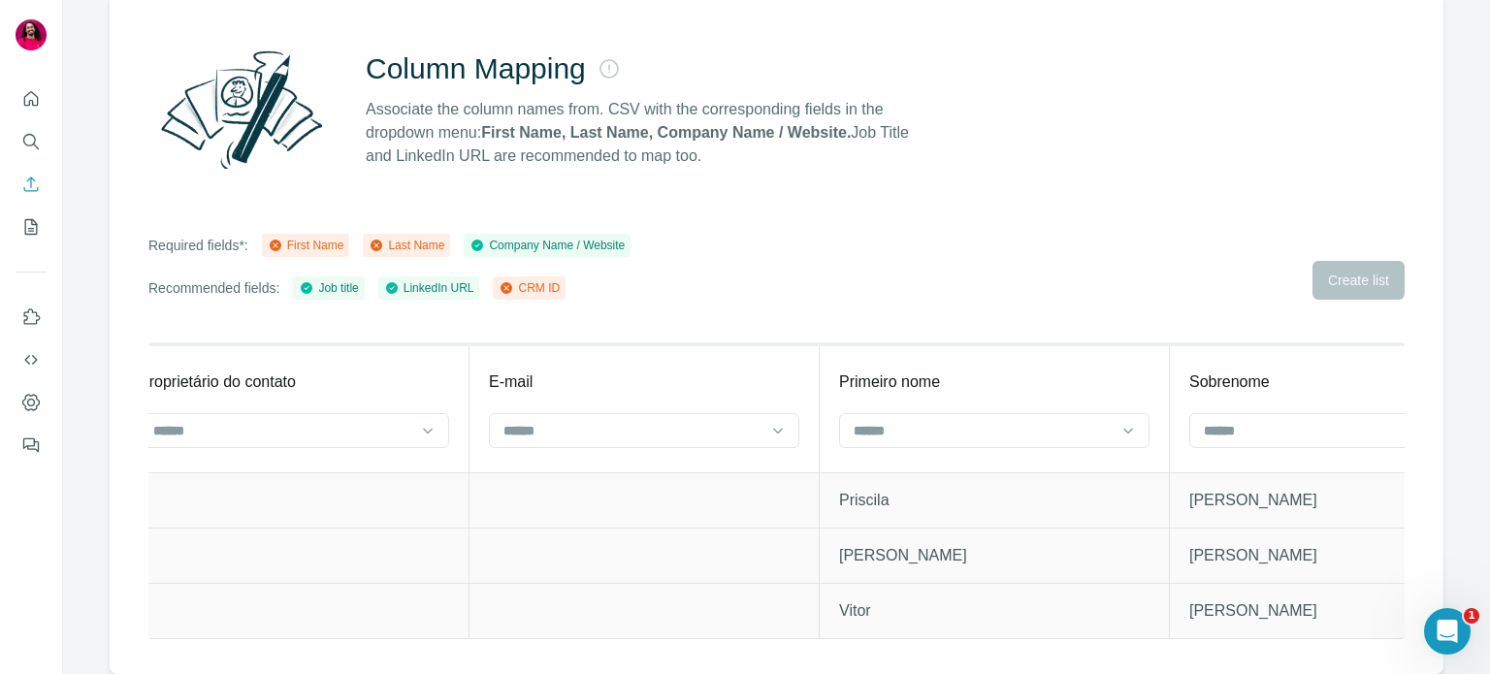
scroll to position [0, 1799]
click at [910, 420] on input at bounding box center [965, 430] width 262 height 21
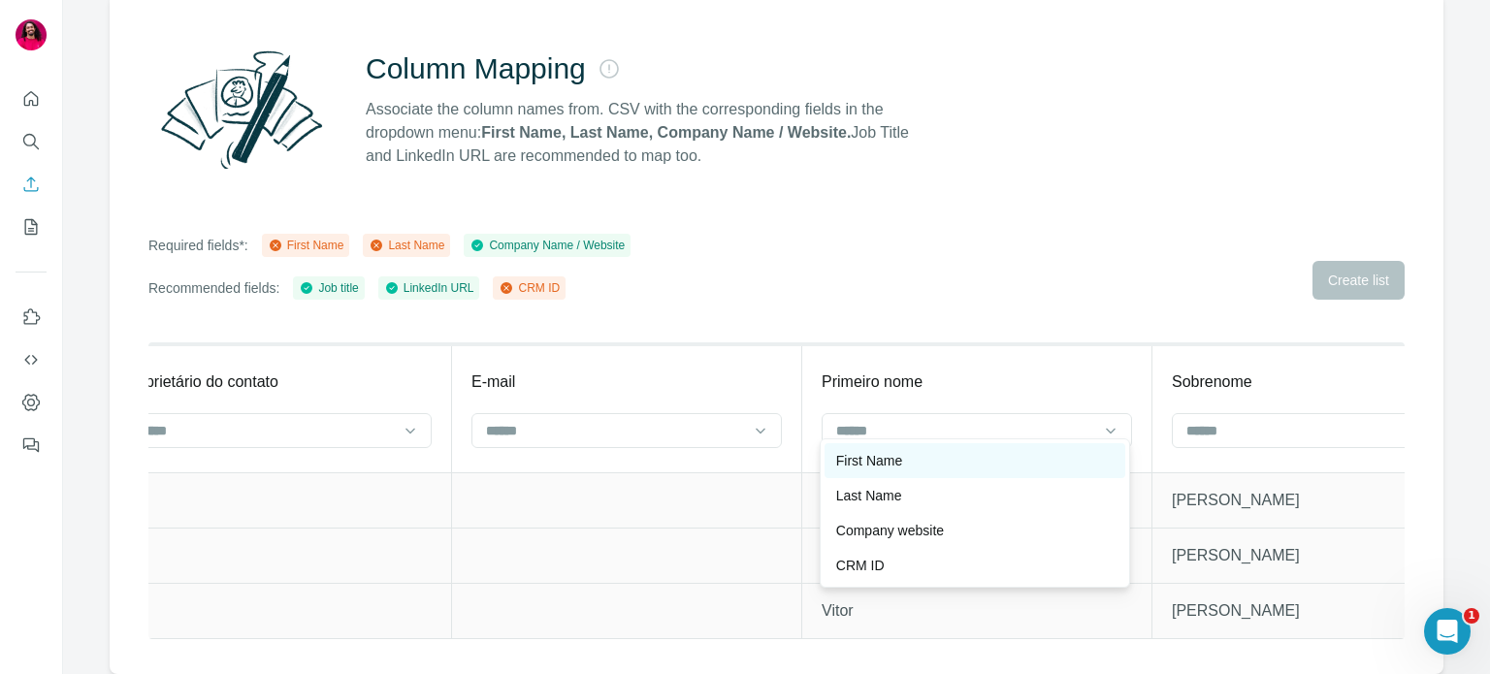
click at [908, 467] on div "First Name" at bounding box center [974, 460] width 277 height 19
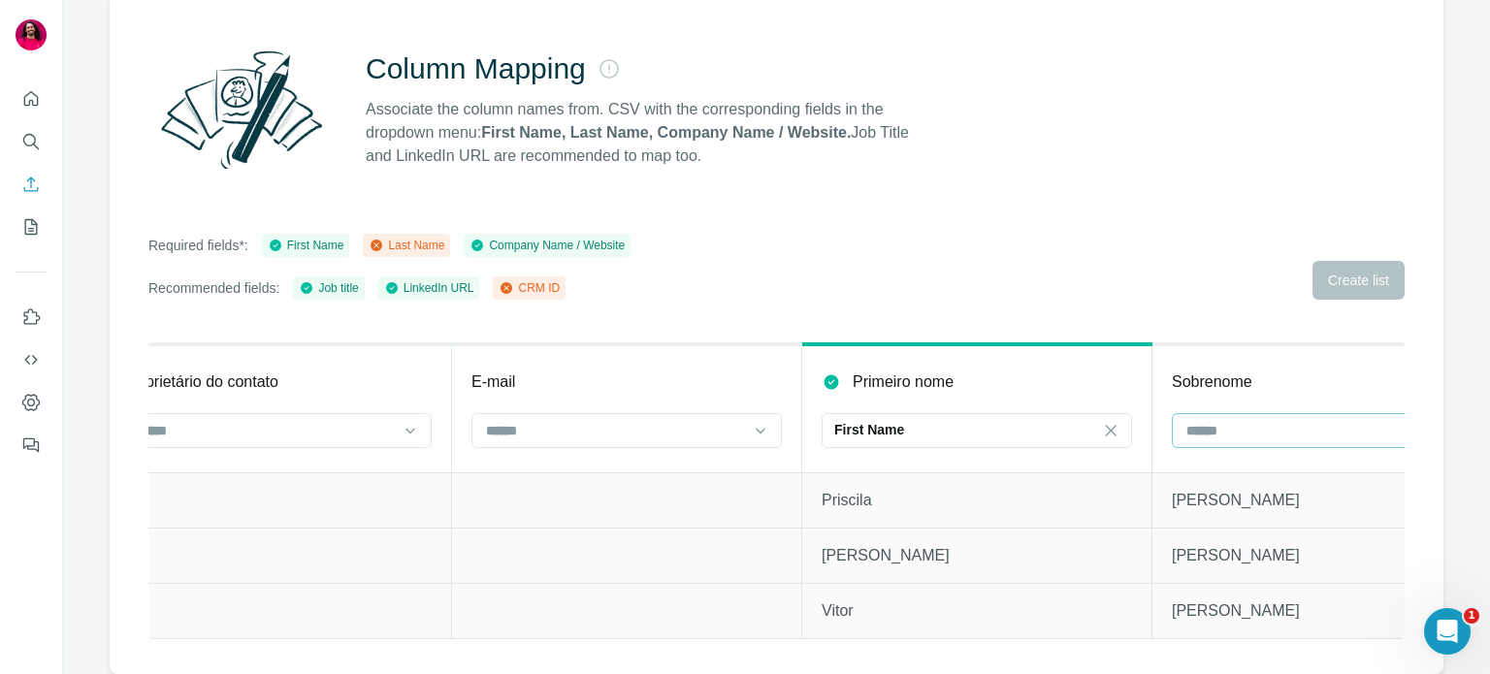
click at [1213, 420] on input at bounding box center [1315, 430] width 262 height 21
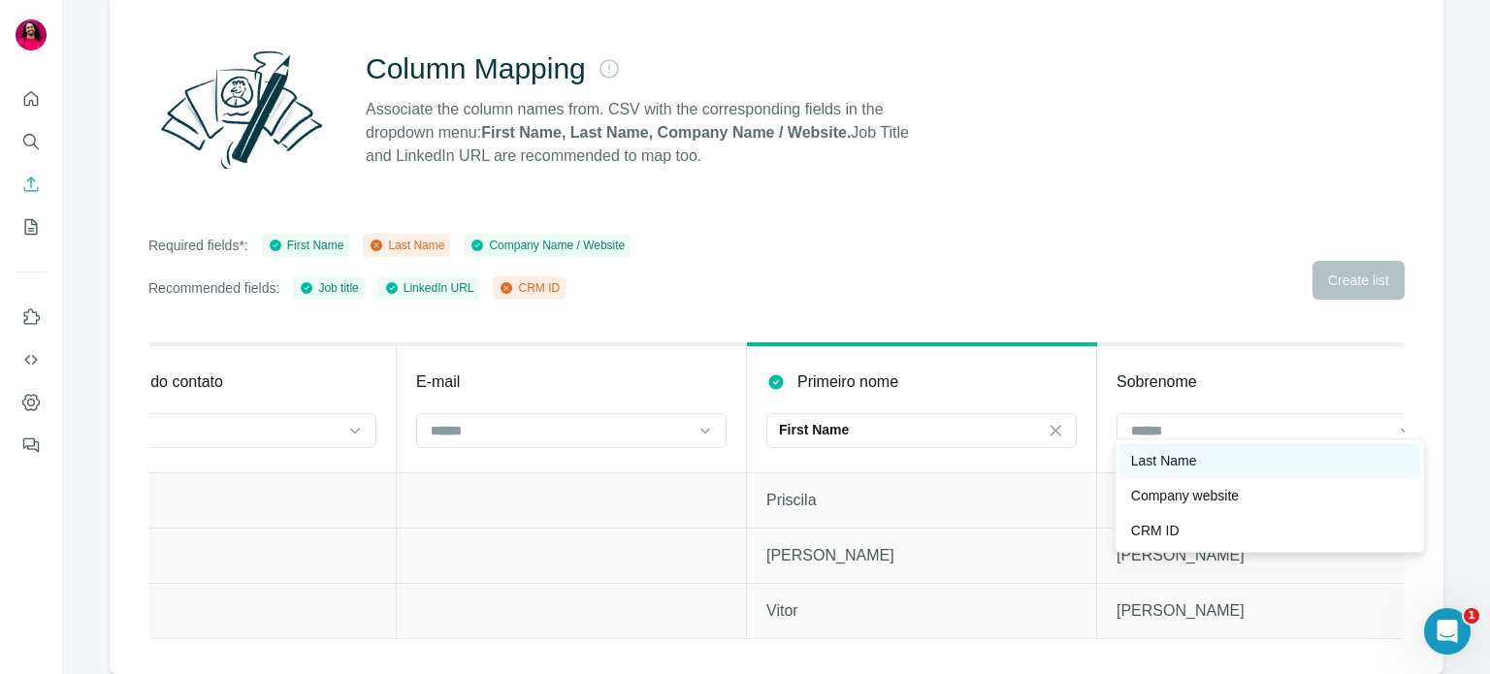
click at [1224, 459] on div "Last Name" at bounding box center [1269, 460] width 277 height 19
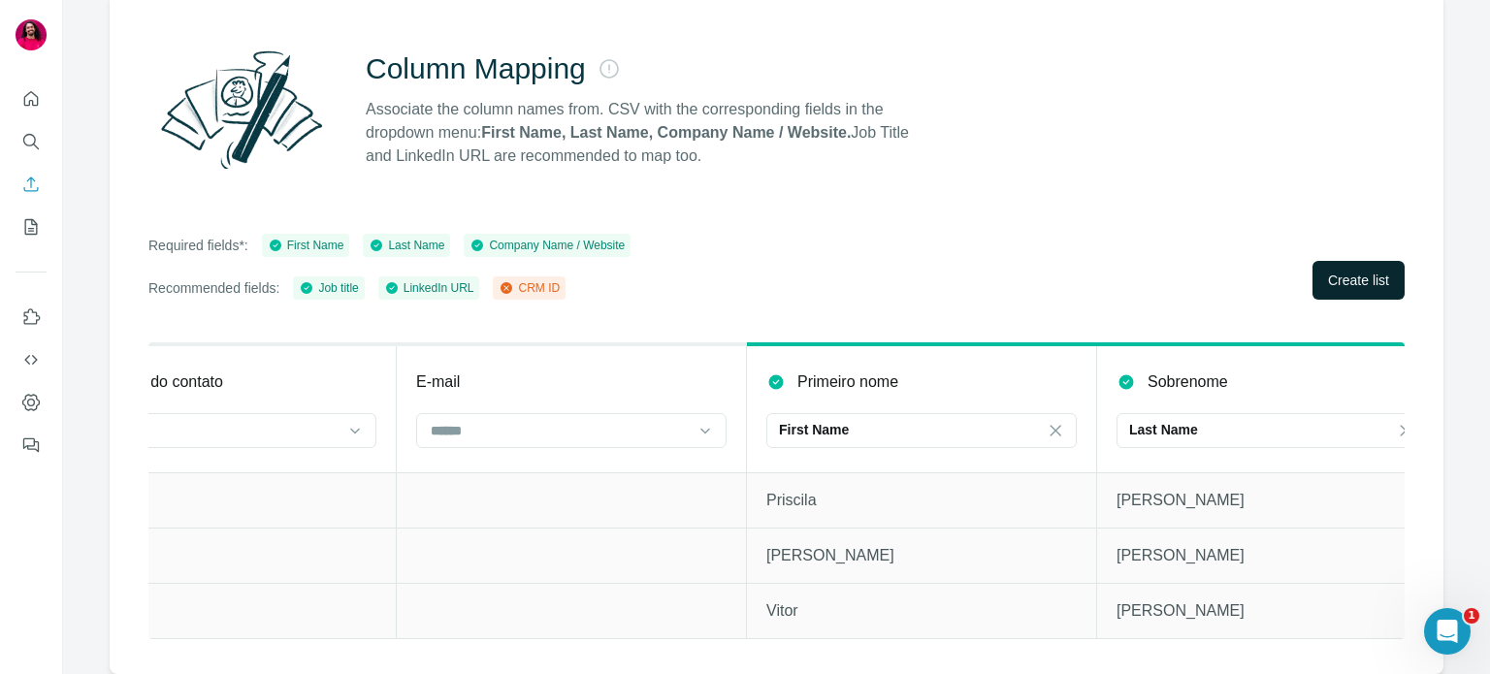
click at [1328, 271] on span "Create list" at bounding box center [1358, 280] width 61 height 19
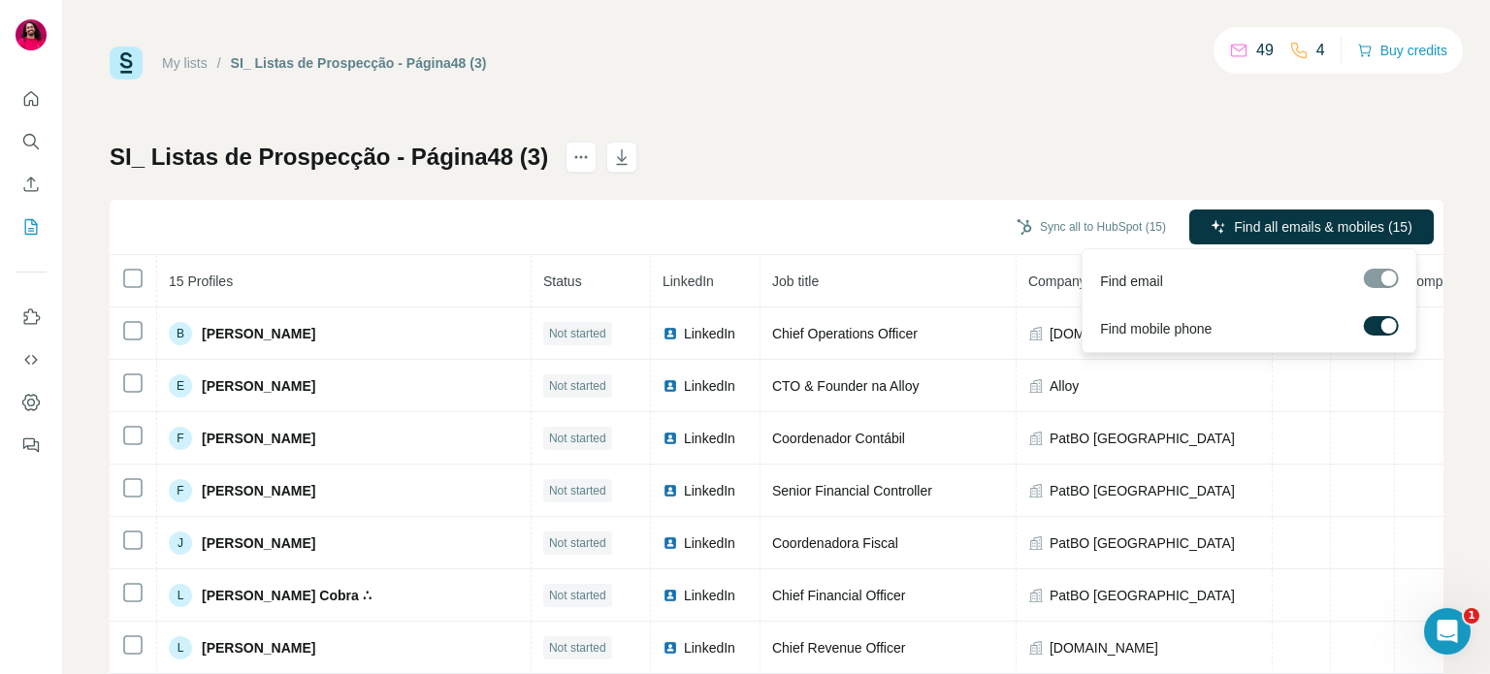
click at [1267, 217] on span "Find all emails & mobiles (15)" at bounding box center [1323, 226] width 178 height 19
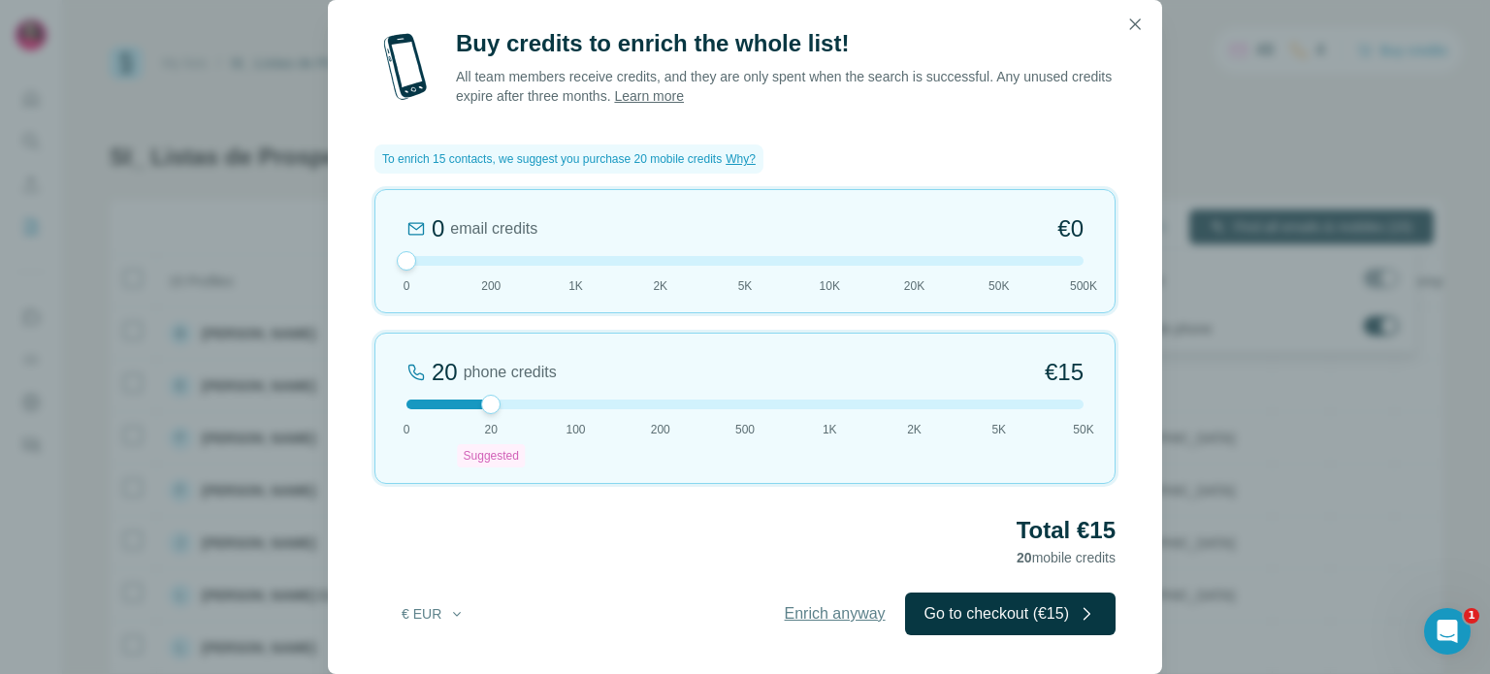
click at [795, 616] on span "Enrich anyway" at bounding box center [835, 613] width 101 height 23
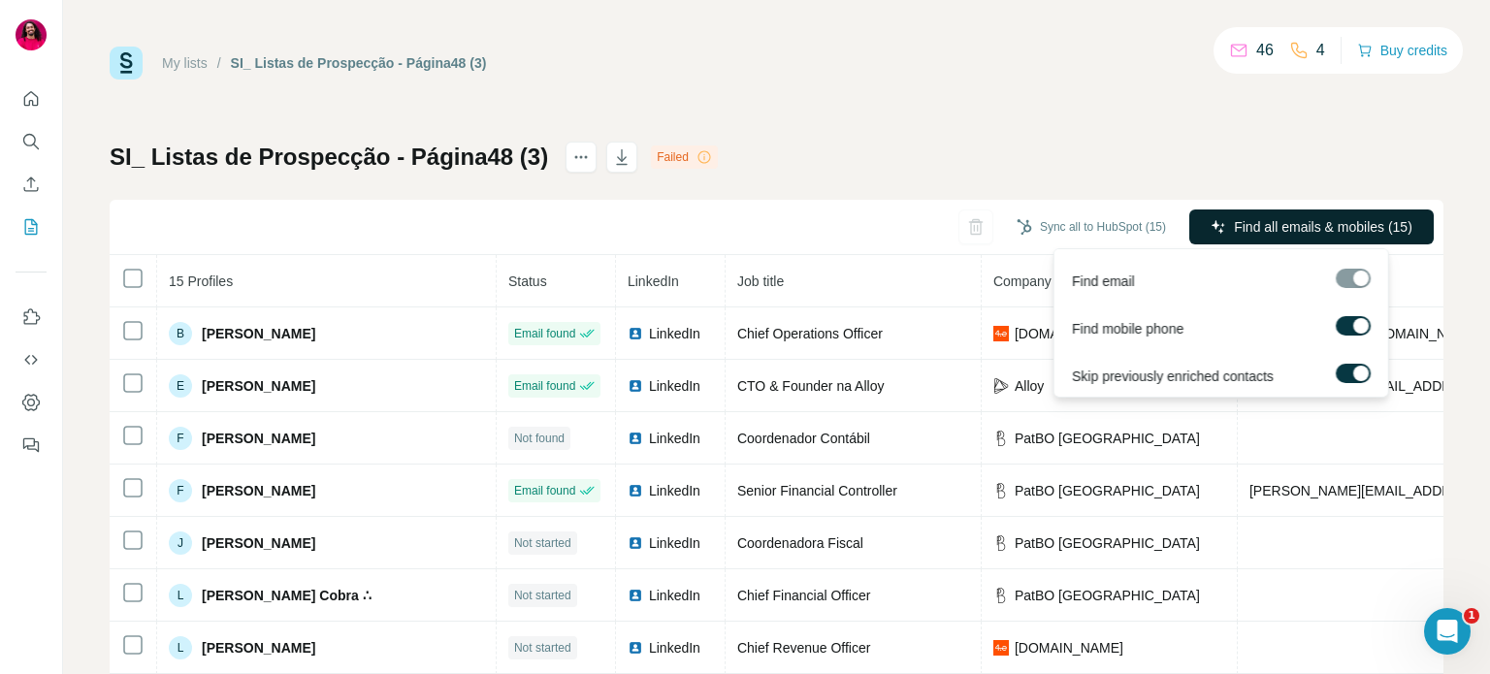
click at [1257, 230] on span "Find all emails & mobiles (15)" at bounding box center [1323, 226] width 178 height 19
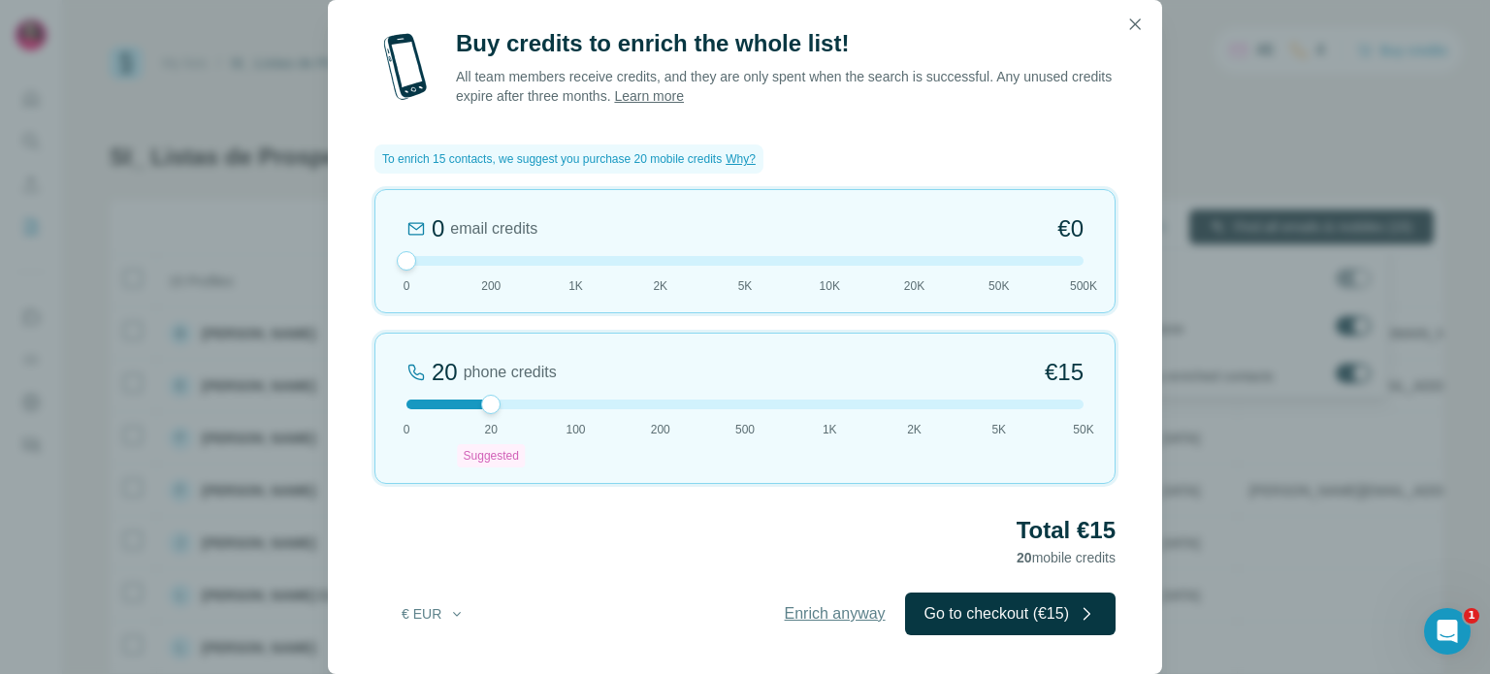
click at [802, 604] on span "Enrich anyway" at bounding box center [835, 613] width 101 height 23
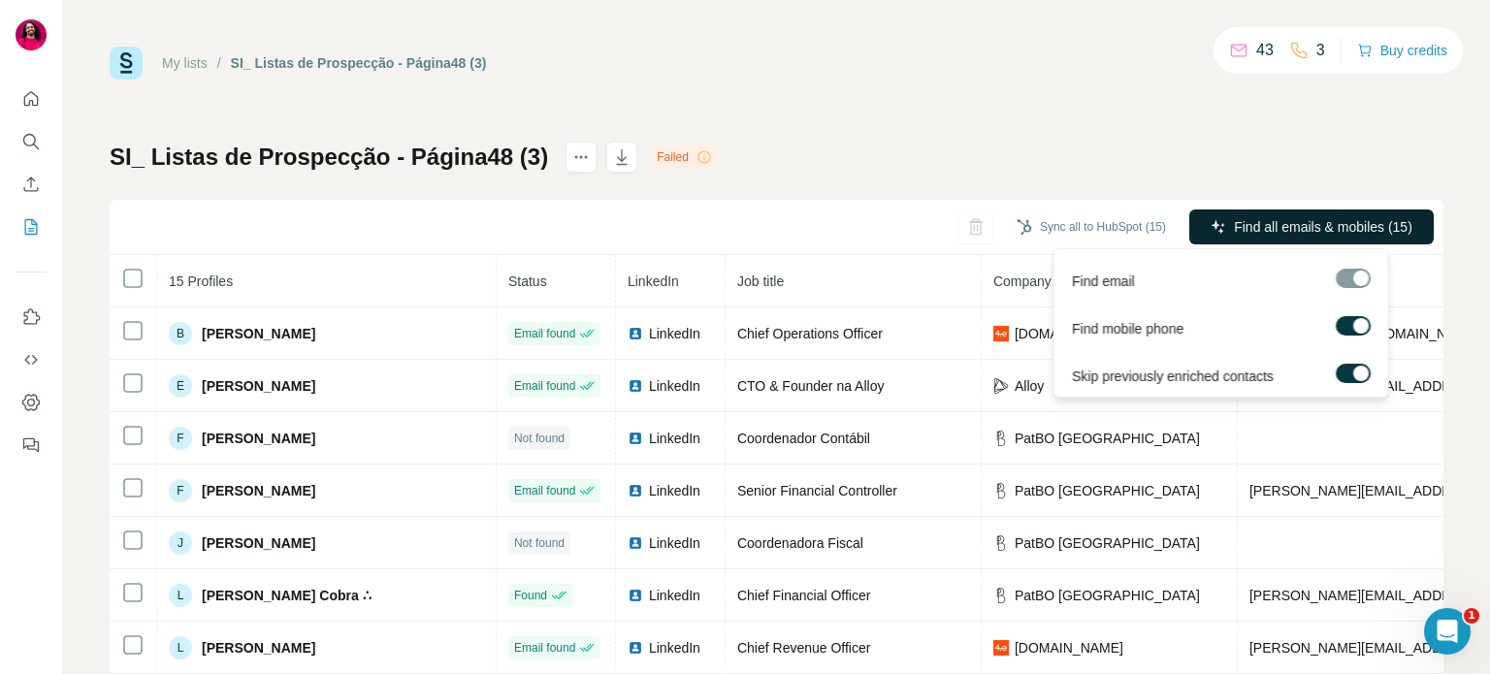
click at [1211, 220] on icon "button" at bounding box center [1219, 227] width 16 height 16
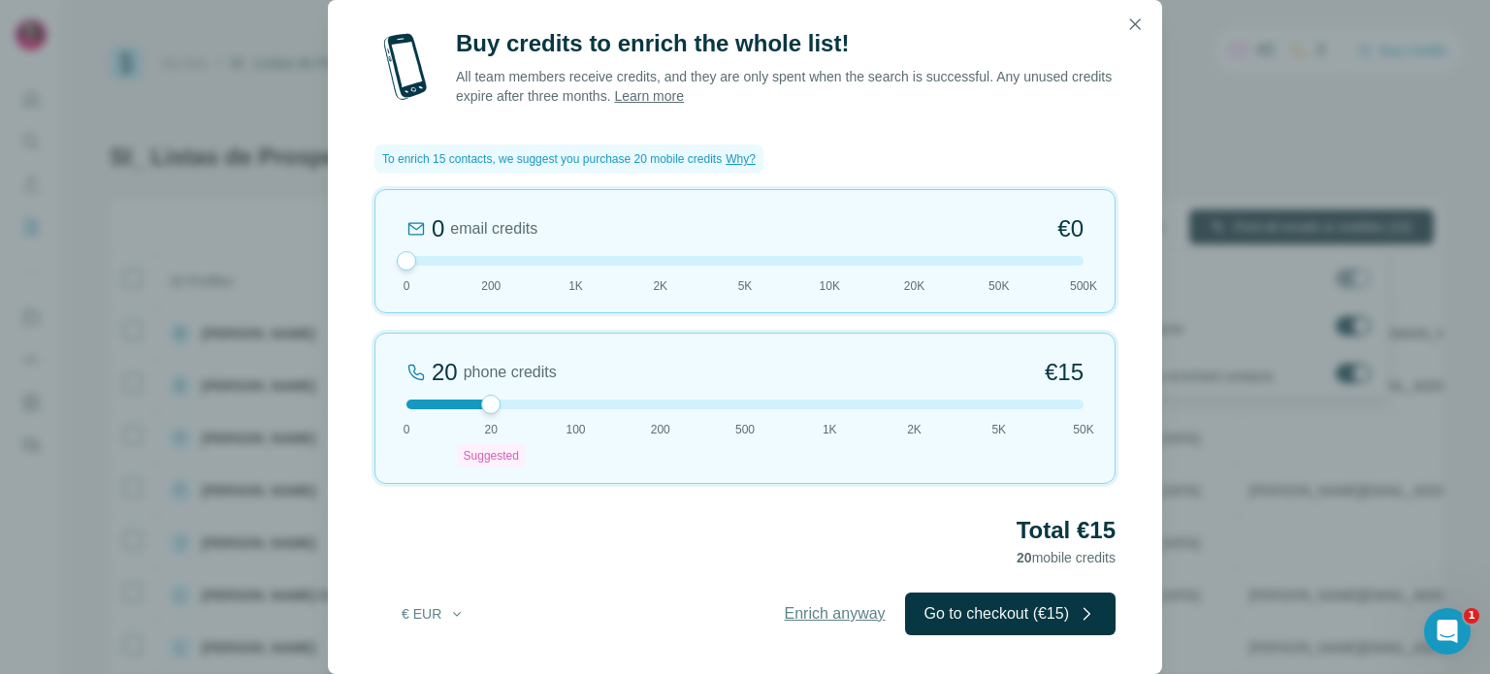
click at [807, 620] on span "Enrich anyway" at bounding box center [835, 613] width 101 height 23
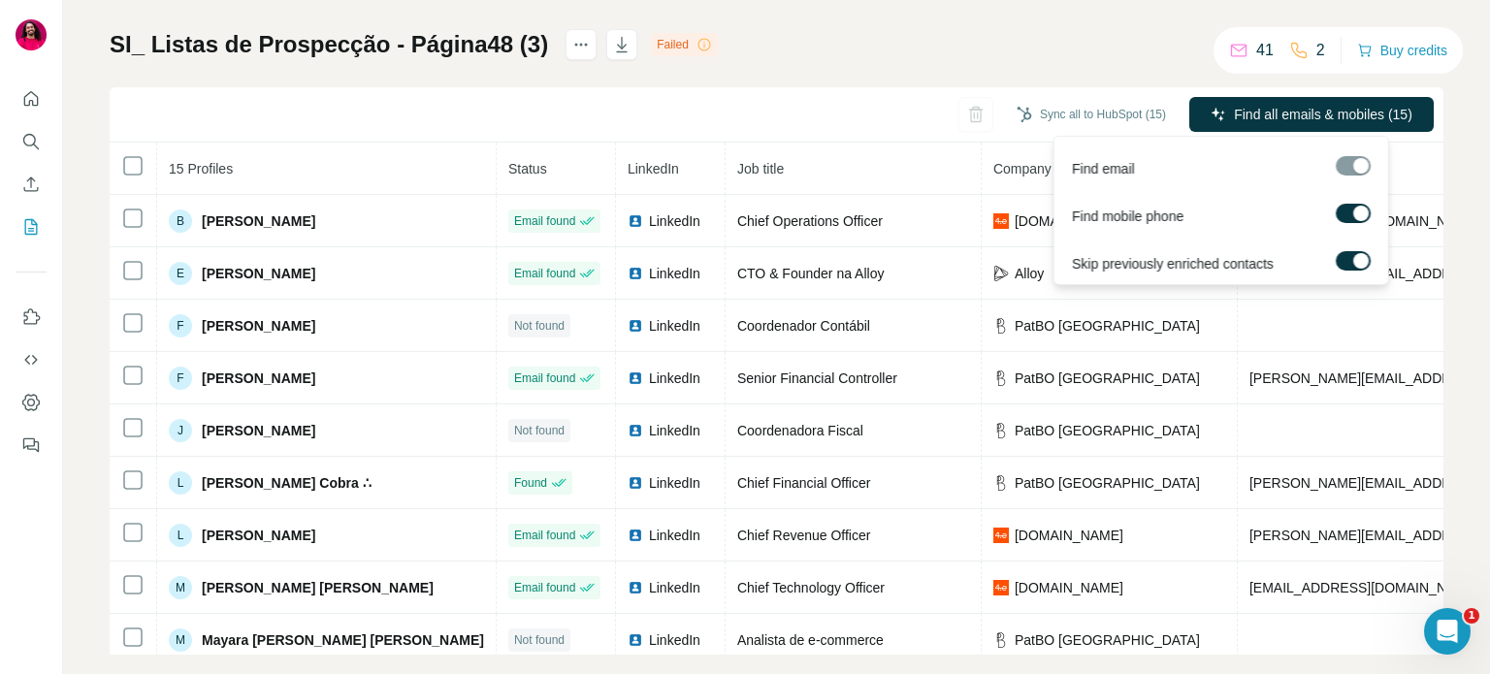
click at [1230, 132] on div "Find all emails & mobiles (15)" at bounding box center [1311, 116] width 244 height 39
click at [1211, 115] on button "Find all emails & mobiles (15)" at bounding box center [1311, 114] width 244 height 35
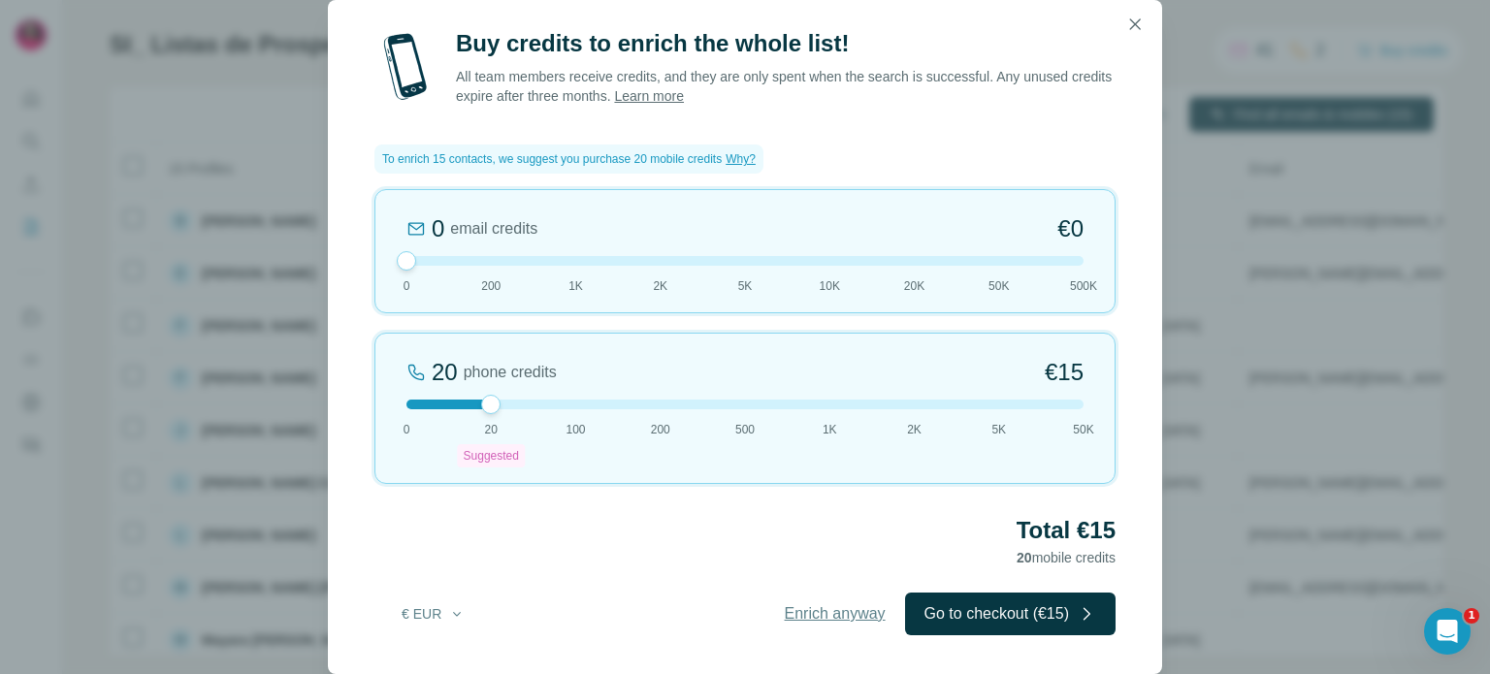
click at [799, 618] on span "Enrich anyway" at bounding box center [835, 613] width 101 height 23
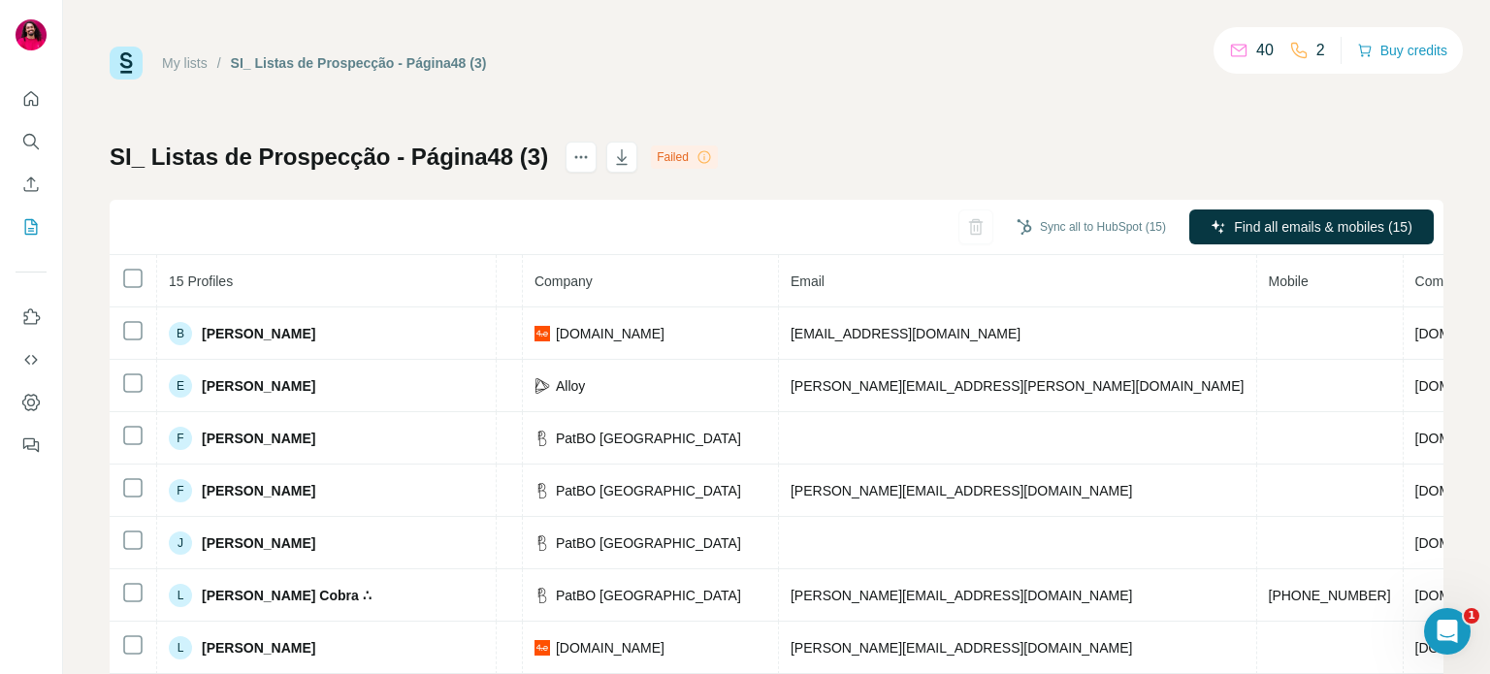
scroll to position [330, 459]
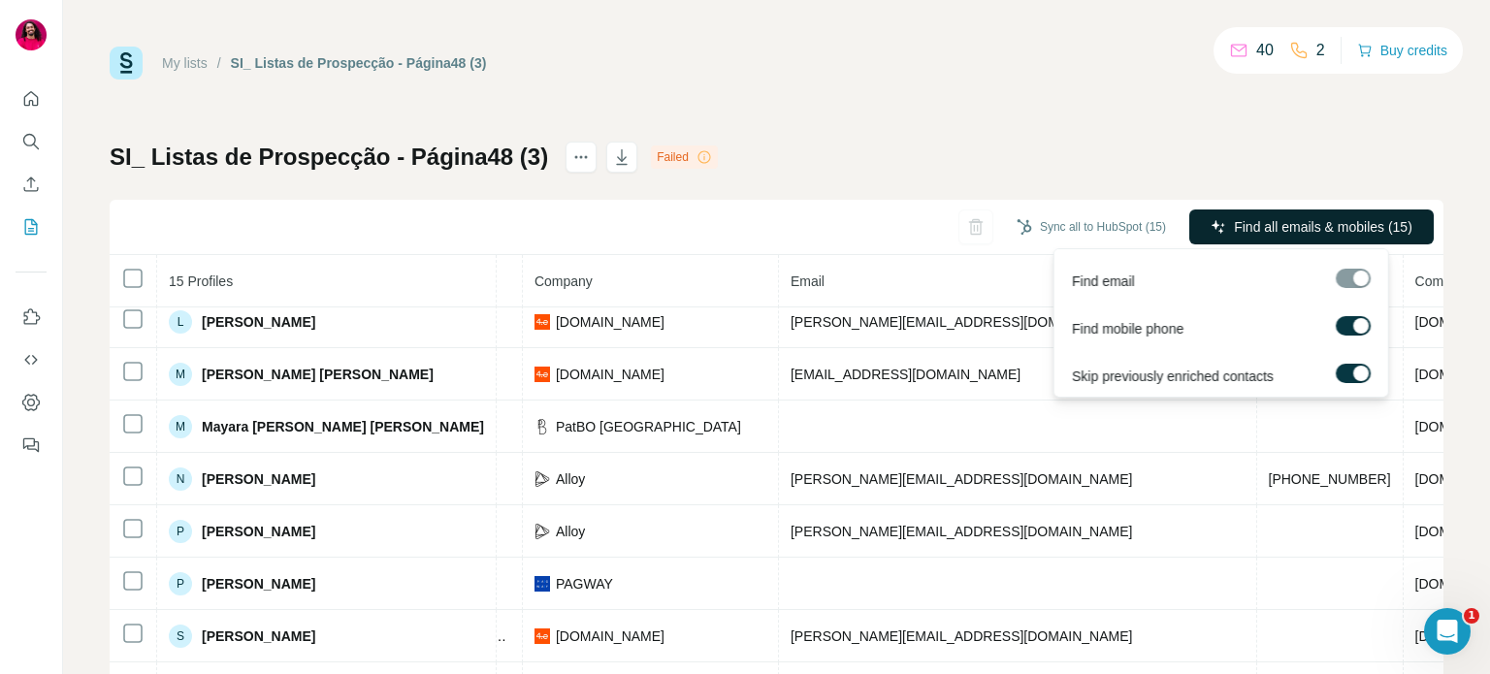
click at [1209, 224] on button "Find all emails & mobiles (15)" at bounding box center [1311, 227] width 244 height 35
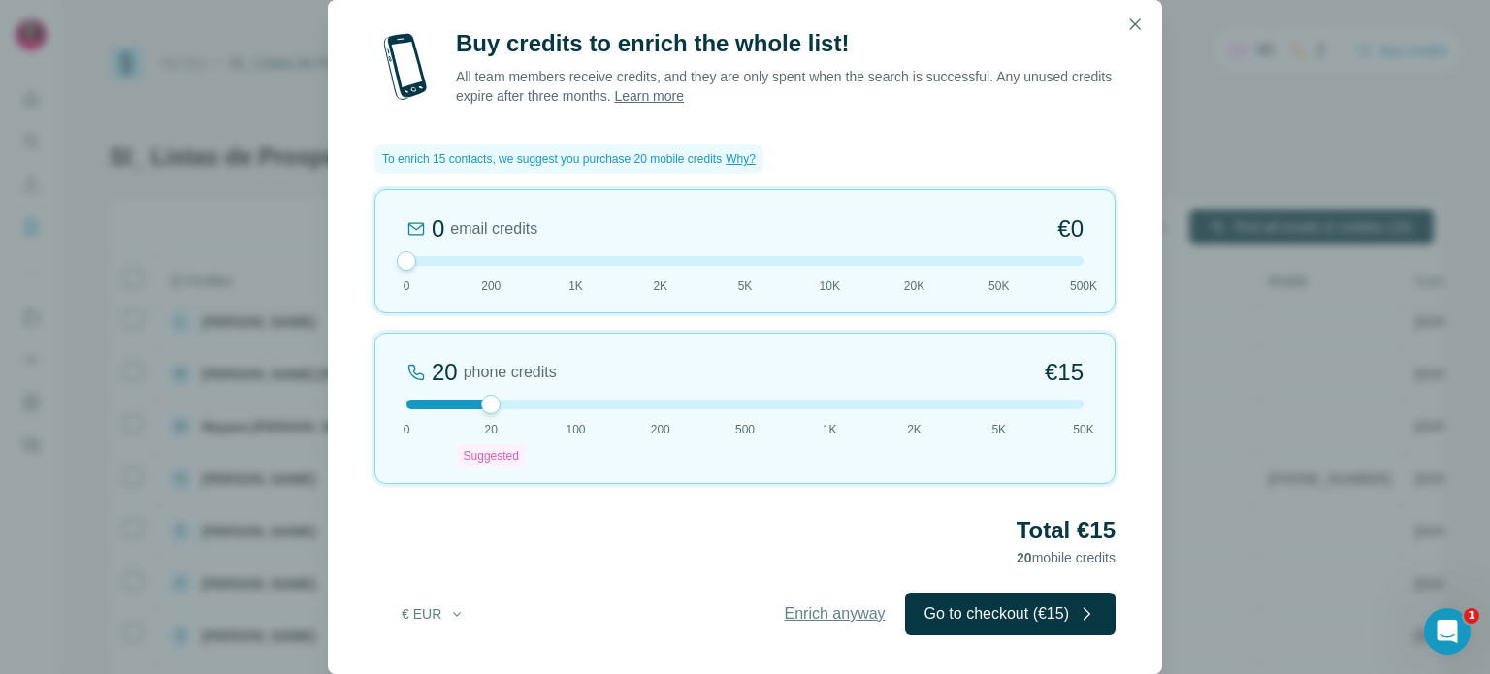
click at [833, 616] on span "Enrich anyway" at bounding box center [835, 613] width 101 height 23
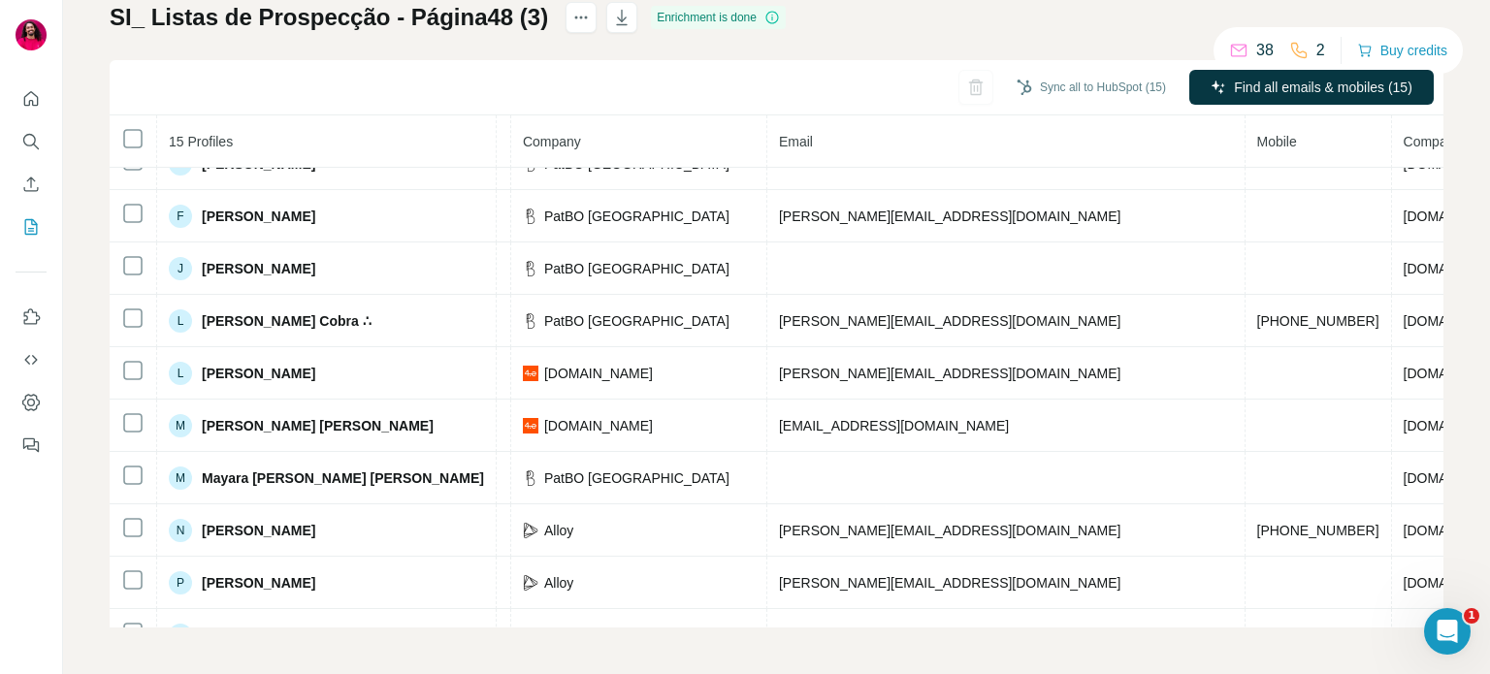
scroll to position [0, 471]
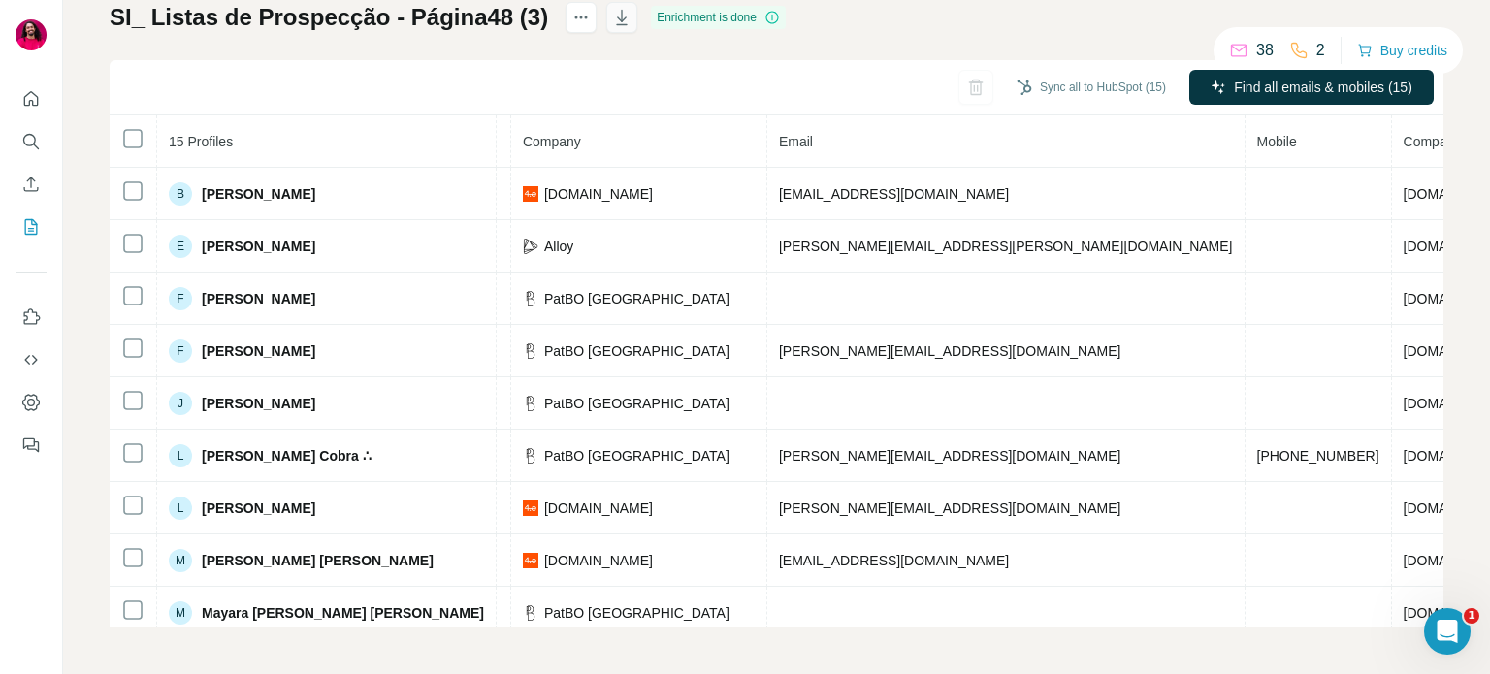
click at [622, 21] on icon "button" at bounding box center [621, 17] width 19 height 19
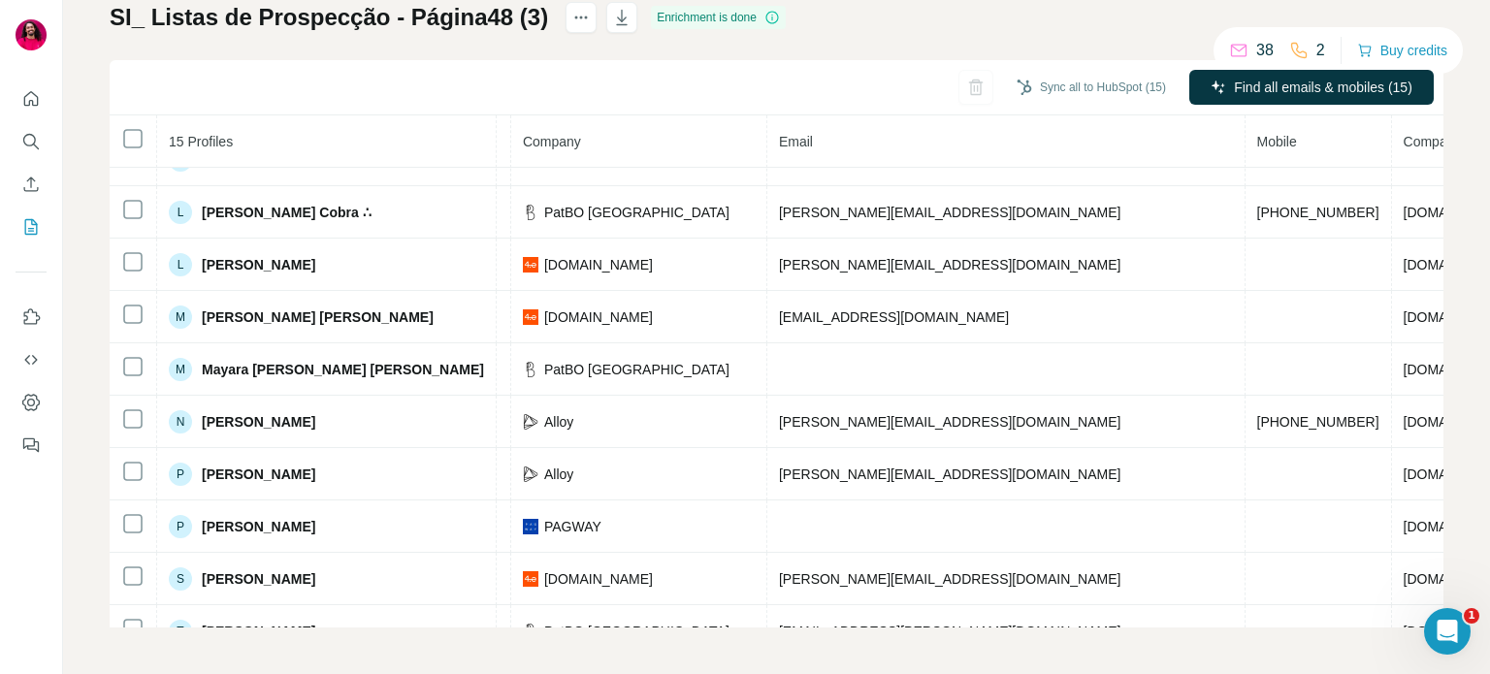
scroll to position [330, 471]
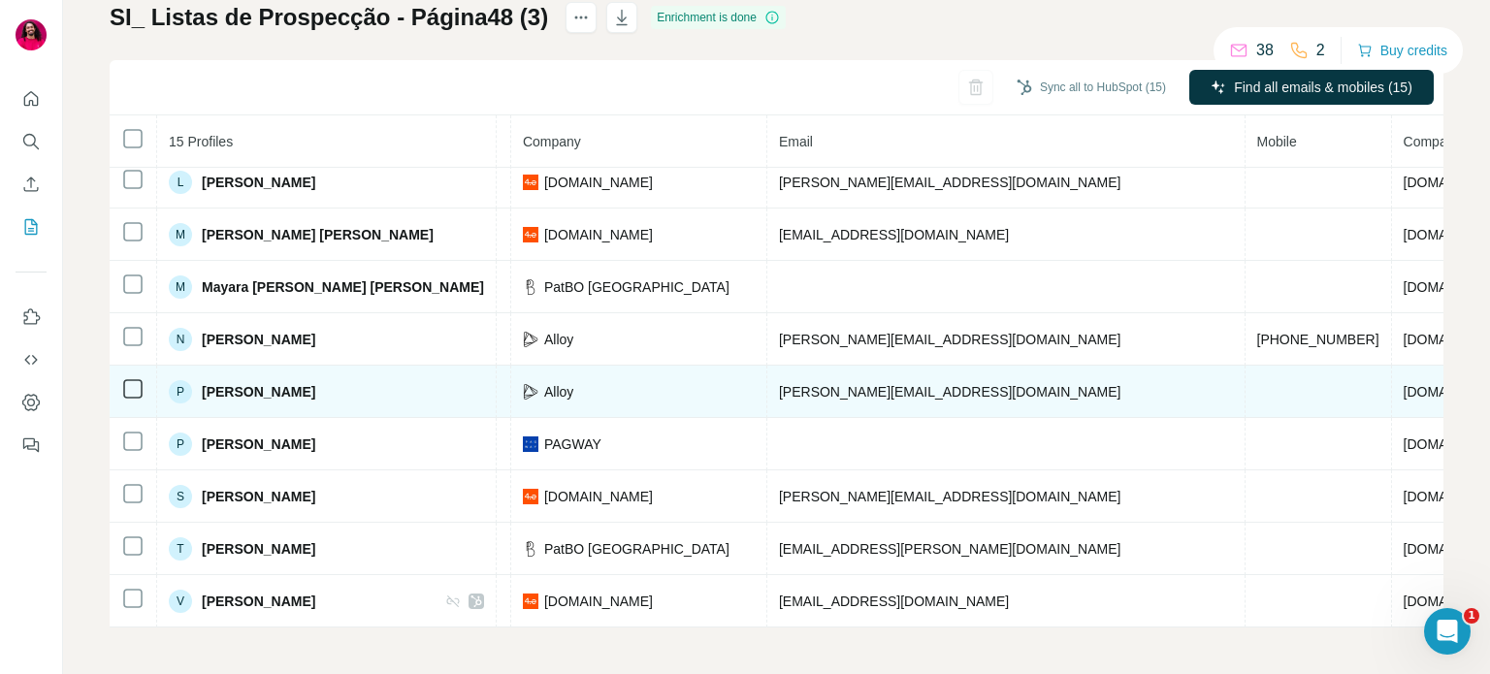
click at [748, 366] on td "Alloy" at bounding box center [639, 392] width 256 height 52
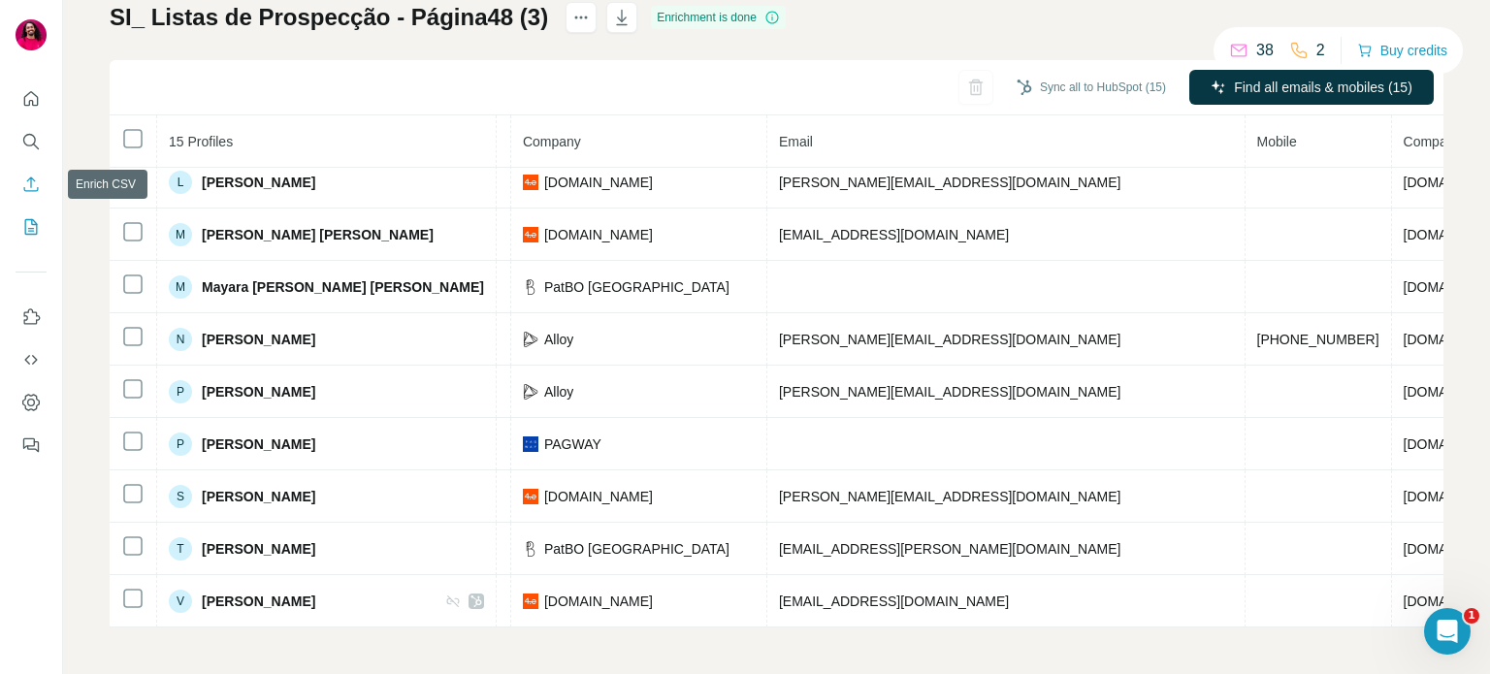
click at [33, 193] on icon "Enrich CSV" at bounding box center [30, 184] width 19 height 19
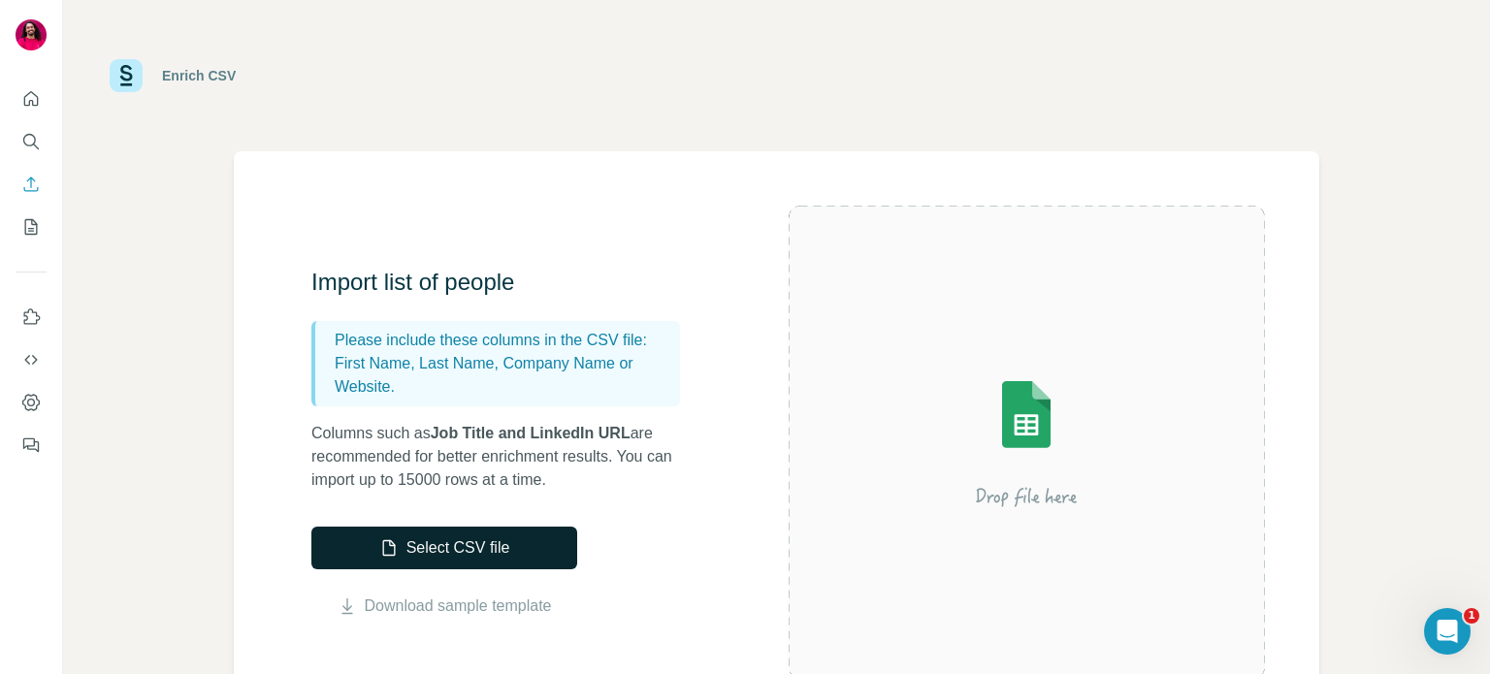
click at [417, 562] on button "Select CSV file" at bounding box center [444, 548] width 266 height 43
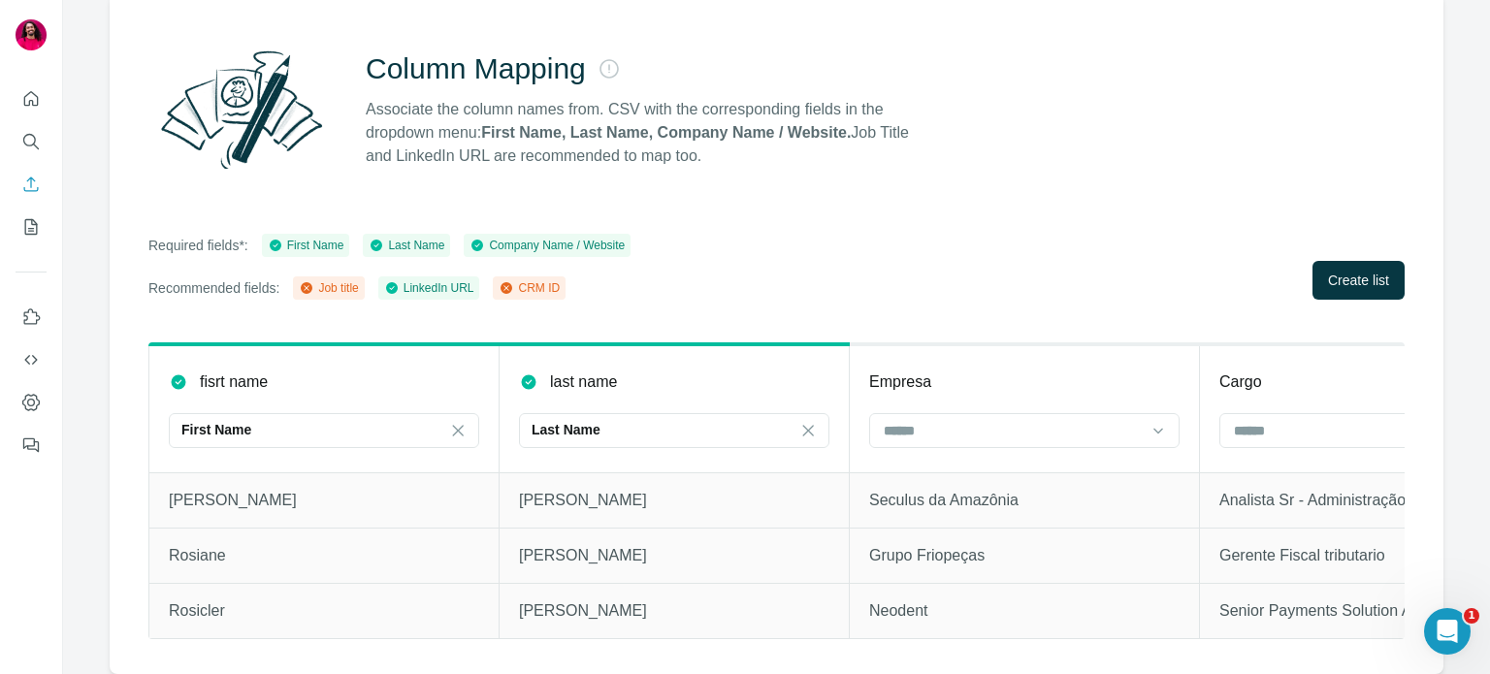
scroll to position [170, 0]
click at [918, 422] on input at bounding box center [1013, 430] width 262 height 21
click at [912, 471] on p "Company Name" at bounding box center [934, 462] width 98 height 19
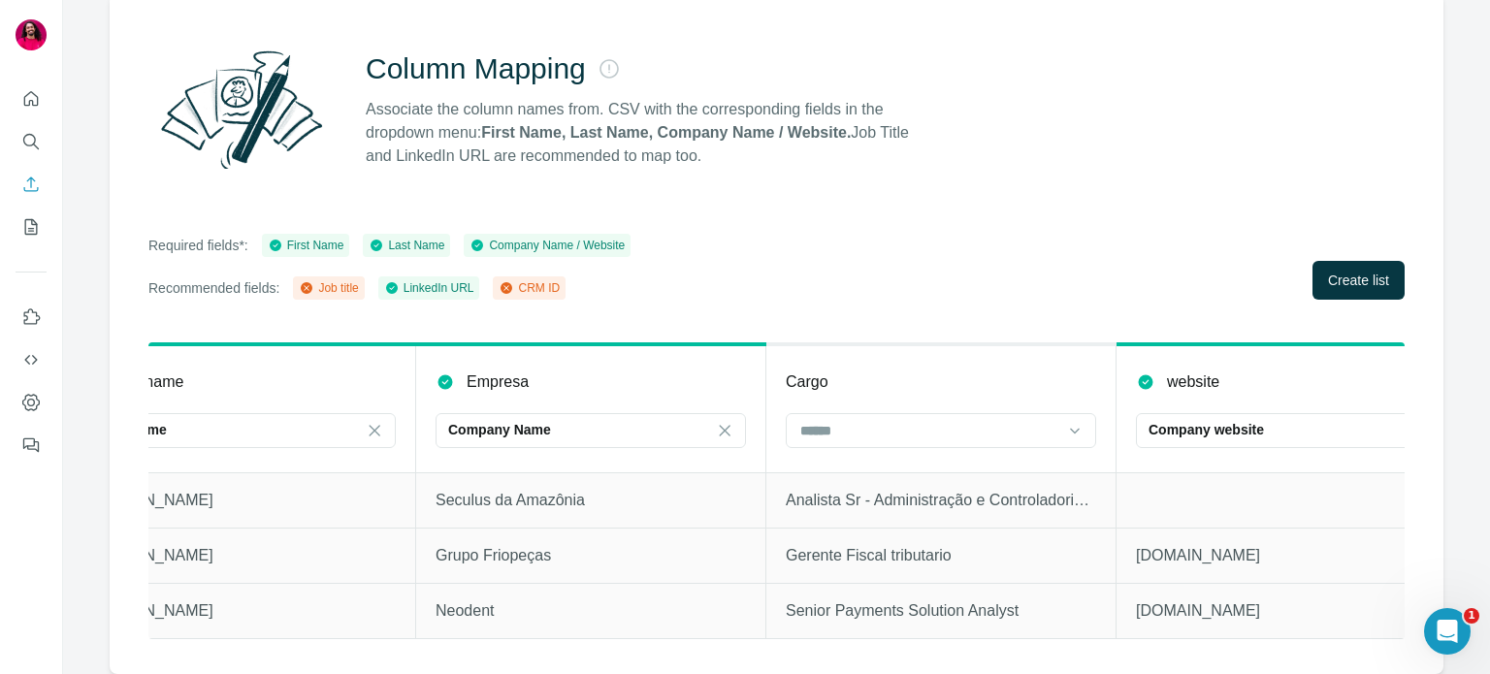
scroll to position [0, 435]
click at [892, 429] on input at bounding box center [928, 430] width 262 height 21
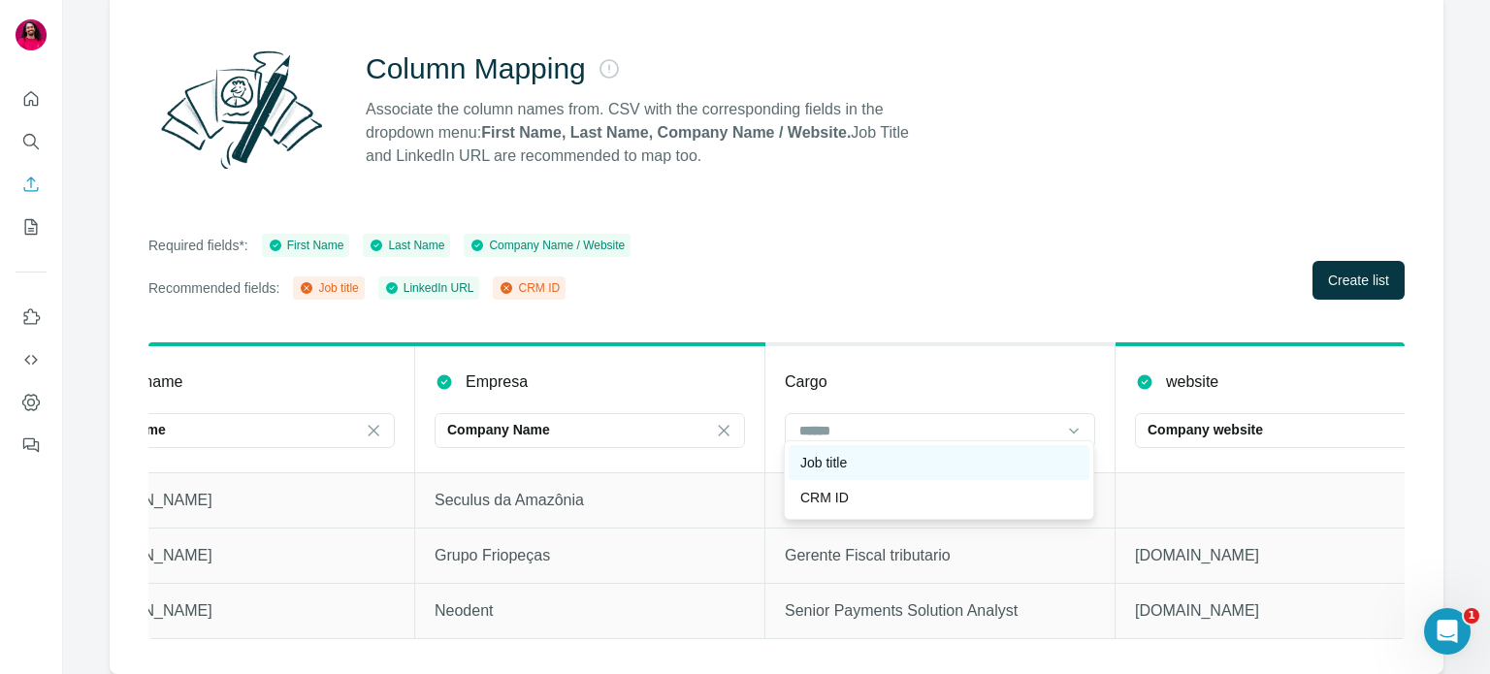
click at [885, 458] on div "Job title" at bounding box center [938, 462] width 277 height 19
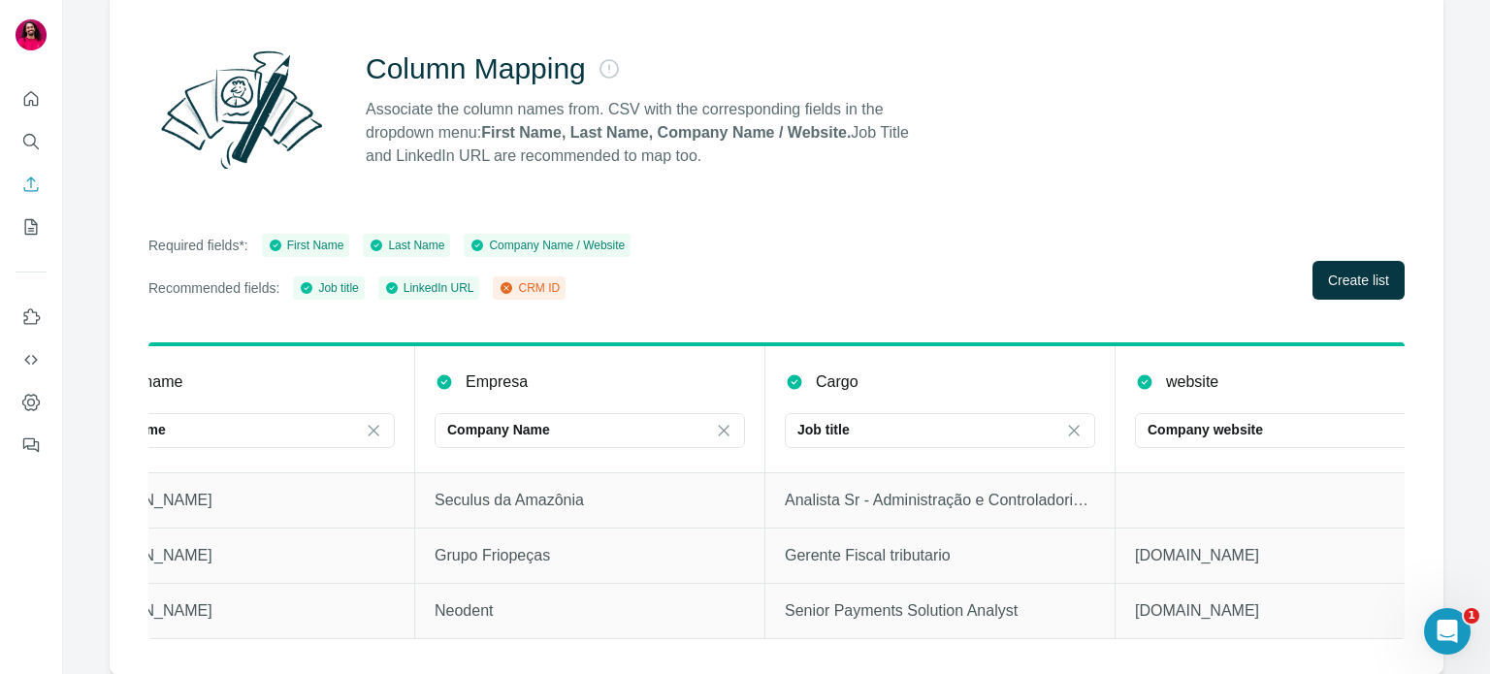
scroll to position [0, 859]
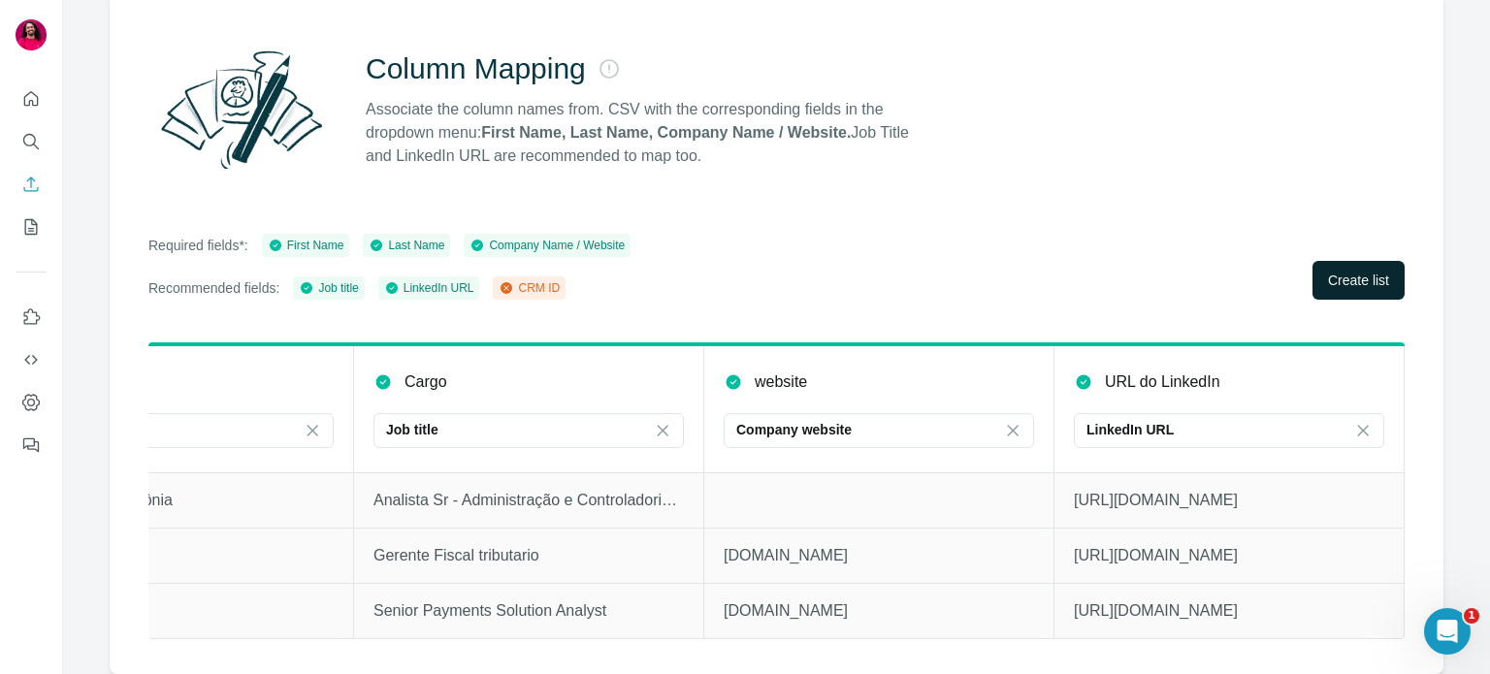
click at [1342, 286] on button "Create list" at bounding box center [1359, 280] width 92 height 39
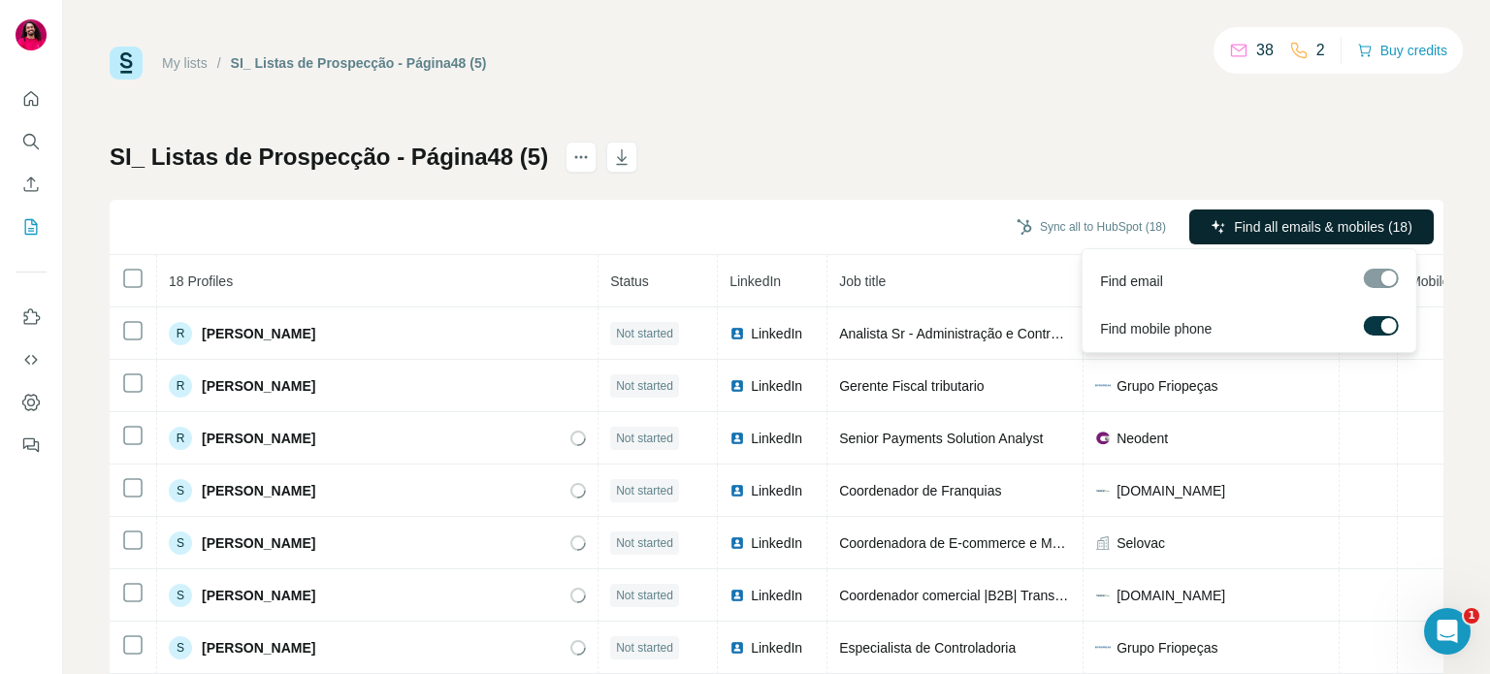
click at [1234, 220] on span "Find all emails & mobiles (18)" at bounding box center [1323, 226] width 178 height 19
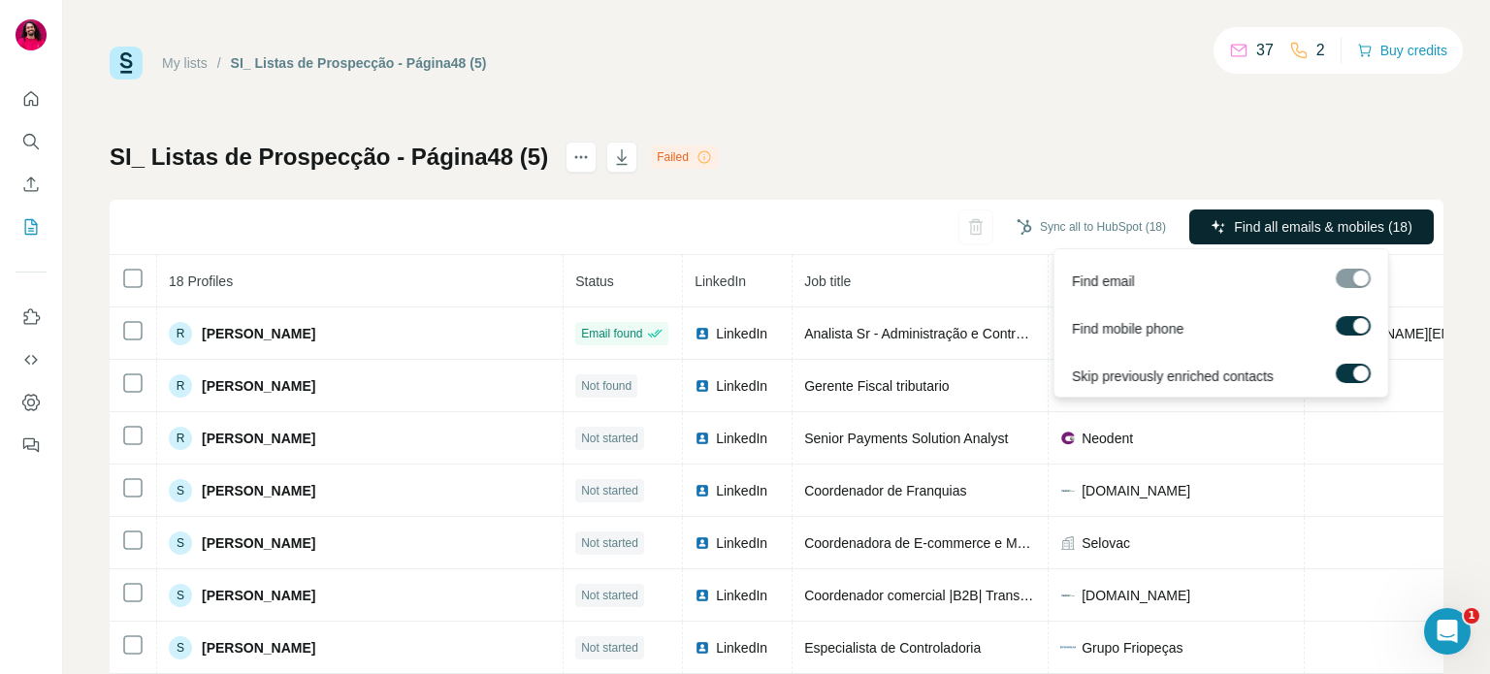
click at [1244, 240] on button "Find all emails & mobiles (18)" at bounding box center [1311, 227] width 244 height 35
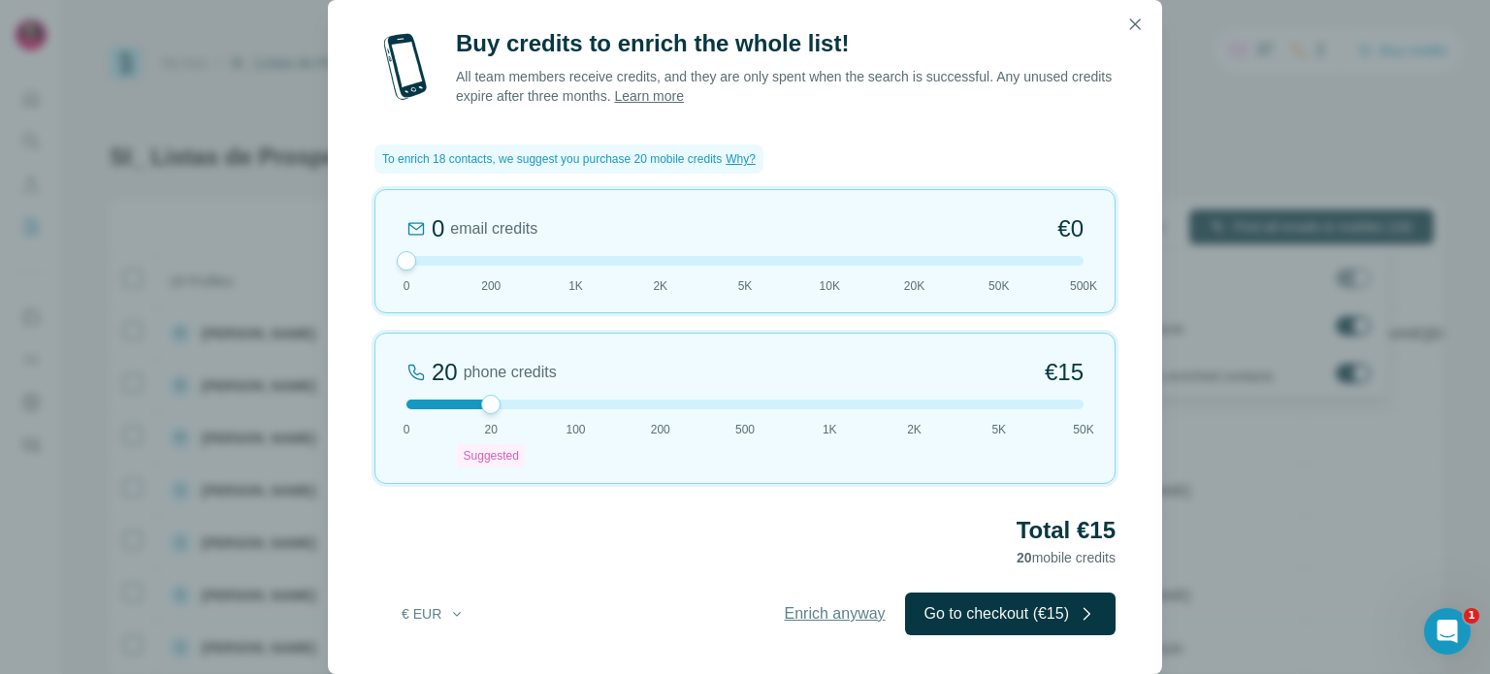
click at [833, 608] on span "Enrich anyway" at bounding box center [835, 613] width 101 height 23
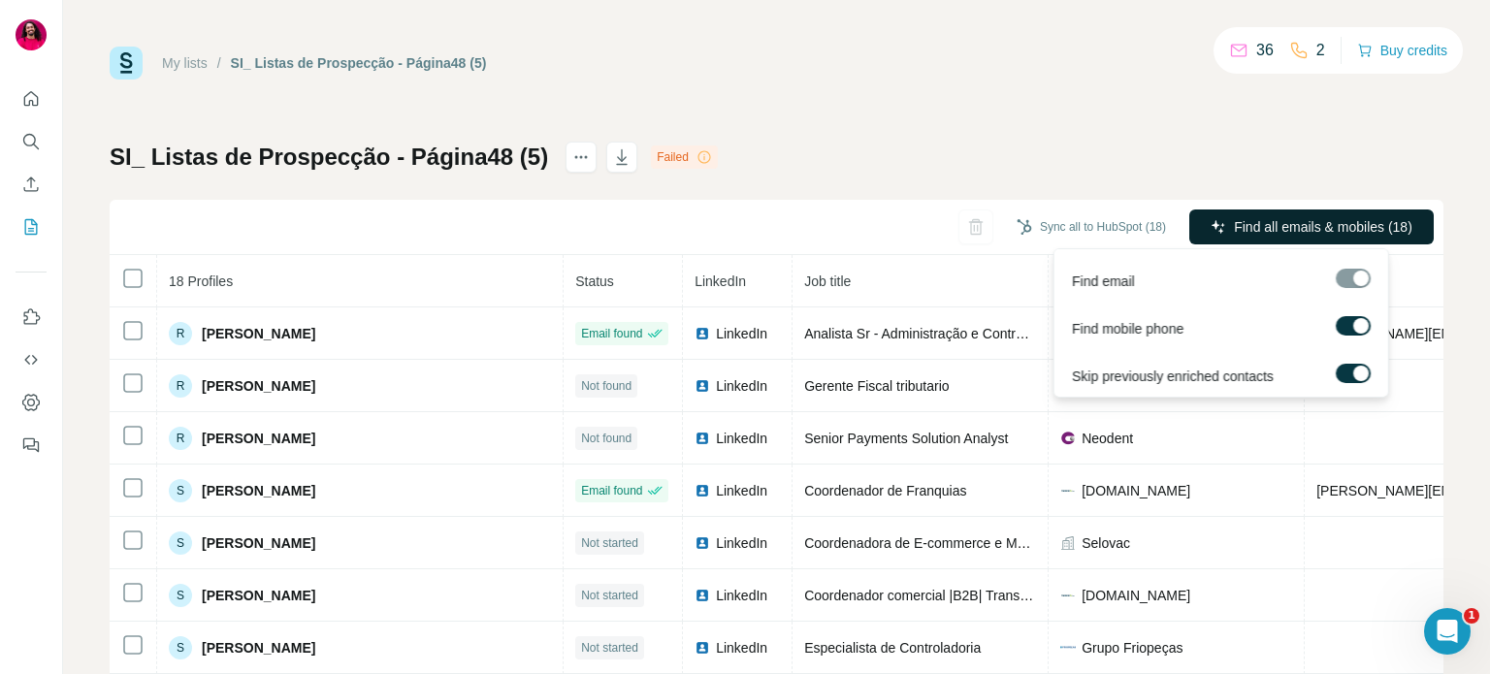
click at [1236, 221] on span "Find all emails & mobiles (18)" at bounding box center [1323, 226] width 178 height 19
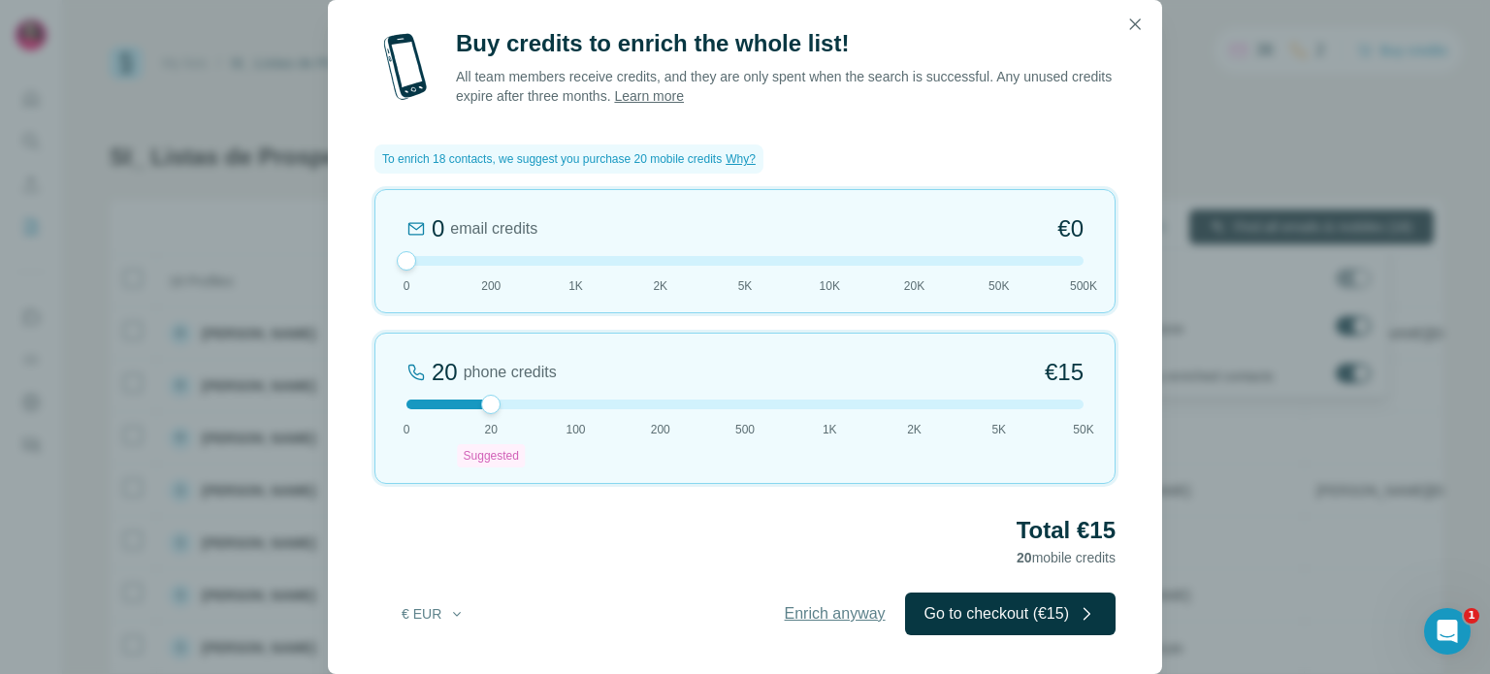
click at [837, 621] on span "Enrich anyway" at bounding box center [835, 613] width 101 height 23
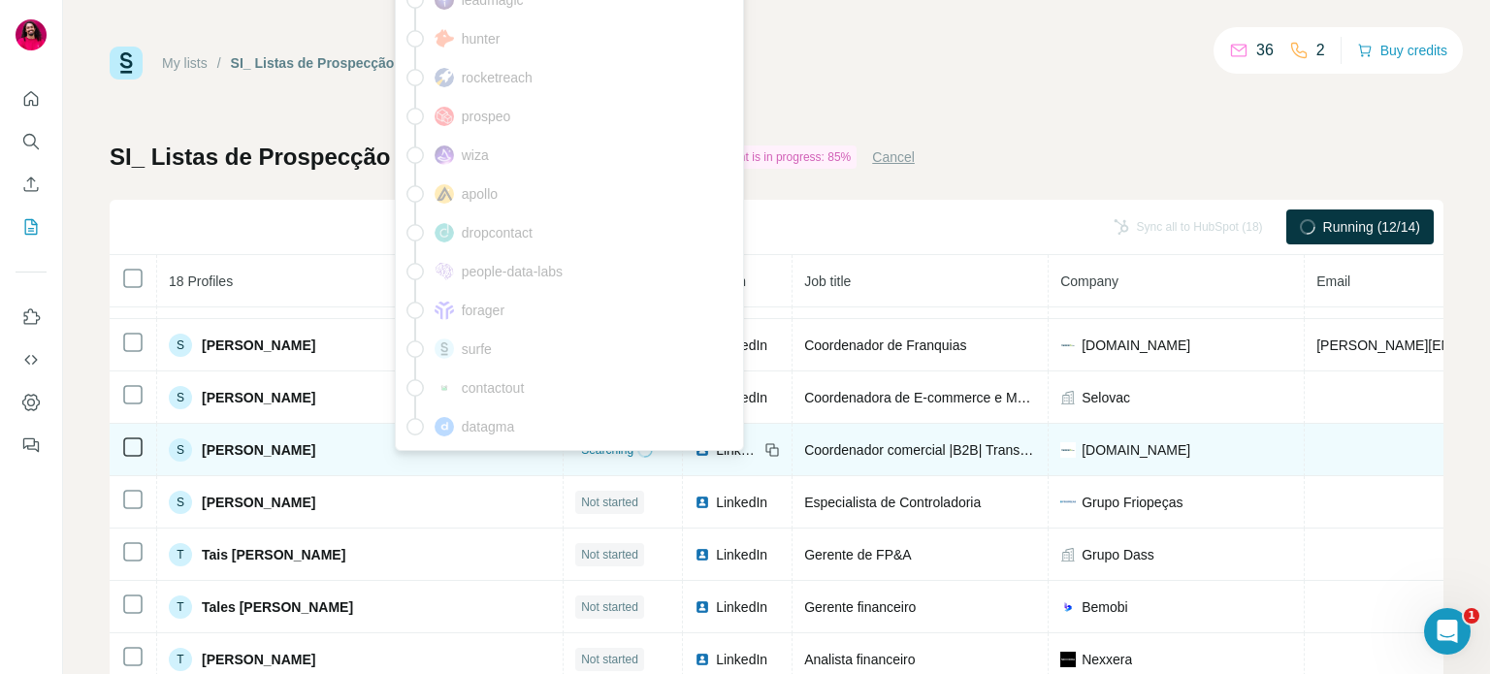
scroll to position [146, 0]
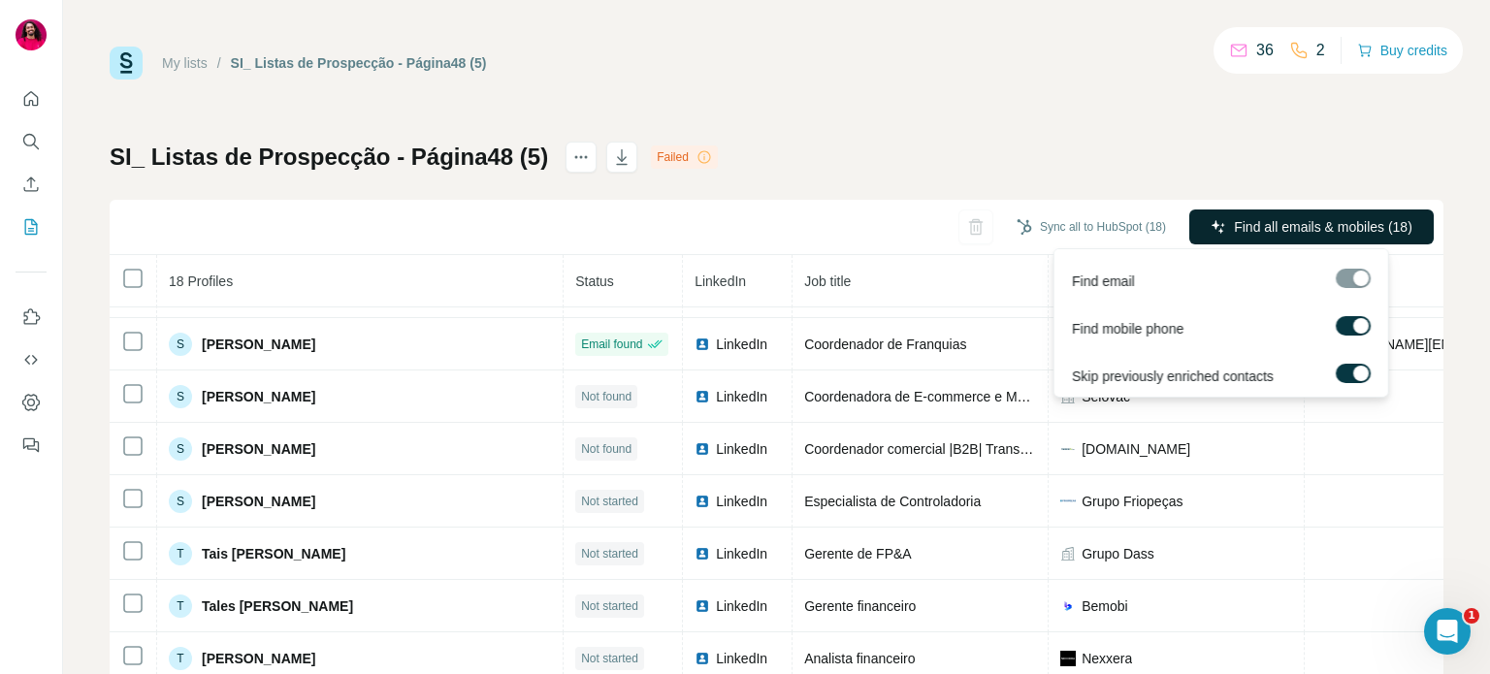
click at [1255, 234] on span "Find all emails & mobiles (18)" at bounding box center [1323, 226] width 178 height 19
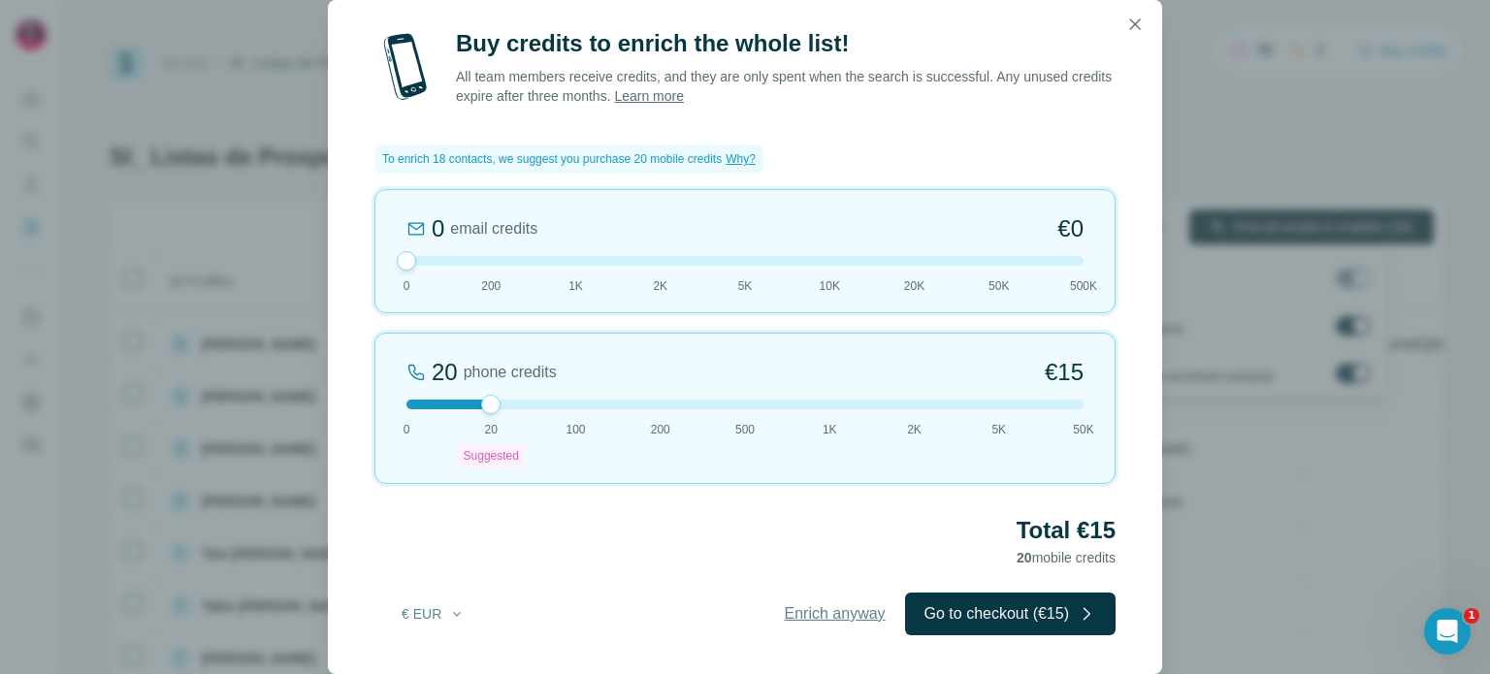
click at [842, 613] on span "Enrich anyway" at bounding box center [835, 613] width 101 height 23
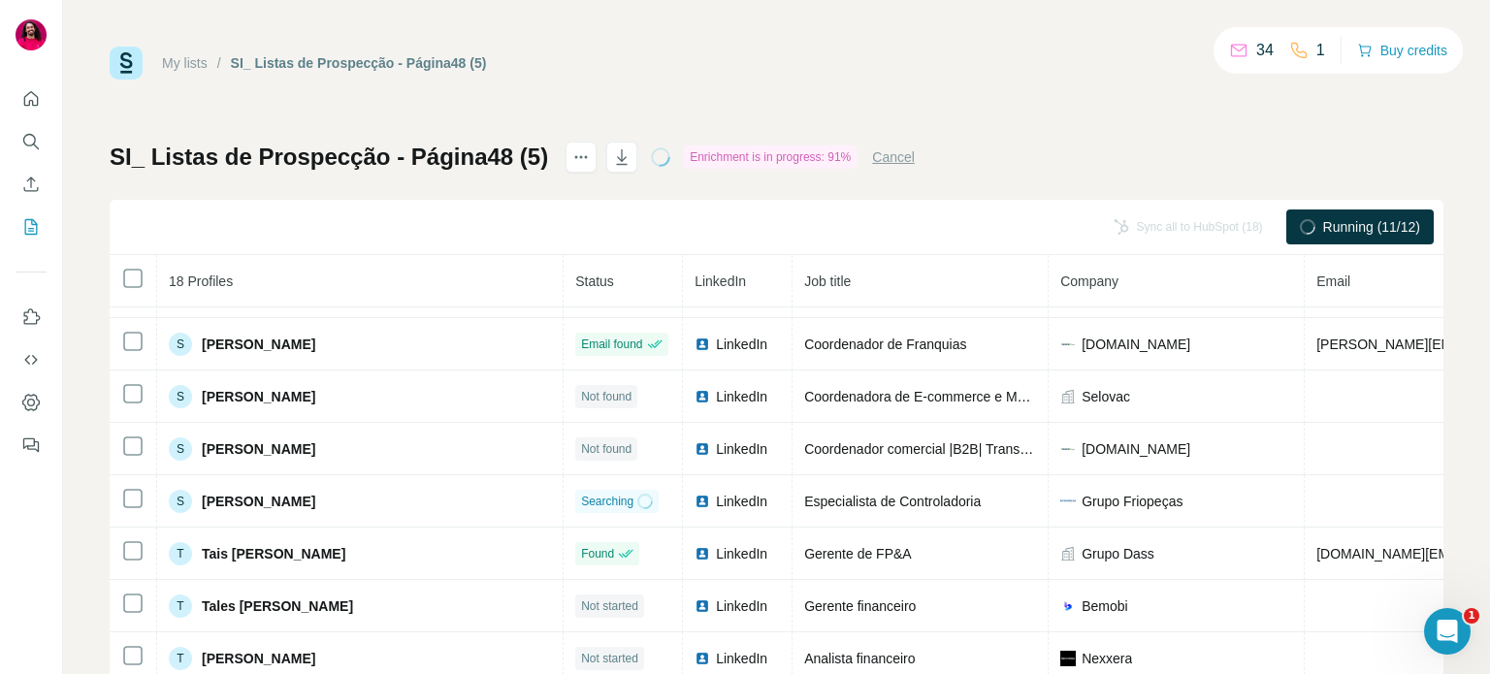
click at [842, 613] on td "Gerente financeiro" at bounding box center [921, 606] width 256 height 52
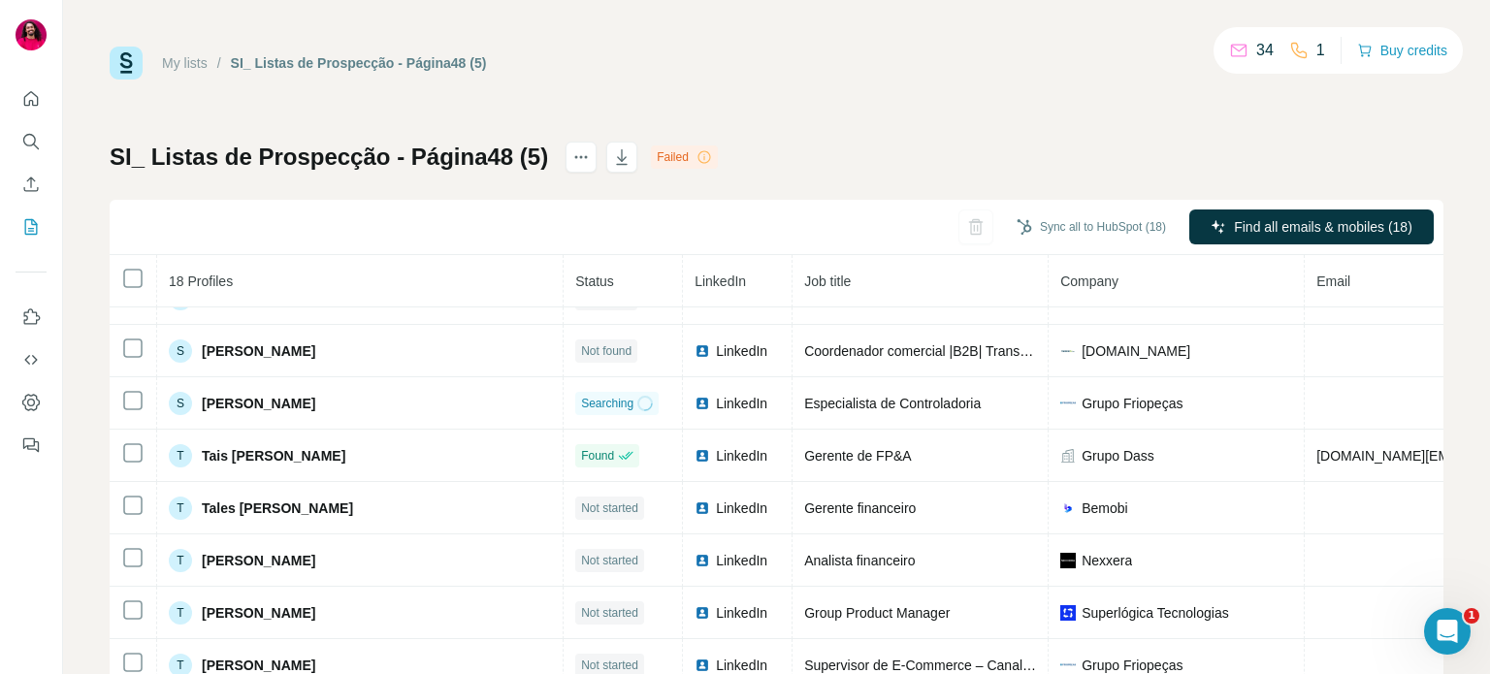
scroll to position [221, 0]
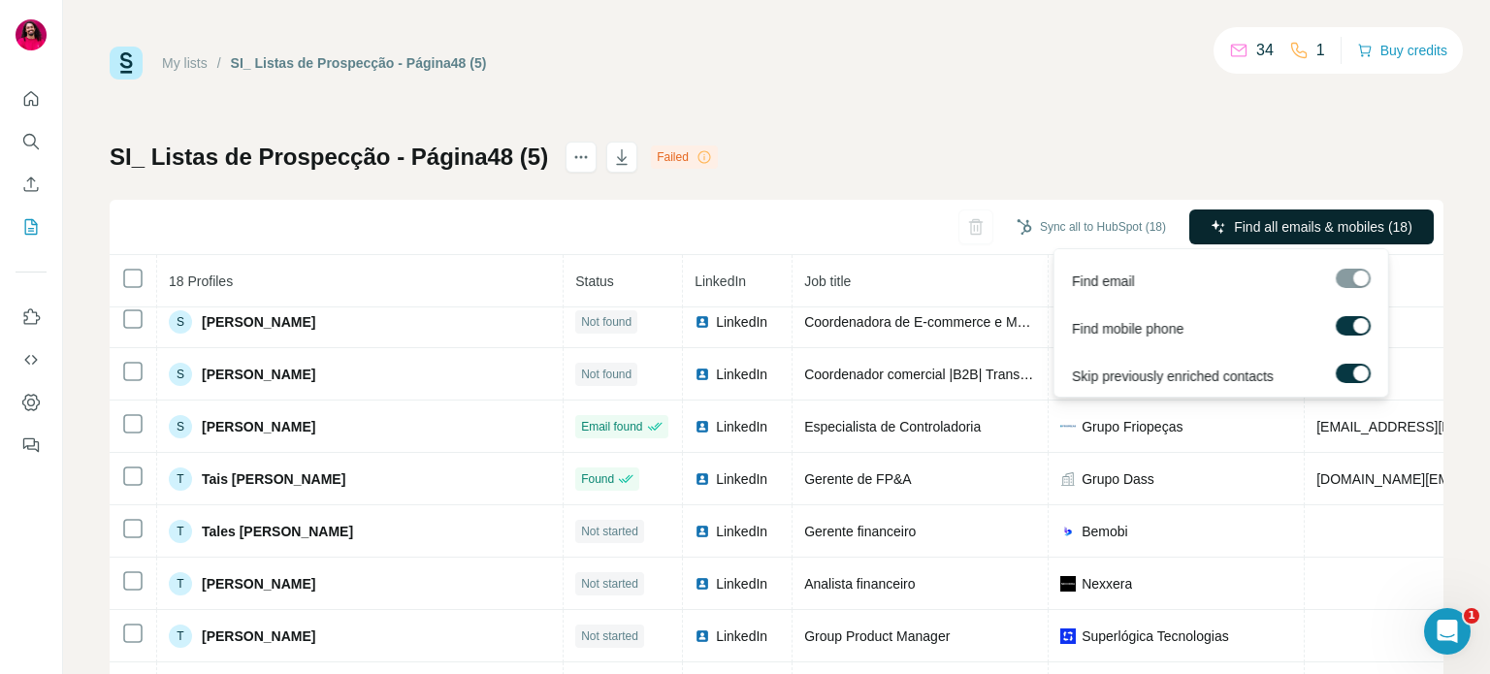
click at [1234, 224] on span "Find all emails & mobiles (18)" at bounding box center [1323, 226] width 178 height 19
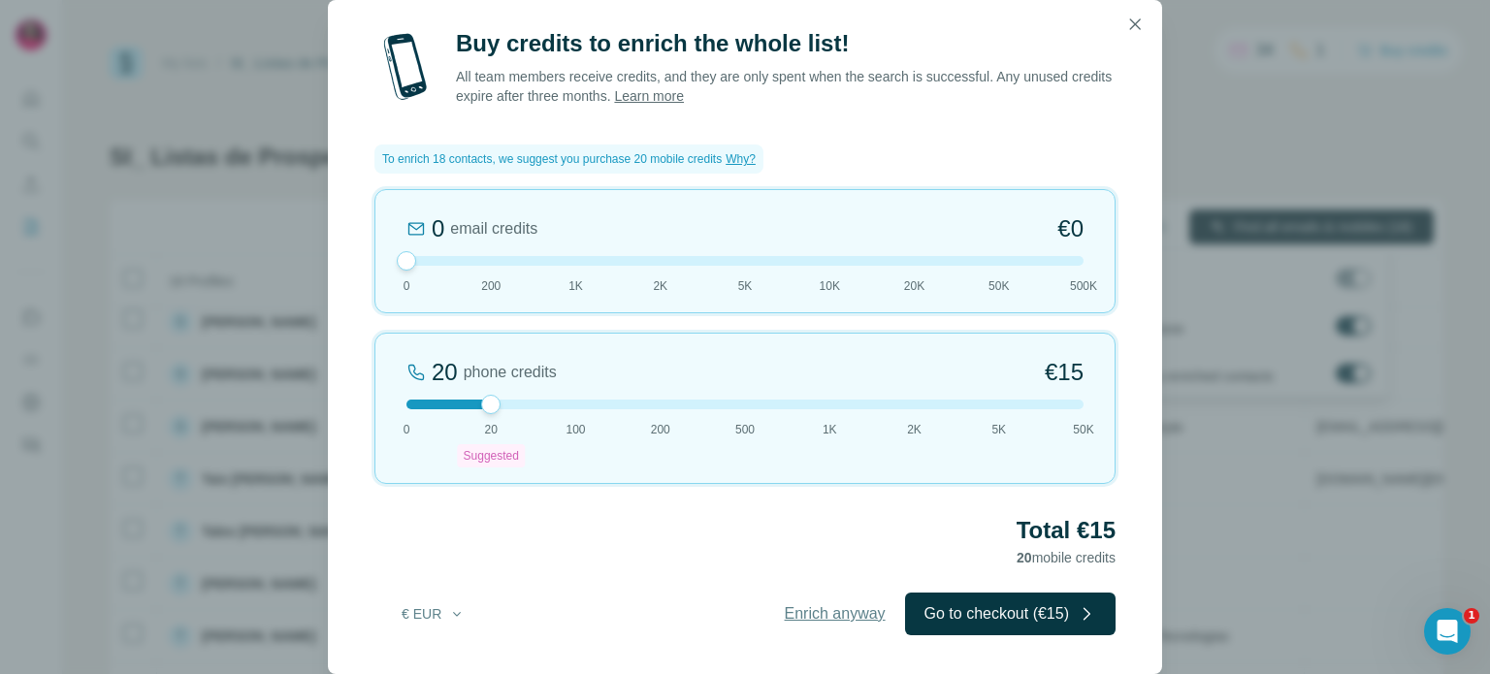
click at [828, 626] on button "Enrich anyway" at bounding box center [835, 614] width 140 height 43
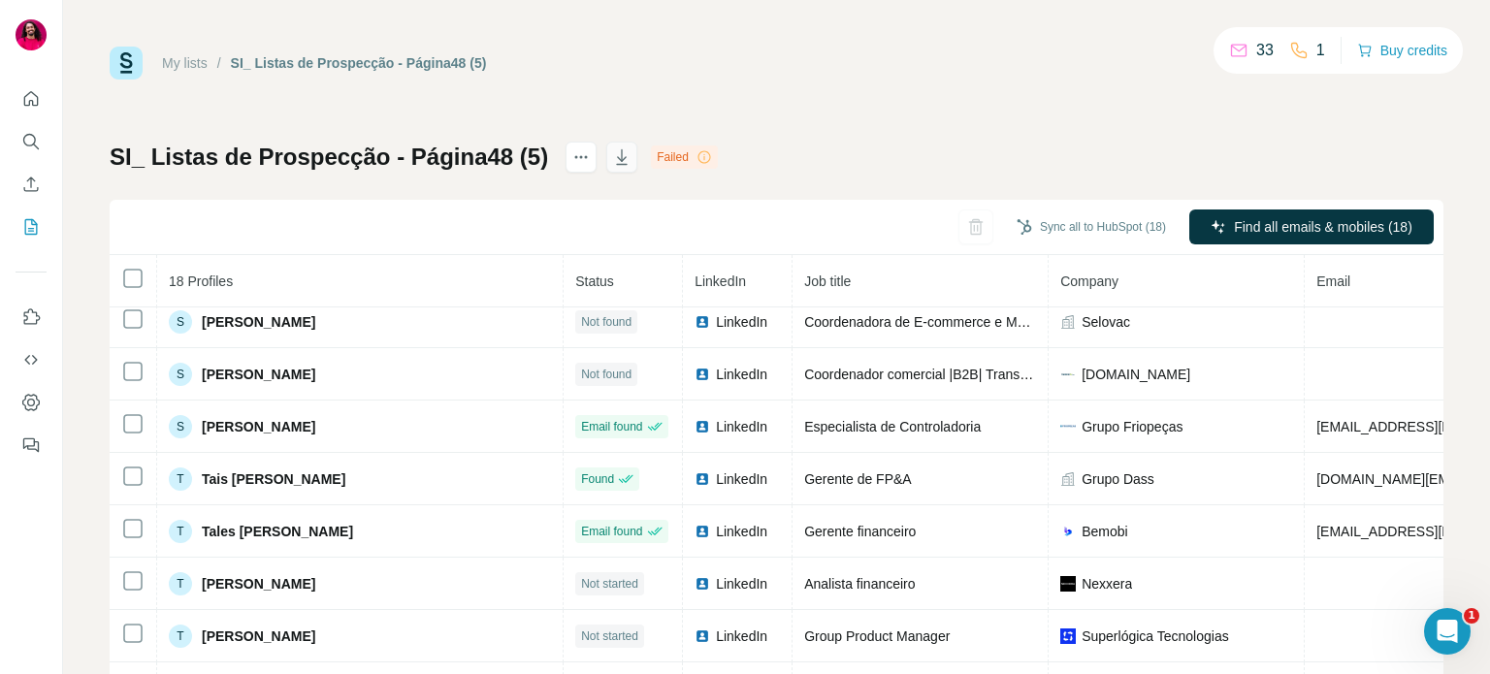
click at [626, 165] on button "button" at bounding box center [621, 157] width 31 height 31
